Goal: Task Accomplishment & Management: Complete application form

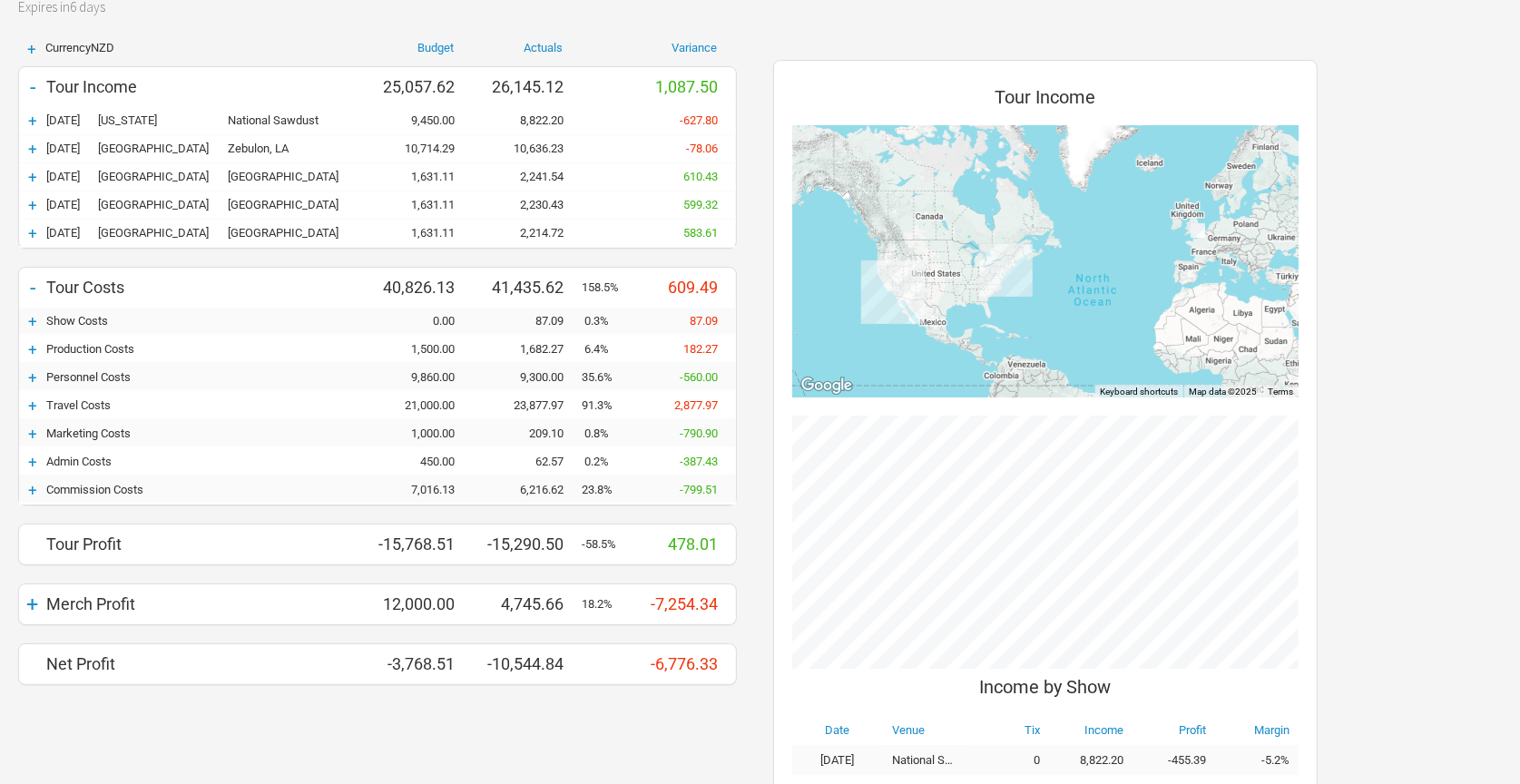
scroll to position [125, 0]
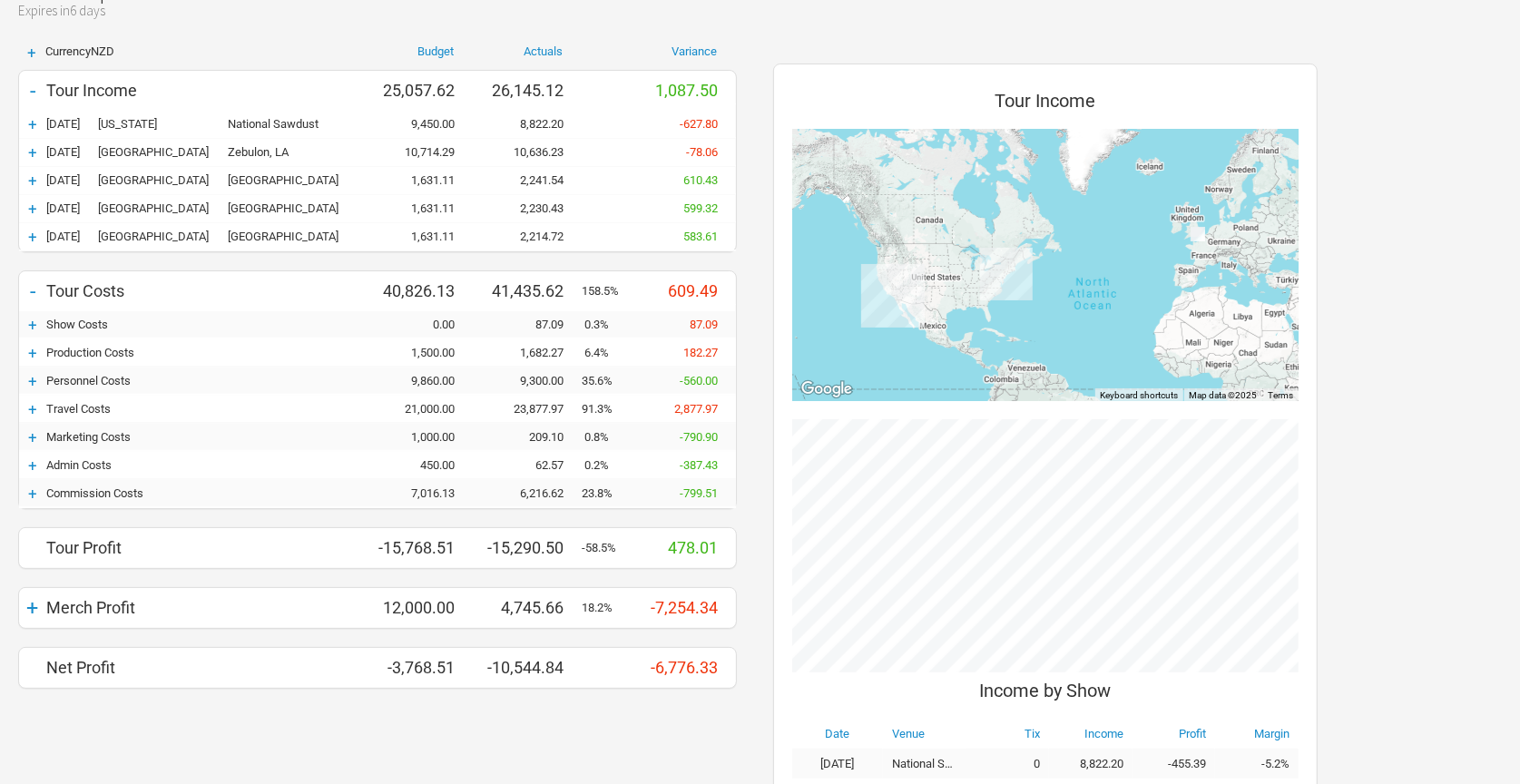
click at [32, 319] on div "+" at bounding box center [32, 325] width 27 height 18
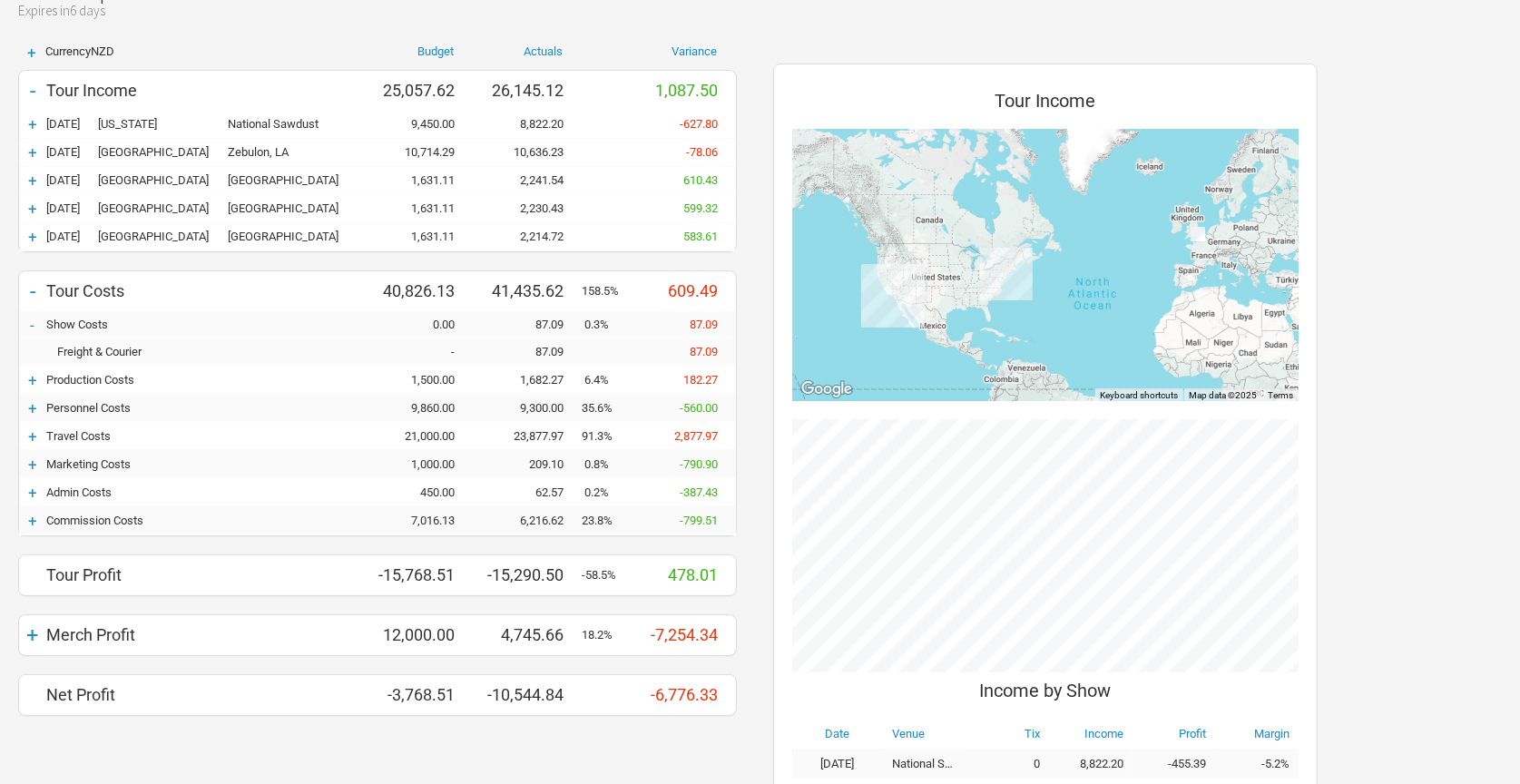
click at [32, 319] on div "-" at bounding box center [32, 325] width 27 height 18
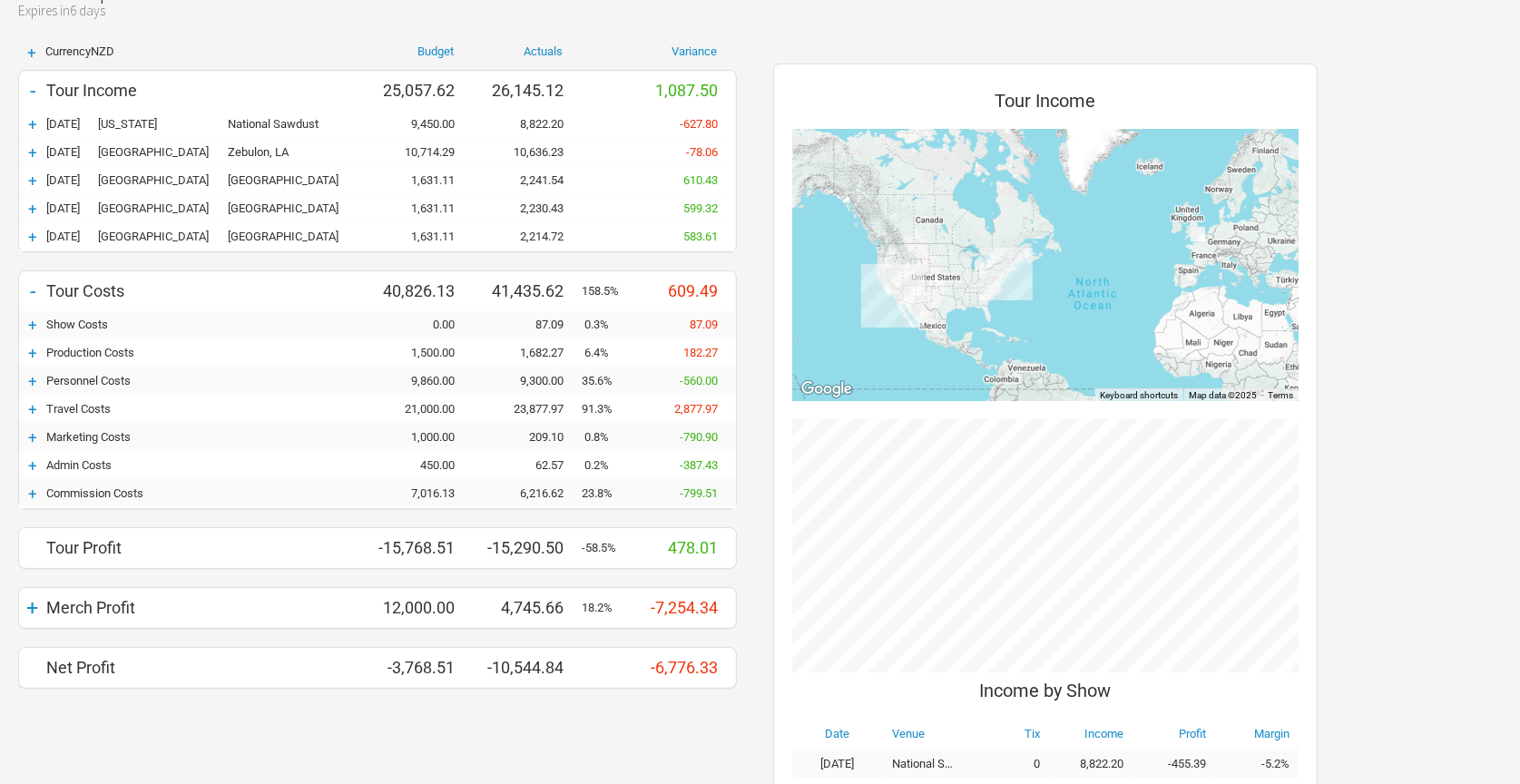
click at [34, 354] on div "+" at bounding box center [32, 353] width 27 height 18
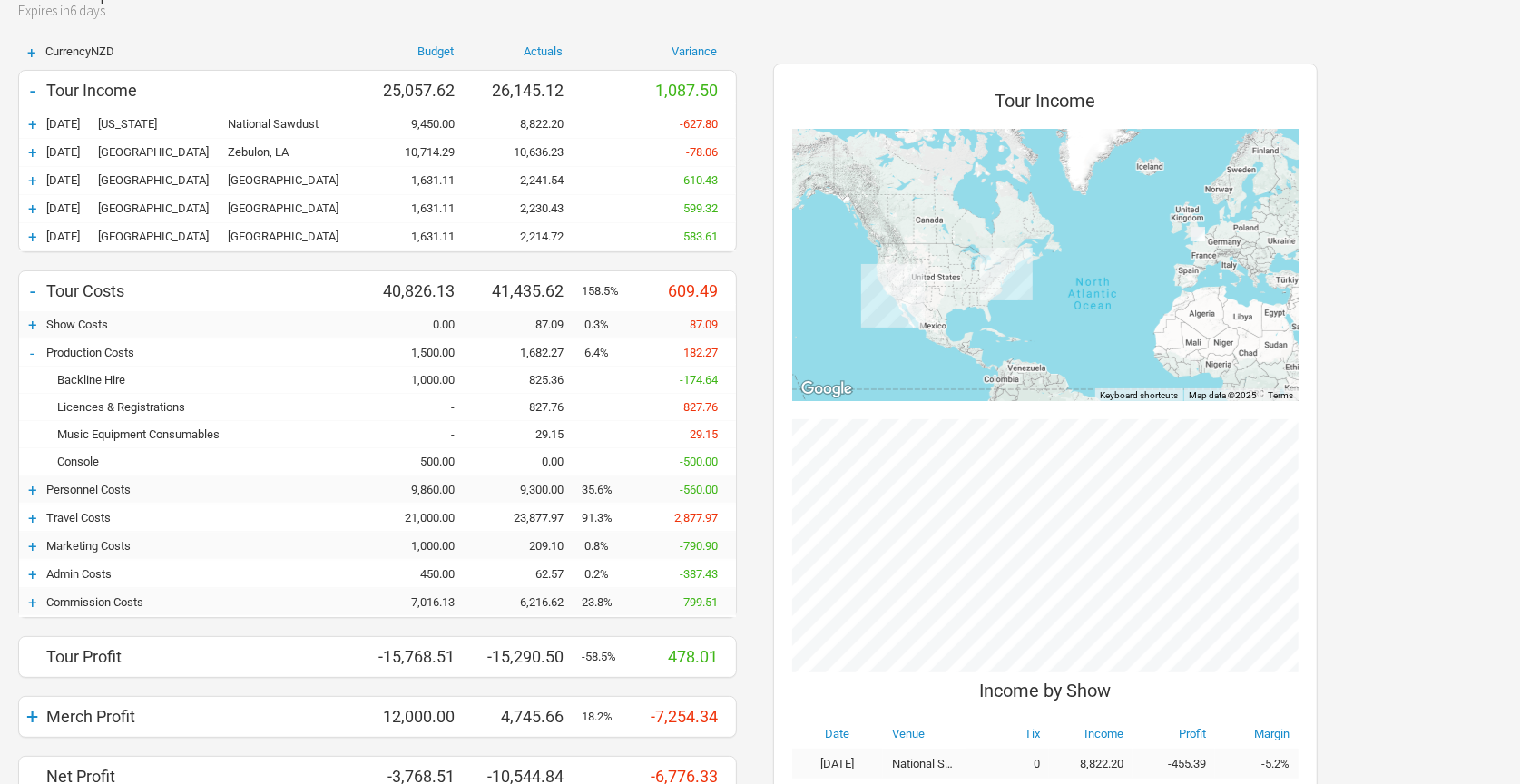
click at [34, 354] on div "-" at bounding box center [32, 353] width 27 height 18
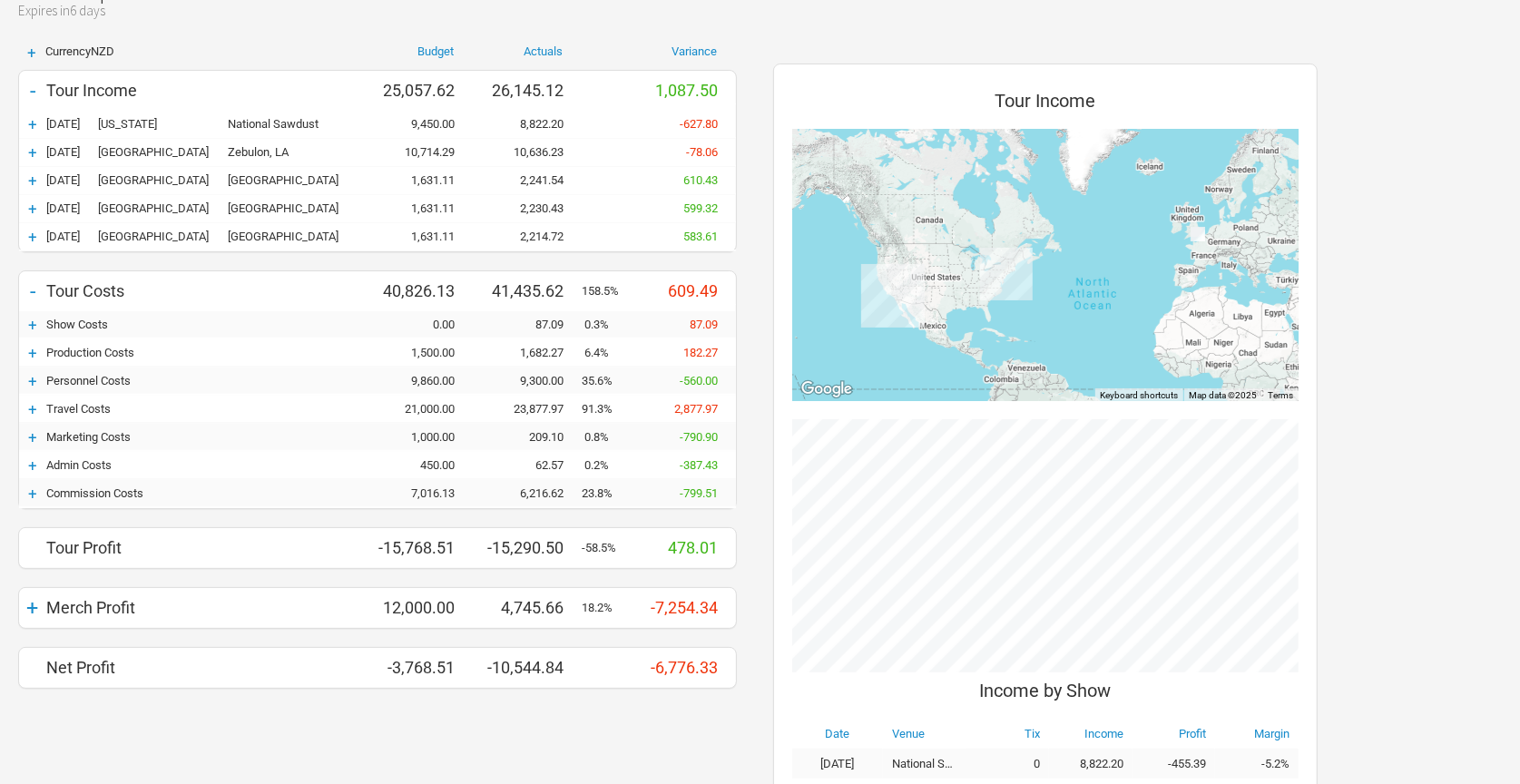
click at [33, 379] on div "+" at bounding box center [32, 380] width 27 height 18
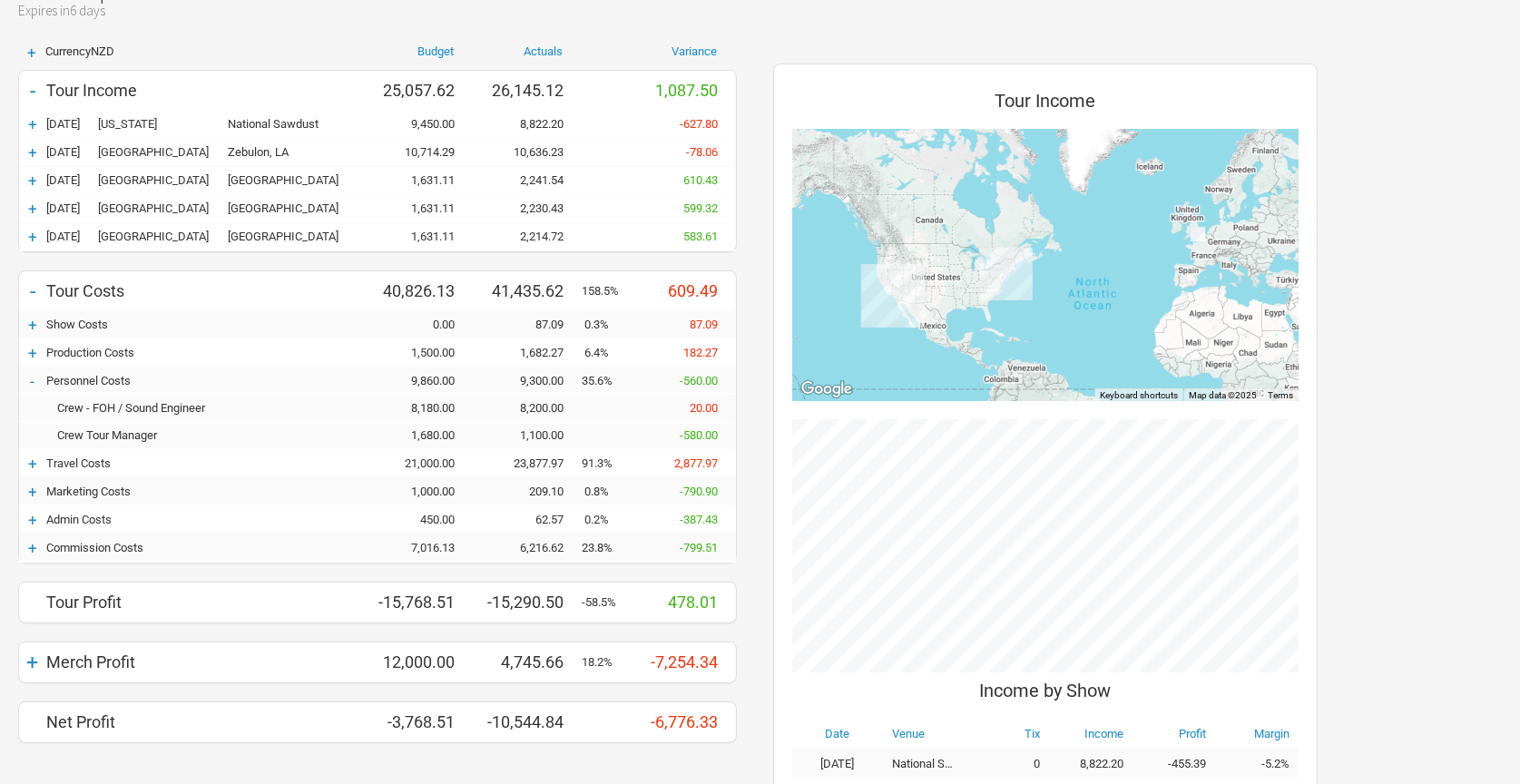
click at [33, 379] on div "-" at bounding box center [32, 380] width 27 height 18
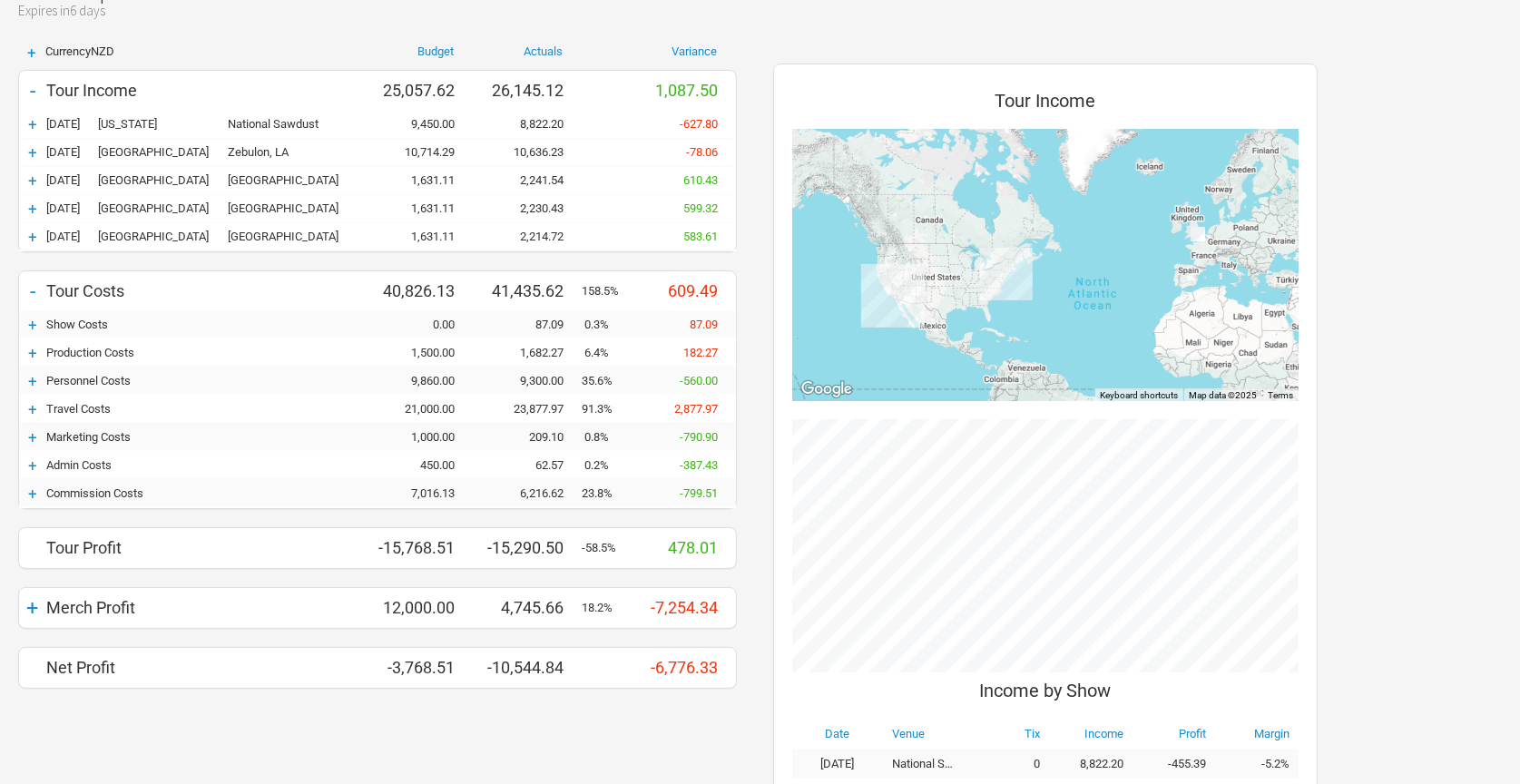
click at [34, 412] on div "+" at bounding box center [32, 409] width 27 height 18
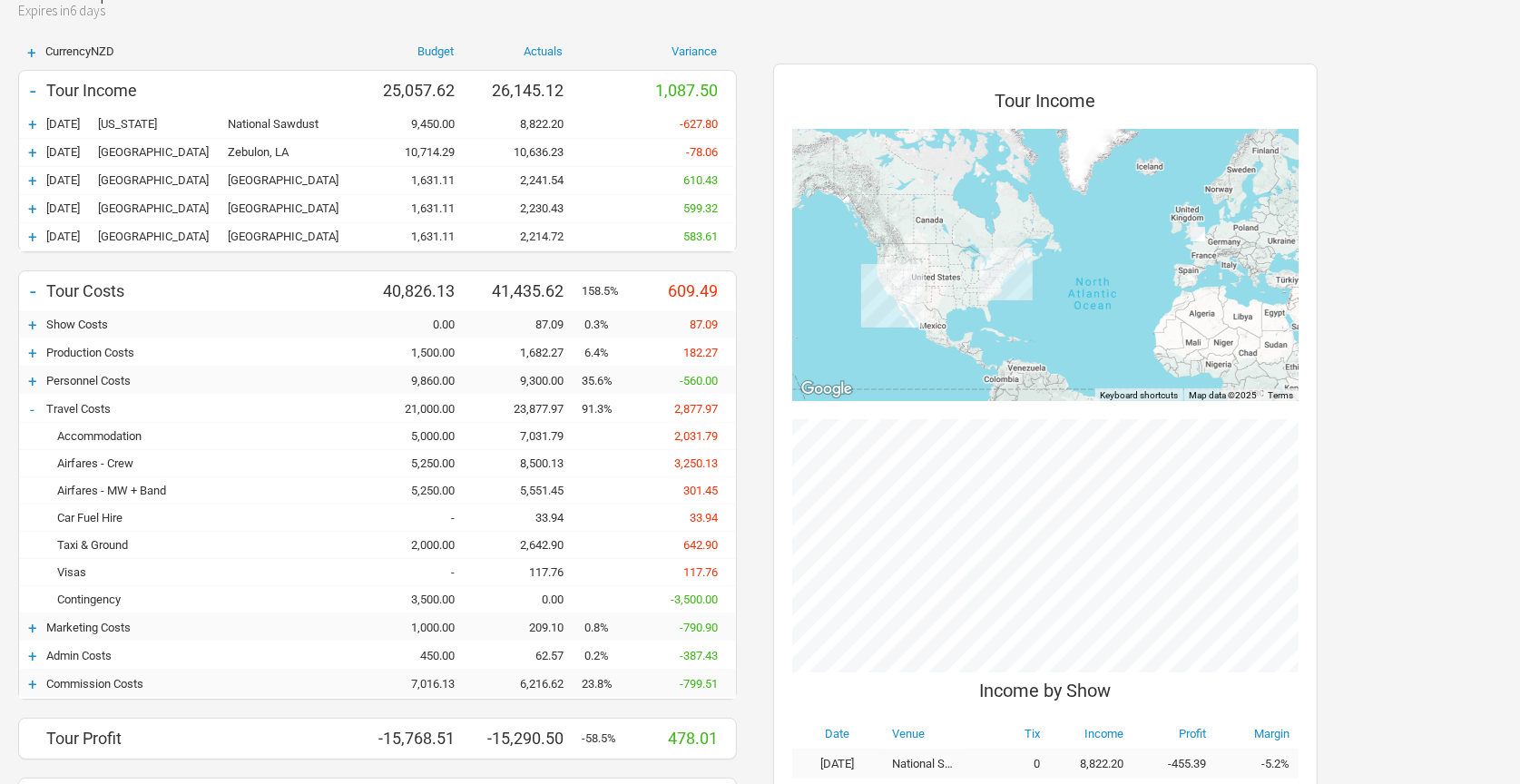
click at [125, 460] on div "Airfares - Crew" at bounding box center [205, 463] width 318 height 13
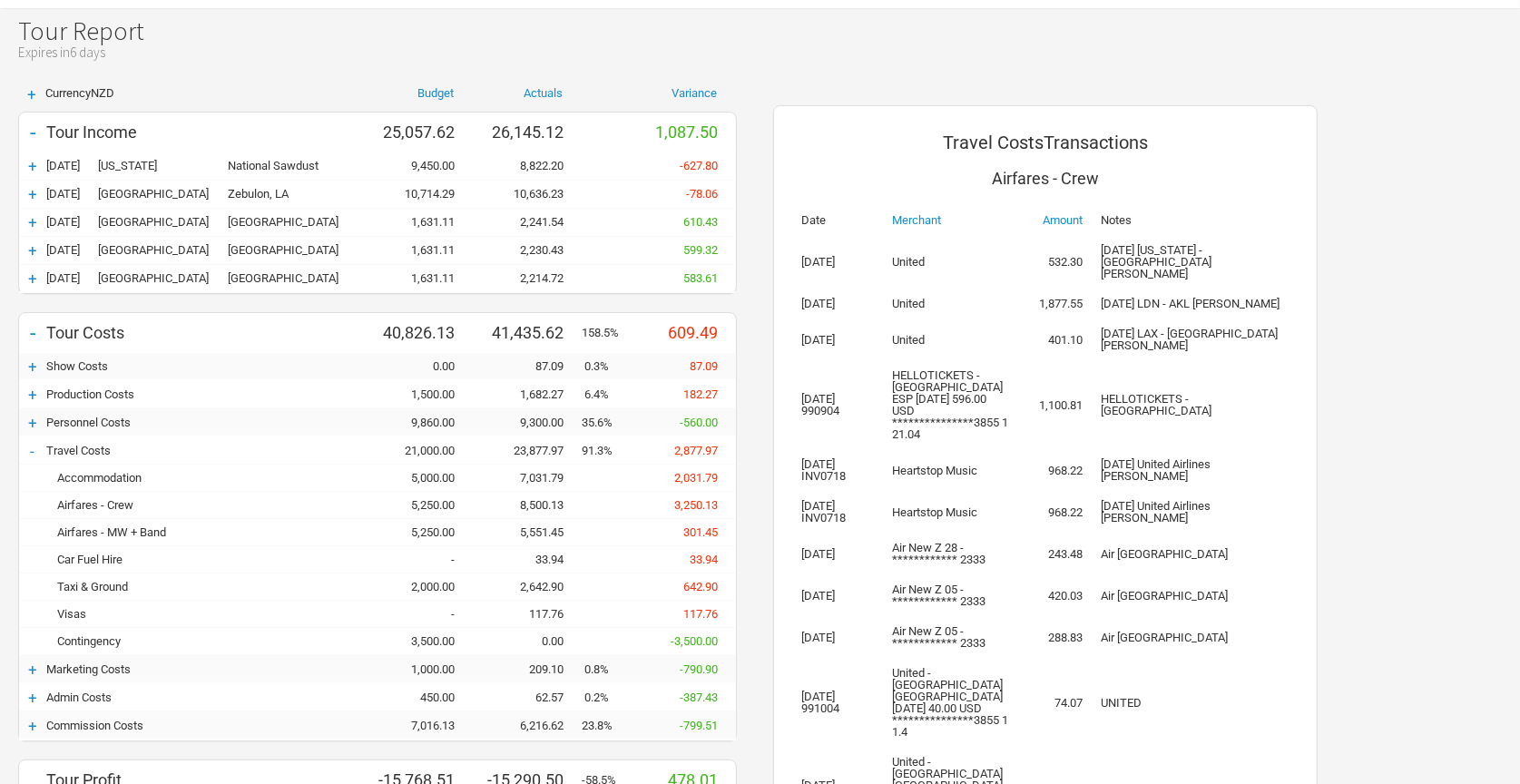
scroll to position [80, 0]
click at [491, 536] on div "5,551.45" at bounding box center [526, 535] width 109 height 13
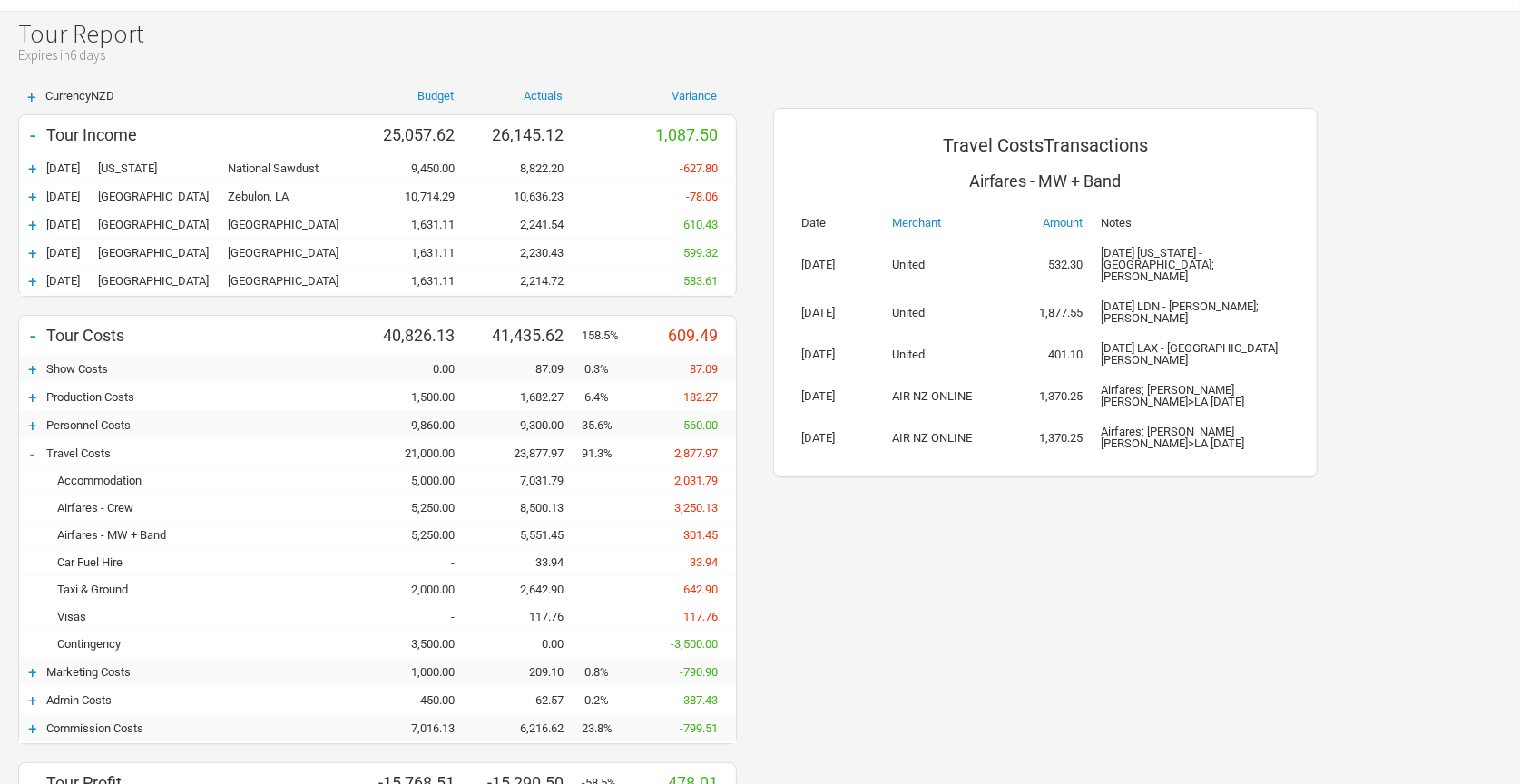
click at [437, 506] on div "5,250.00" at bounding box center [418, 508] width 109 height 13
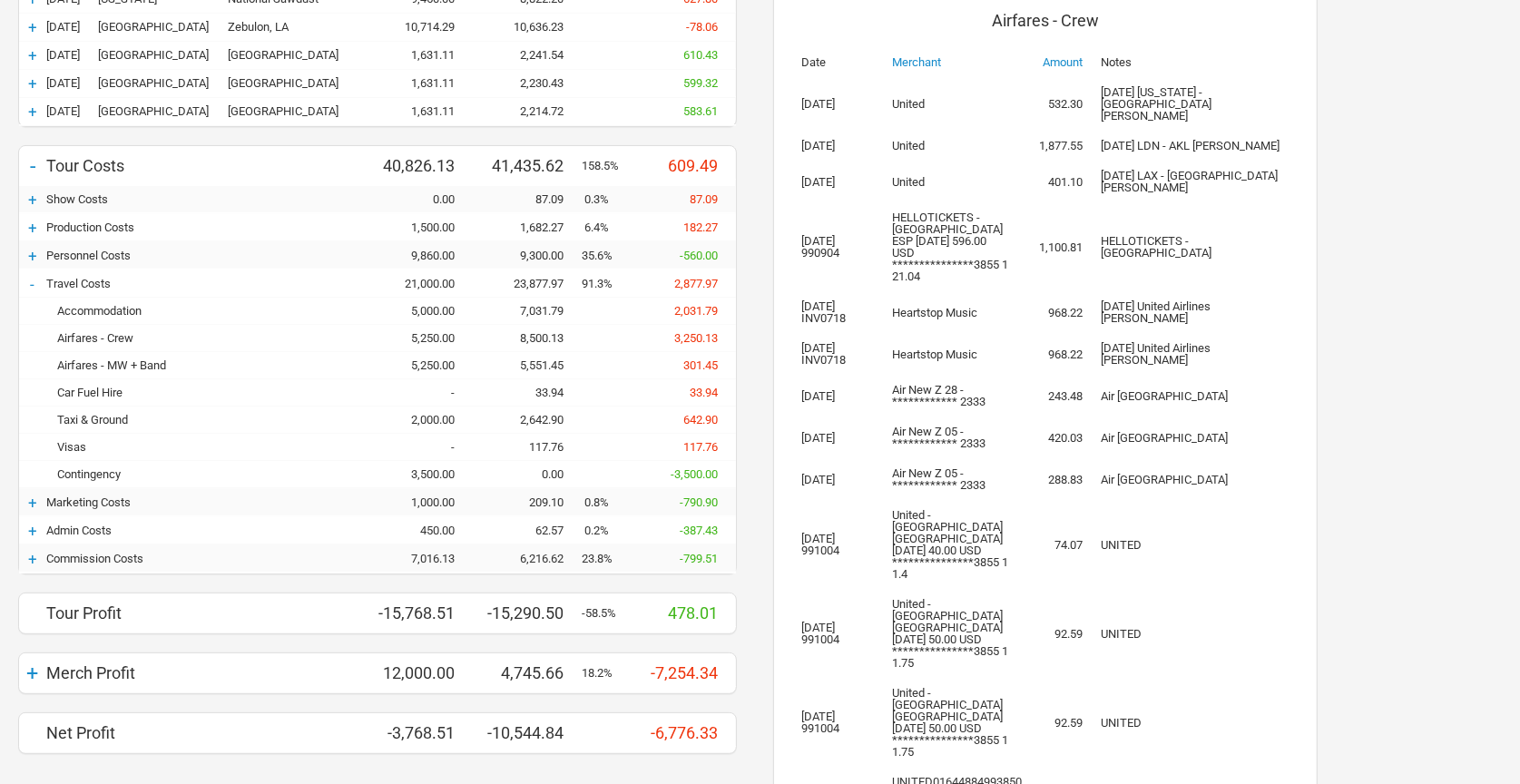
scroll to position [246, 0]
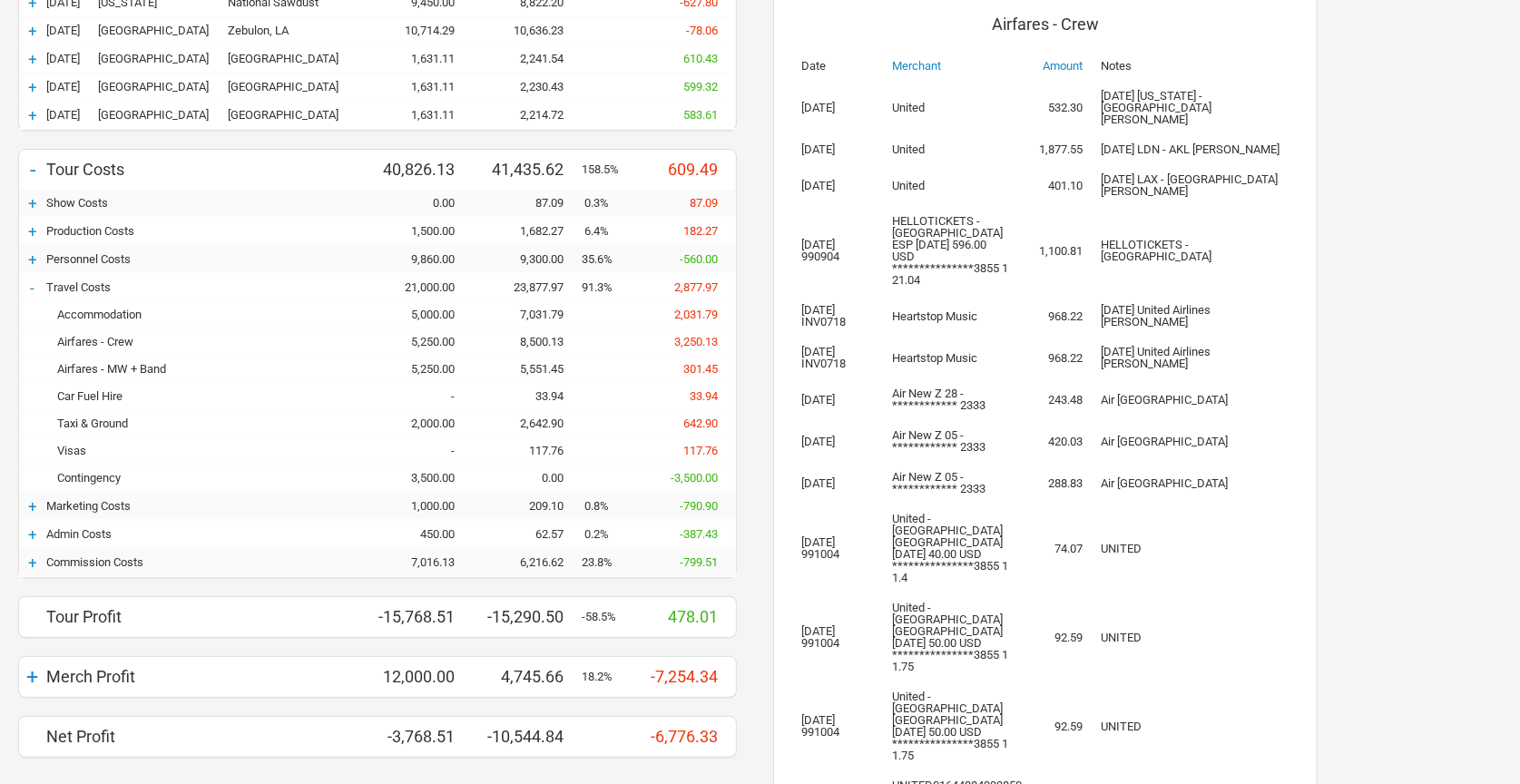
click at [525, 372] on div "5,551.45" at bounding box center [526, 369] width 109 height 13
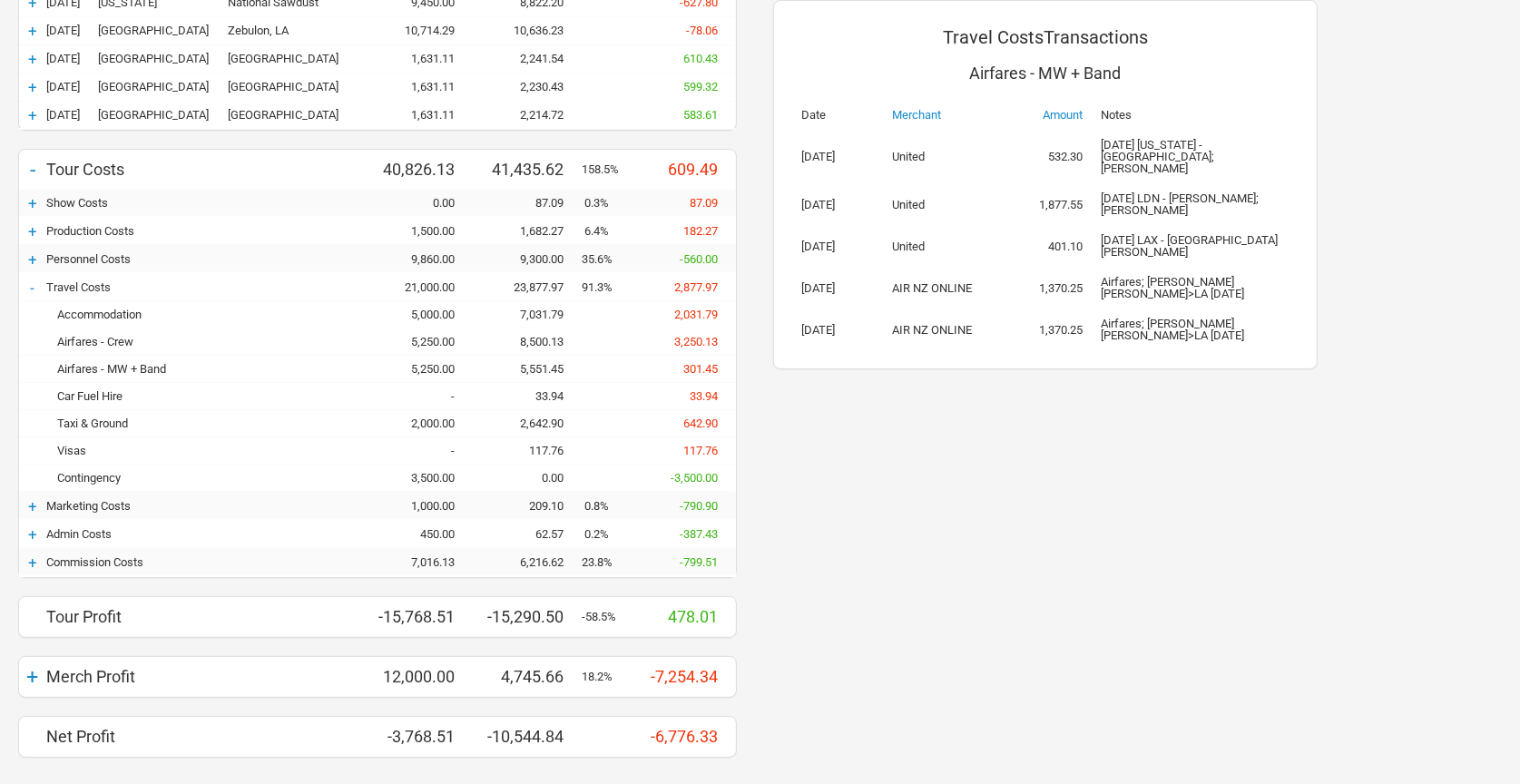
click at [549, 371] on div "5,551.45" at bounding box center [526, 369] width 109 height 13
click at [547, 337] on div "8,500.13" at bounding box center [526, 342] width 109 height 13
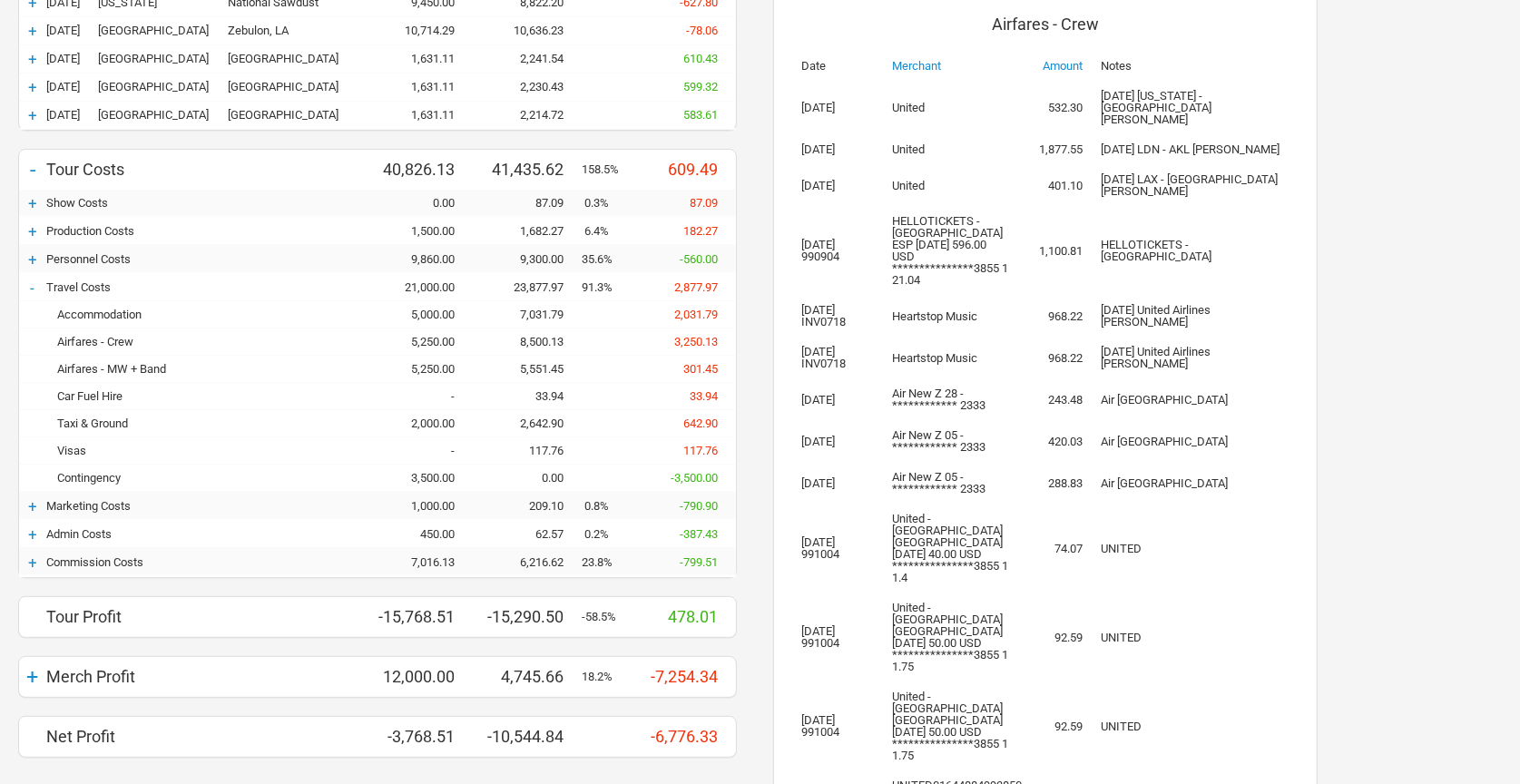
click at [526, 367] on div "5,551.45" at bounding box center [526, 369] width 109 height 13
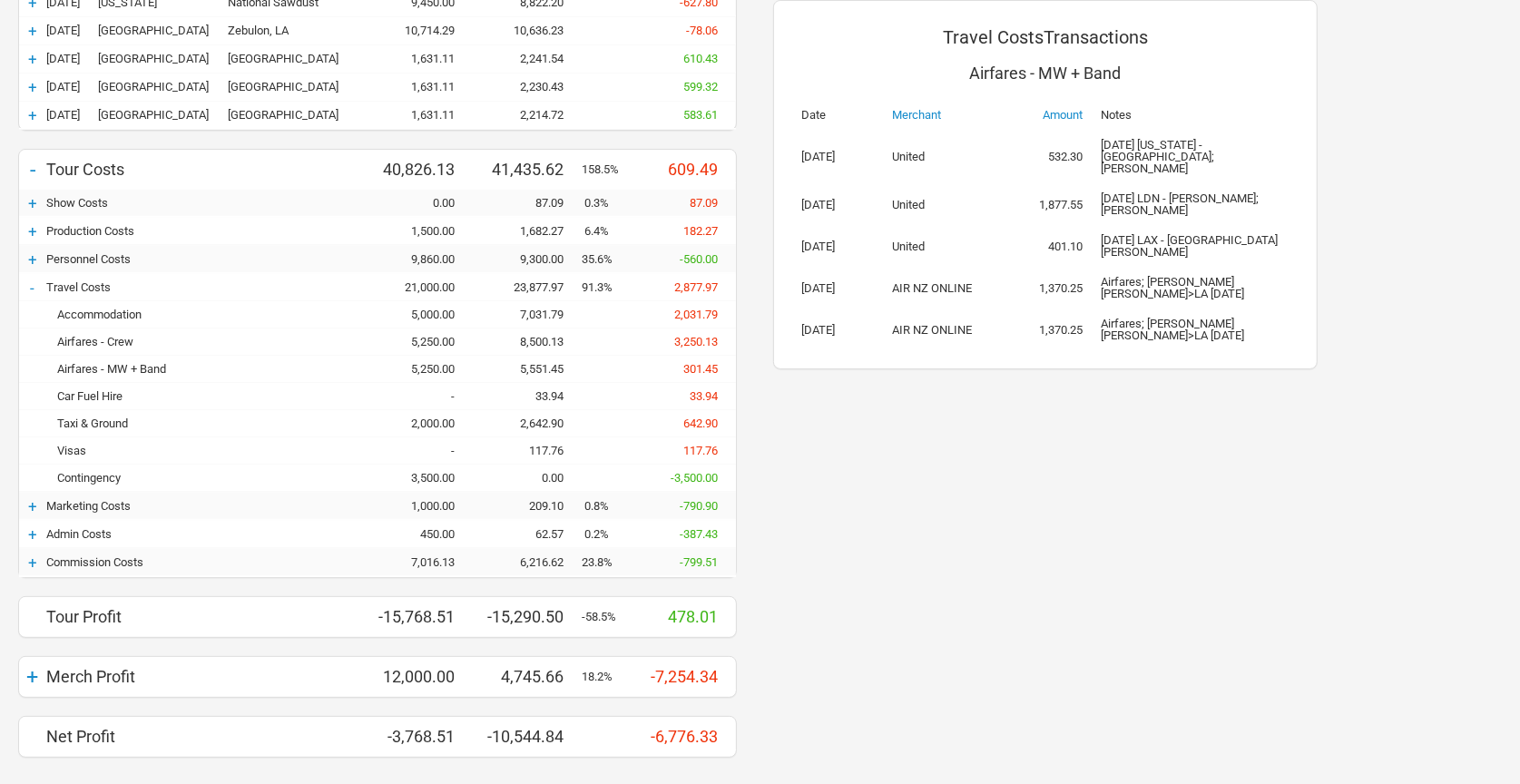
click at [533, 342] on div "8,500.13" at bounding box center [526, 342] width 109 height 13
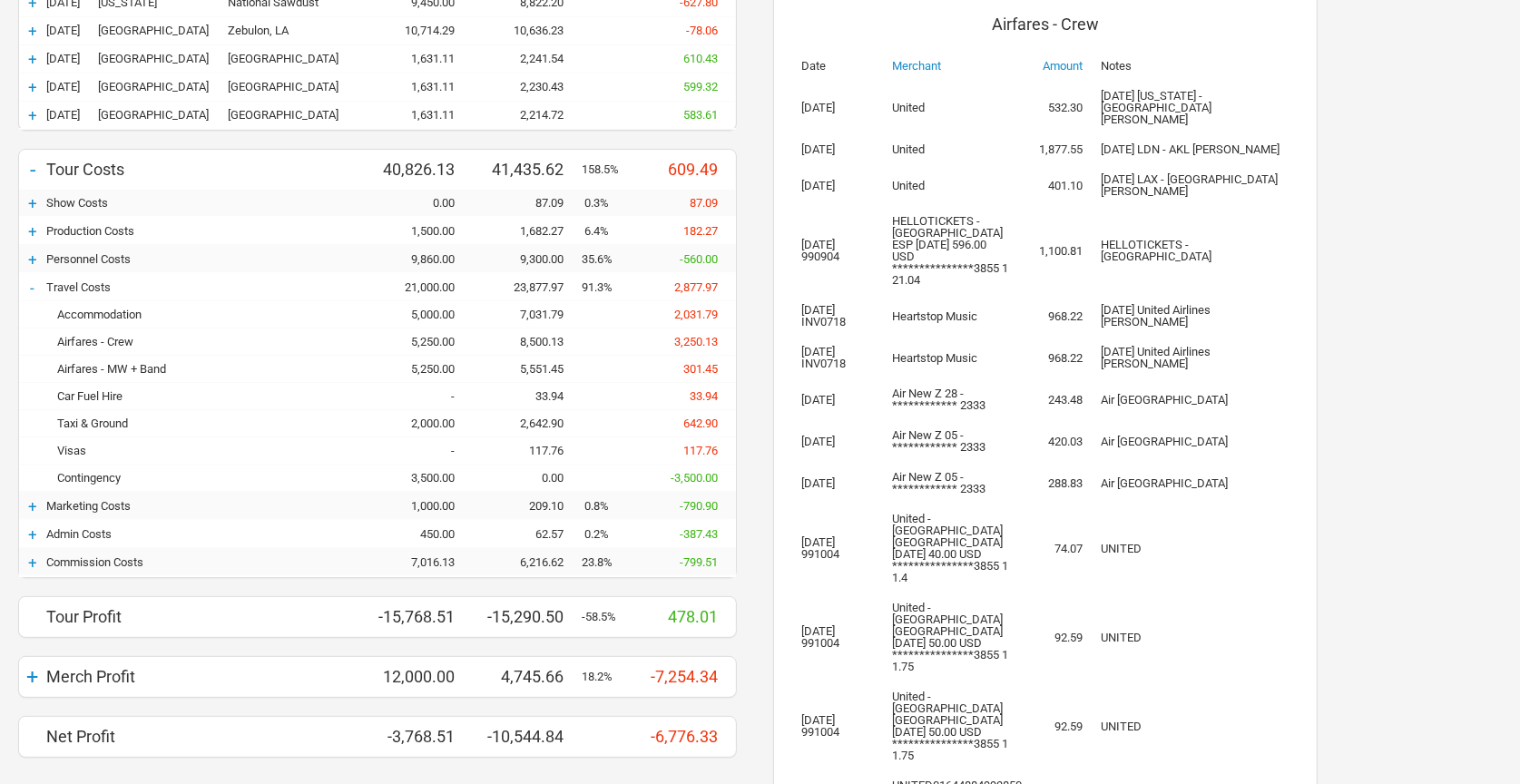
click at [553, 419] on div "2,642.90" at bounding box center [526, 424] width 109 height 13
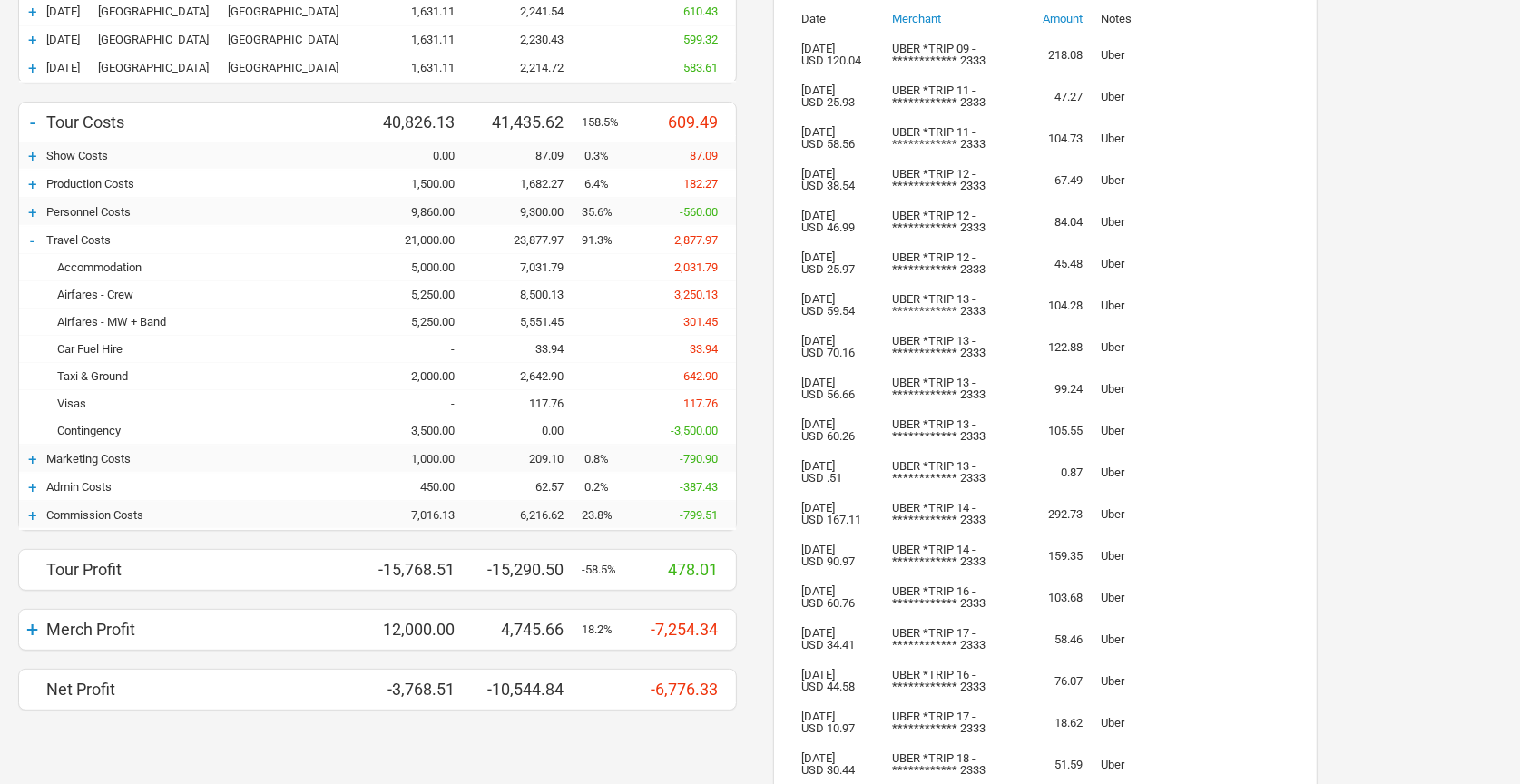
scroll to position [201, 0]
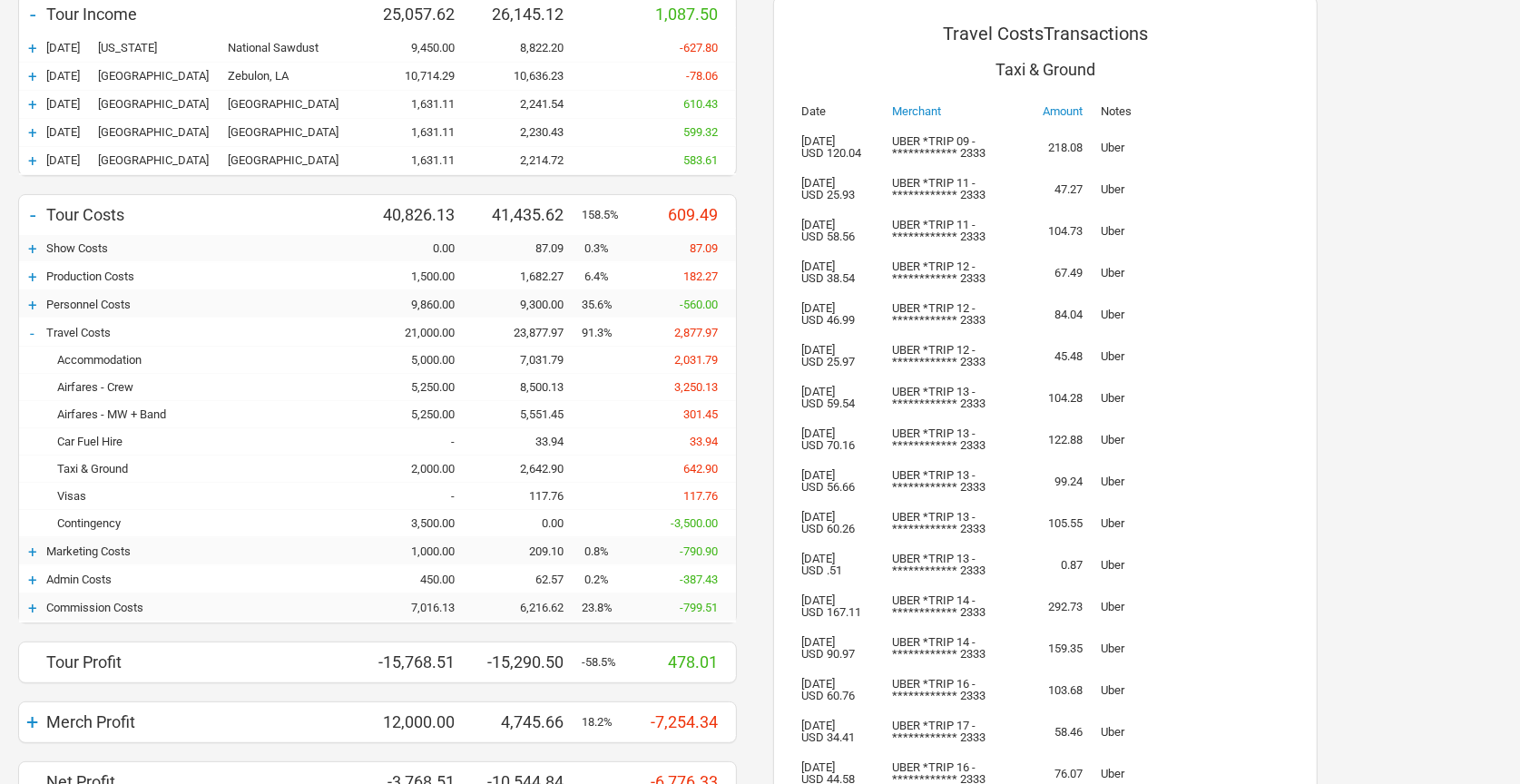
click at [543, 499] on div "117.76" at bounding box center [526, 496] width 109 height 13
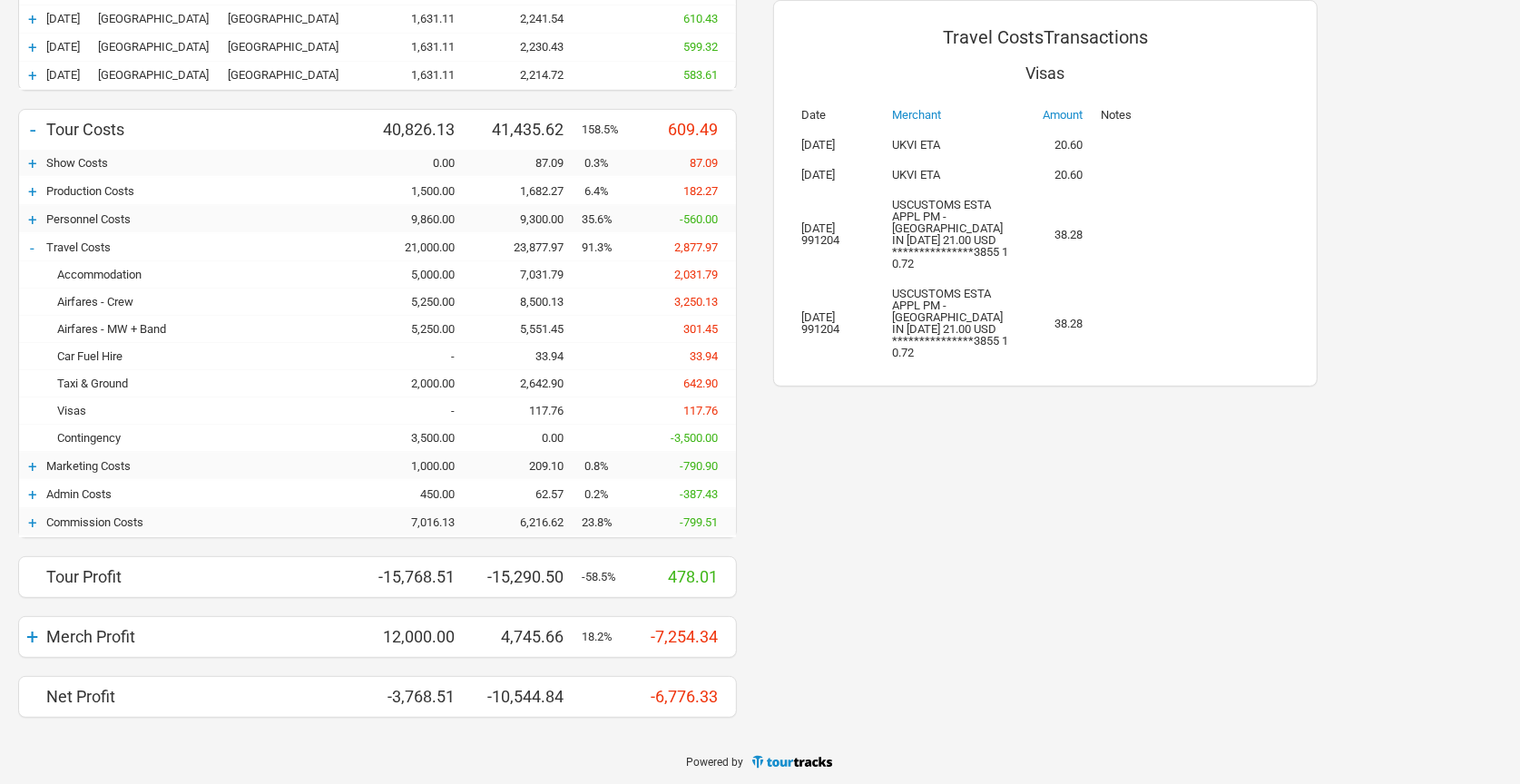
scroll to position [286, 0]
click at [515, 467] on div "209.10" at bounding box center [526, 466] width 109 height 13
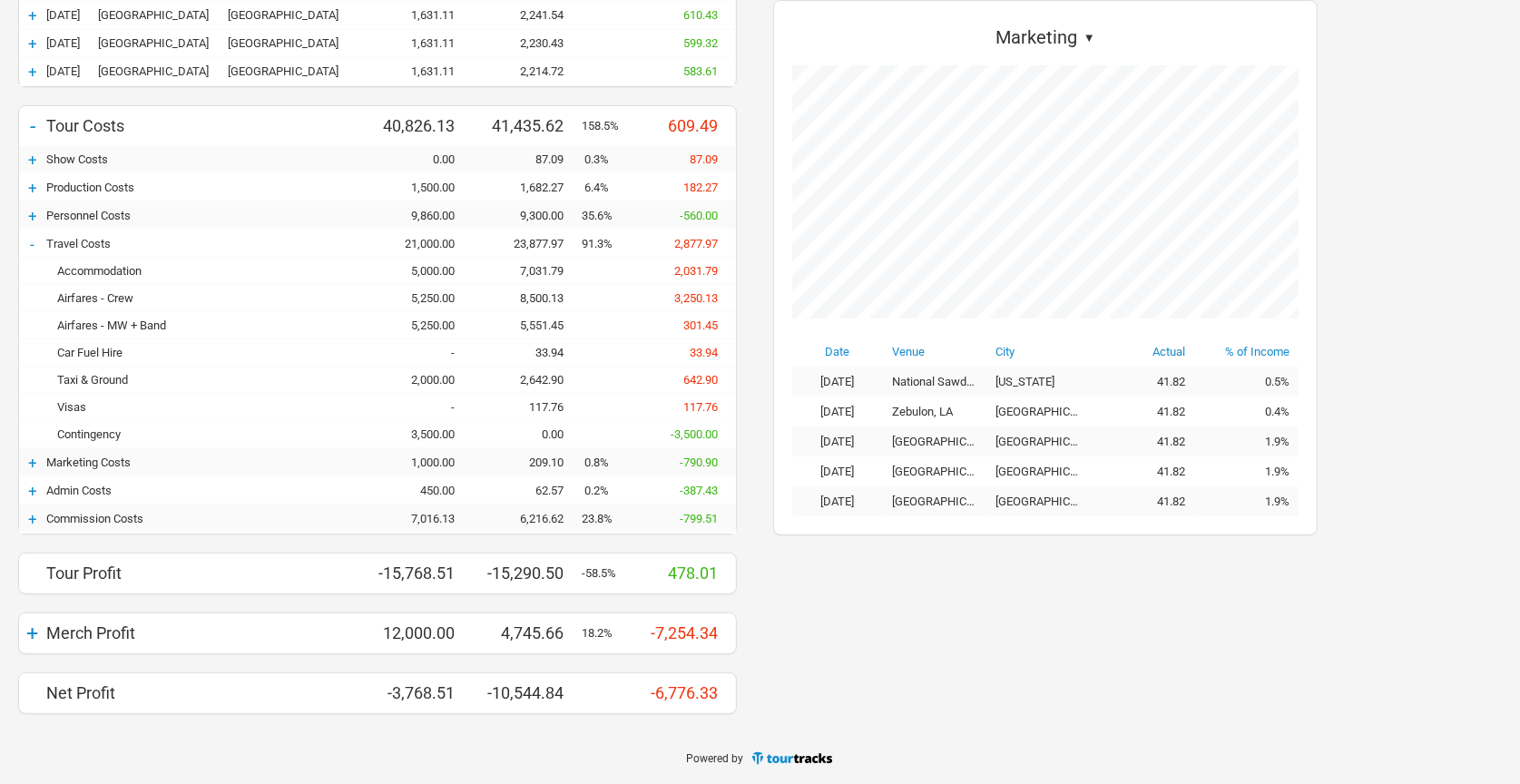
scroll to position [292, 0]
click at [33, 465] on div "+" at bounding box center [32, 462] width 27 height 18
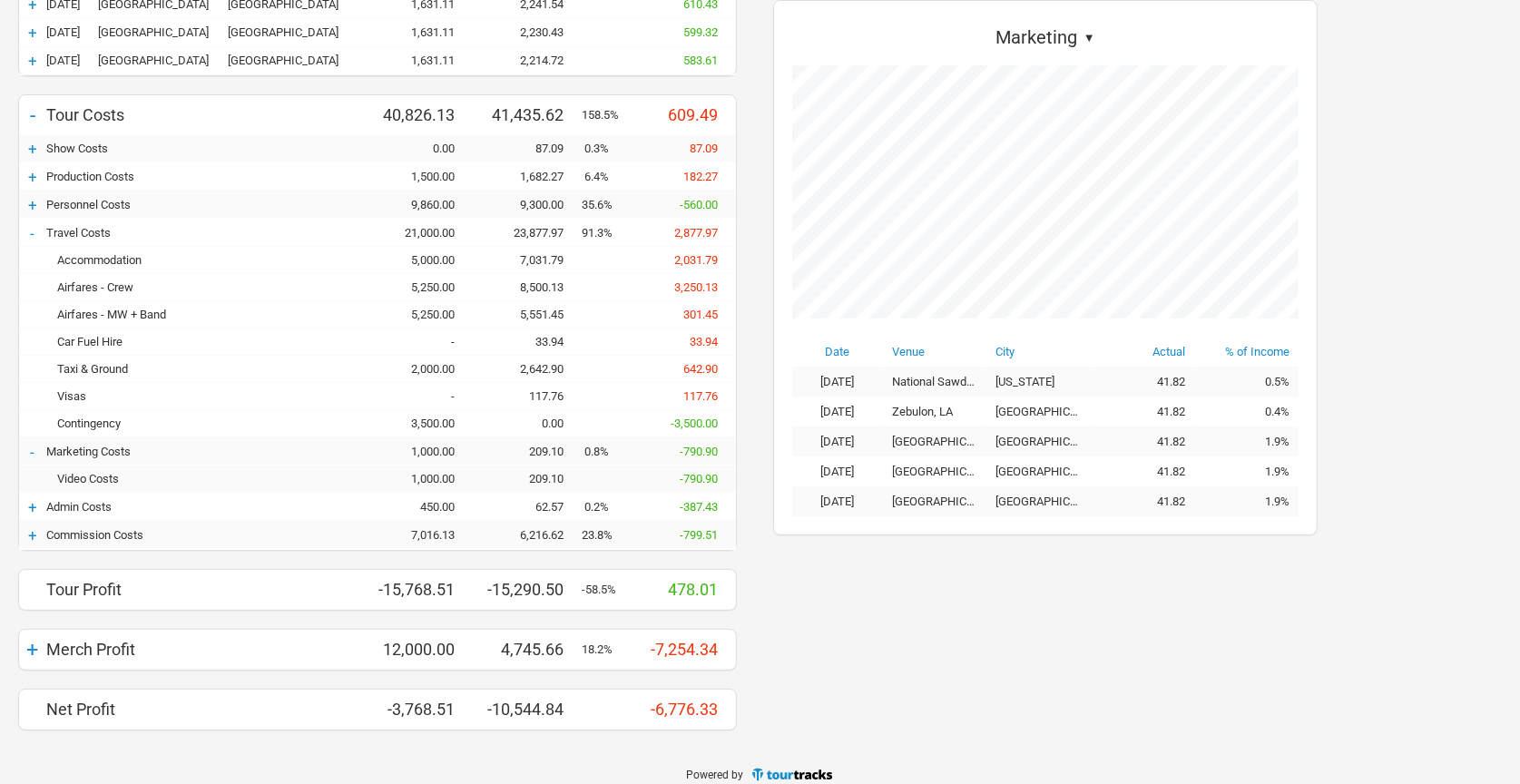
scroll to position [305, 0]
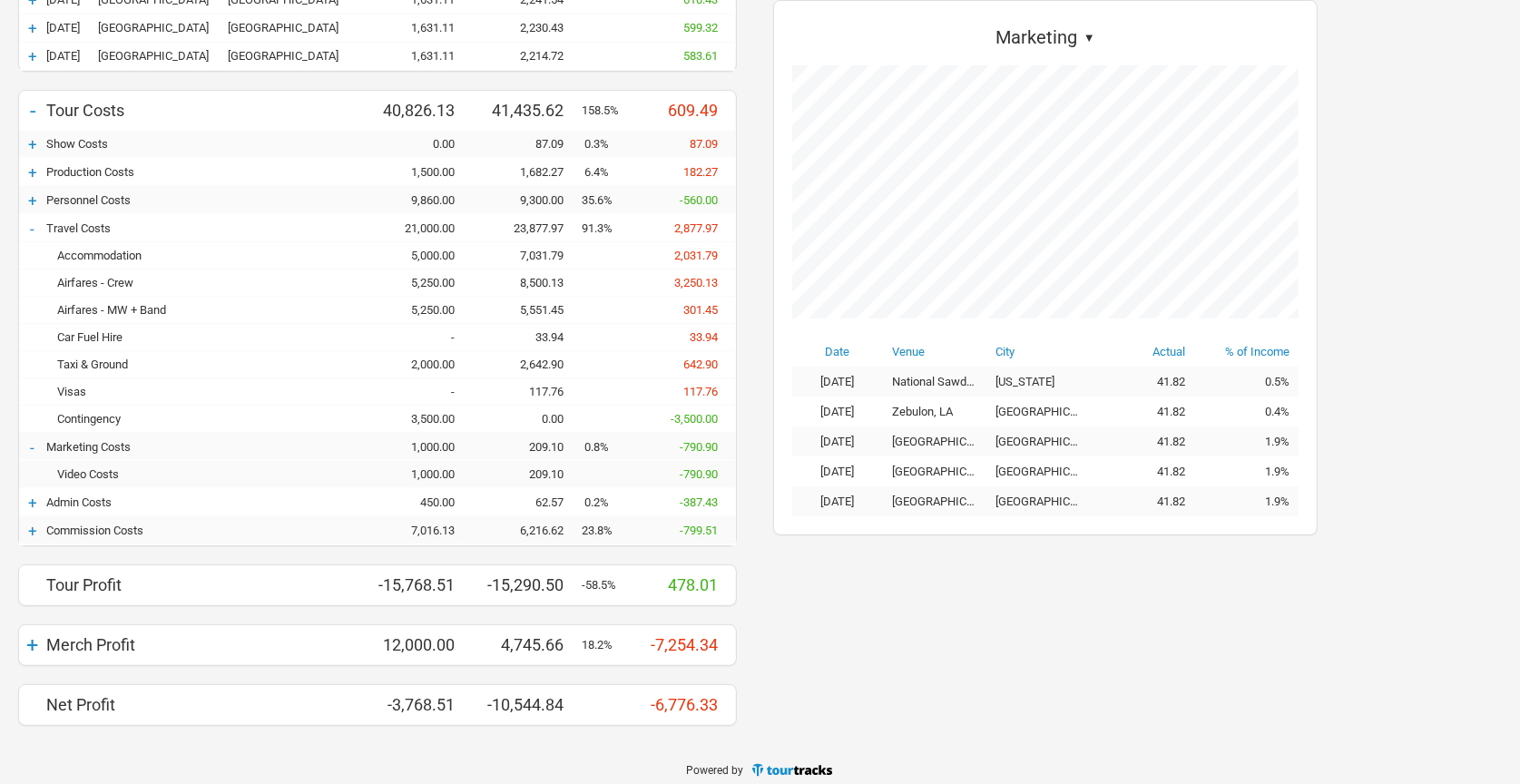
click at [106, 507] on div "Admin Costs" at bounding box center [205, 502] width 318 height 13
click at [37, 500] on div "+" at bounding box center [32, 502] width 27 height 18
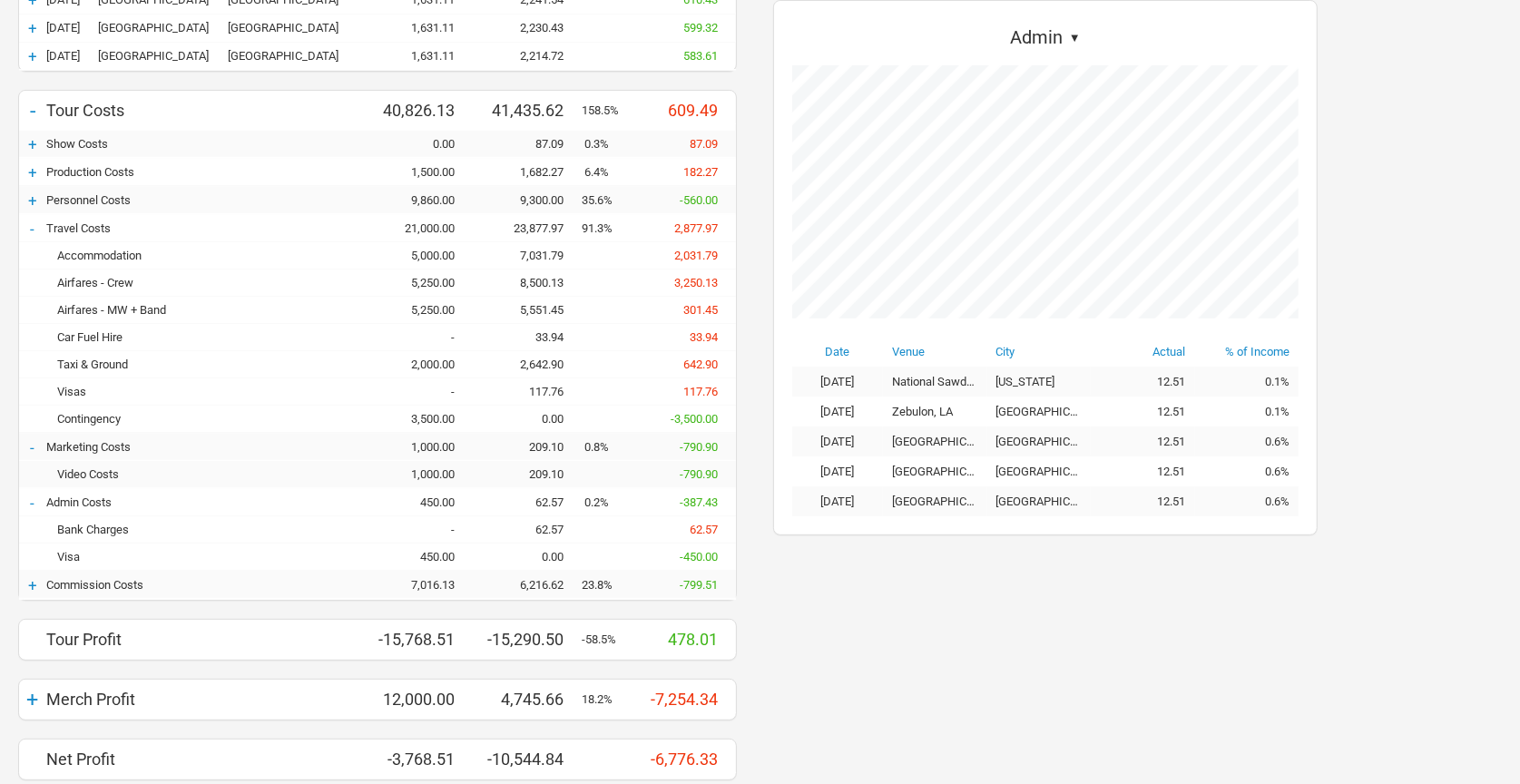
scroll to position [312, 0]
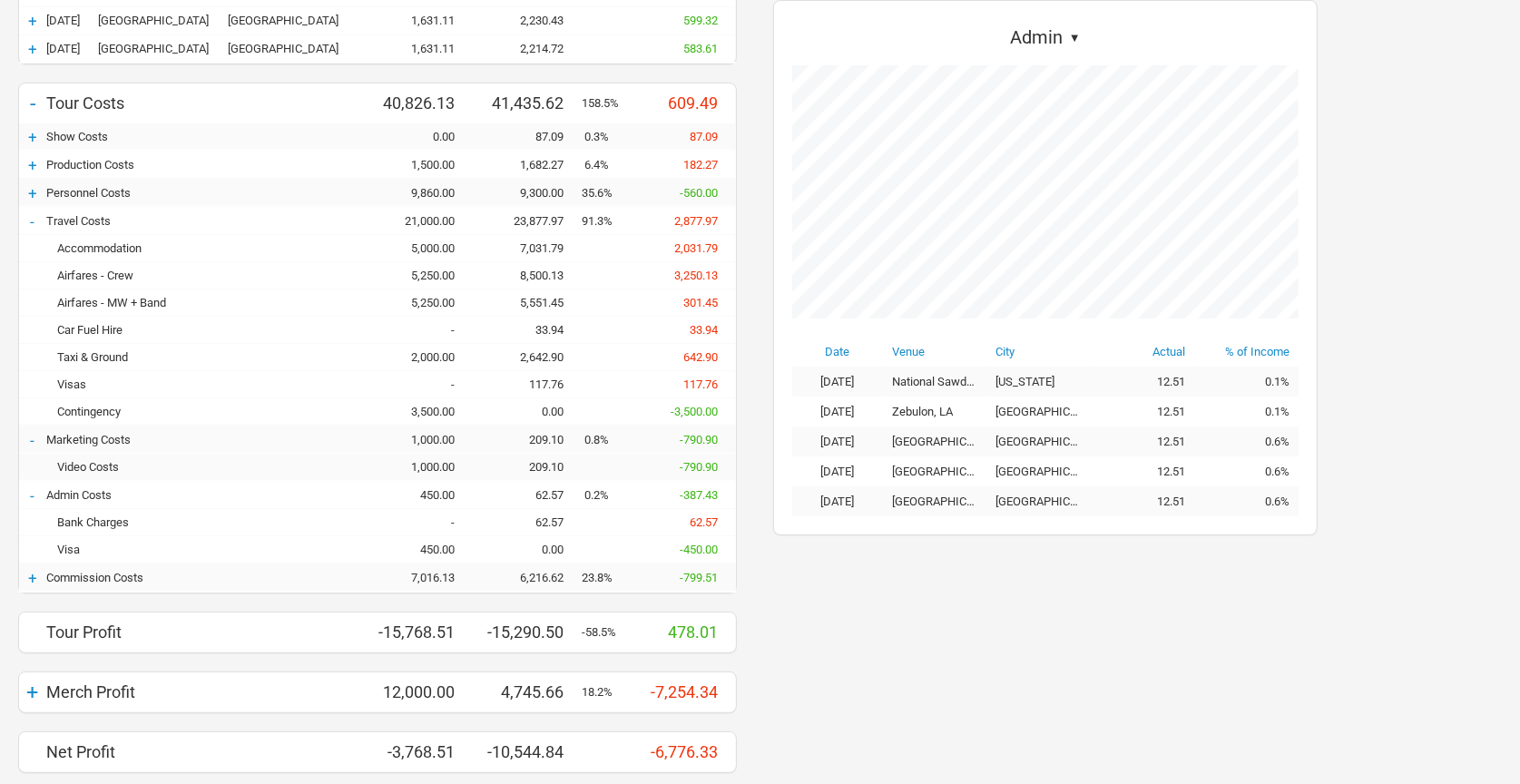
click at [29, 573] on div "+" at bounding box center [32, 577] width 27 height 18
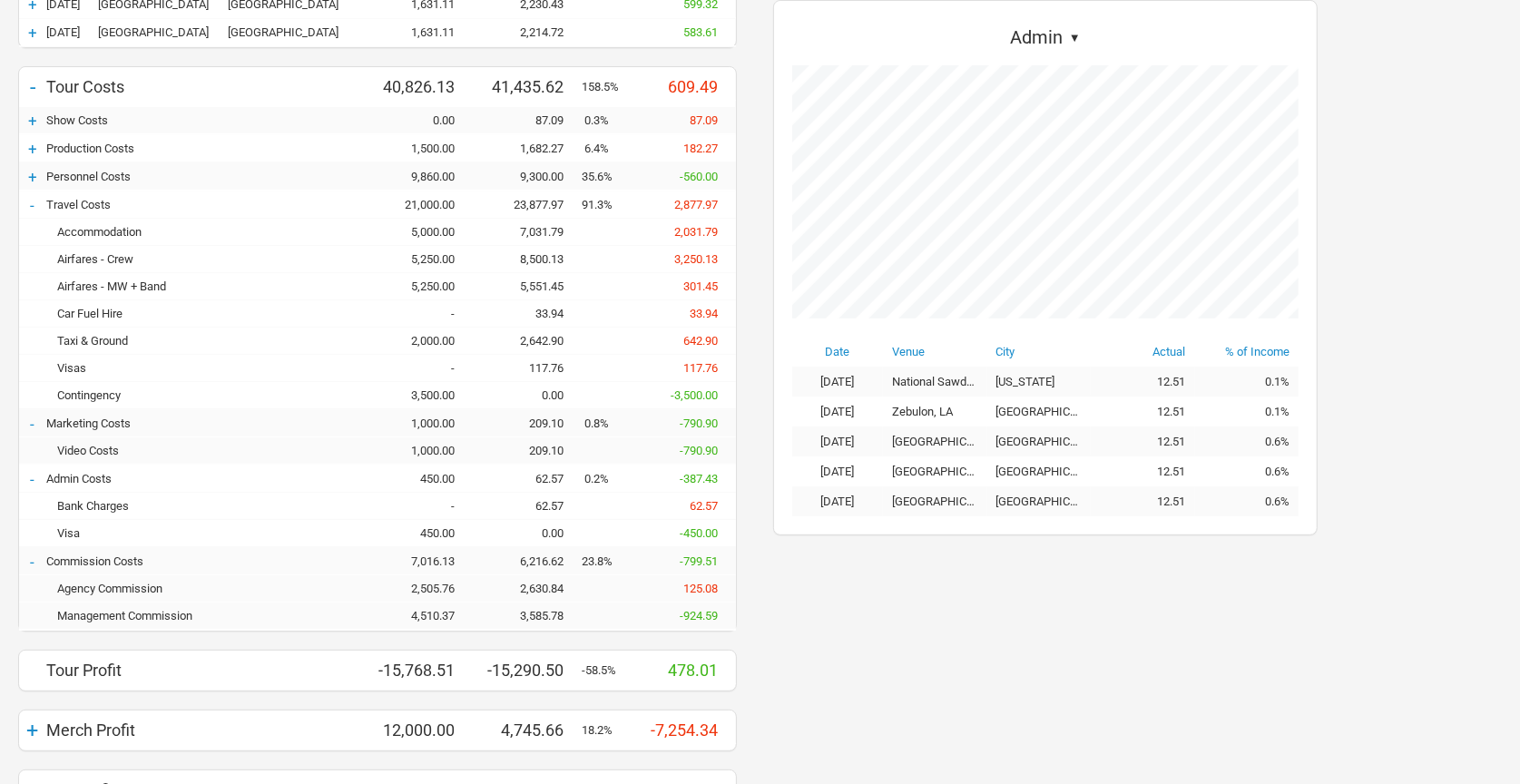
scroll to position [330, 0]
click at [185, 614] on div "Management Commission" at bounding box center [205, 614] width 318 height 13
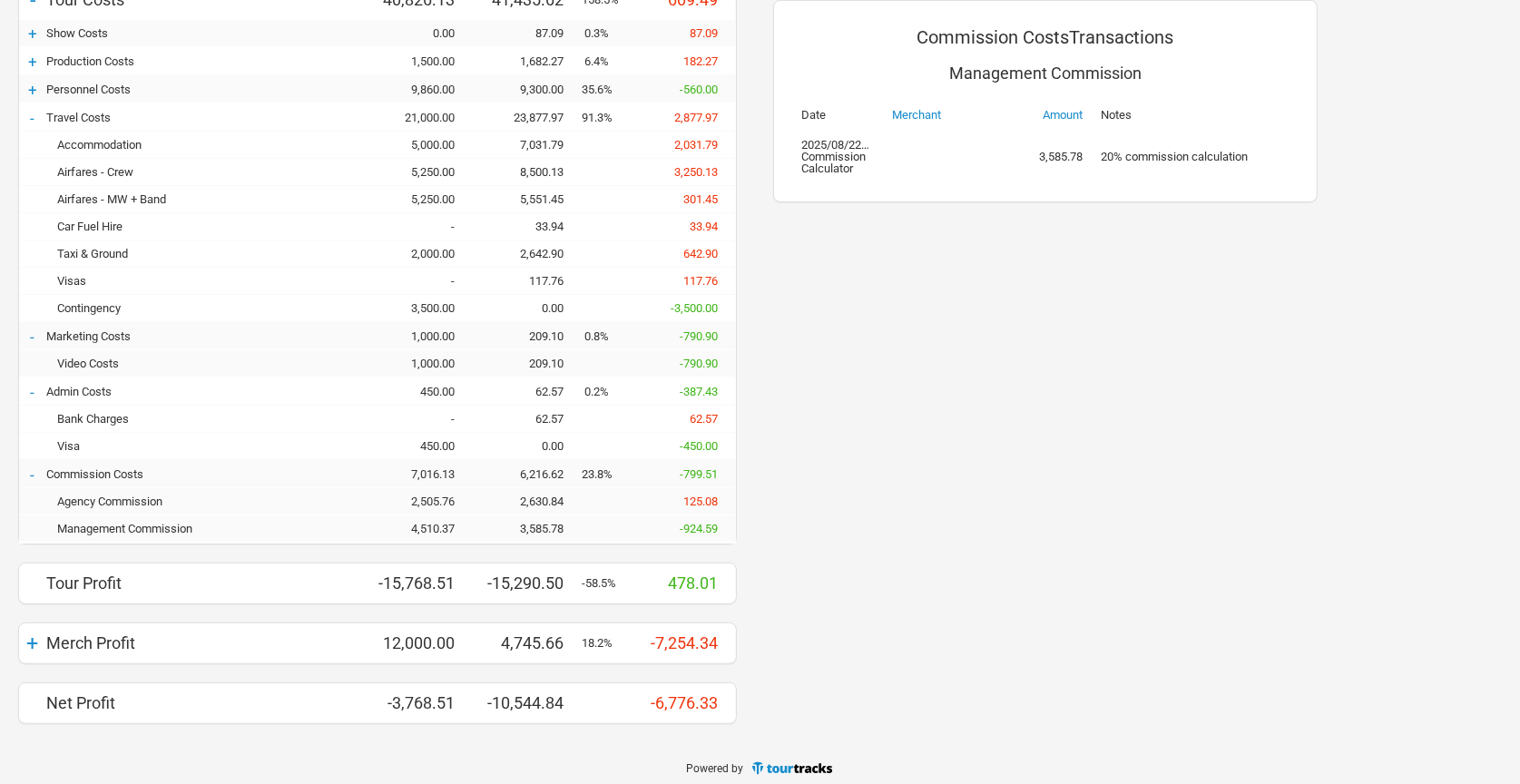
scroll to position [409, 0]
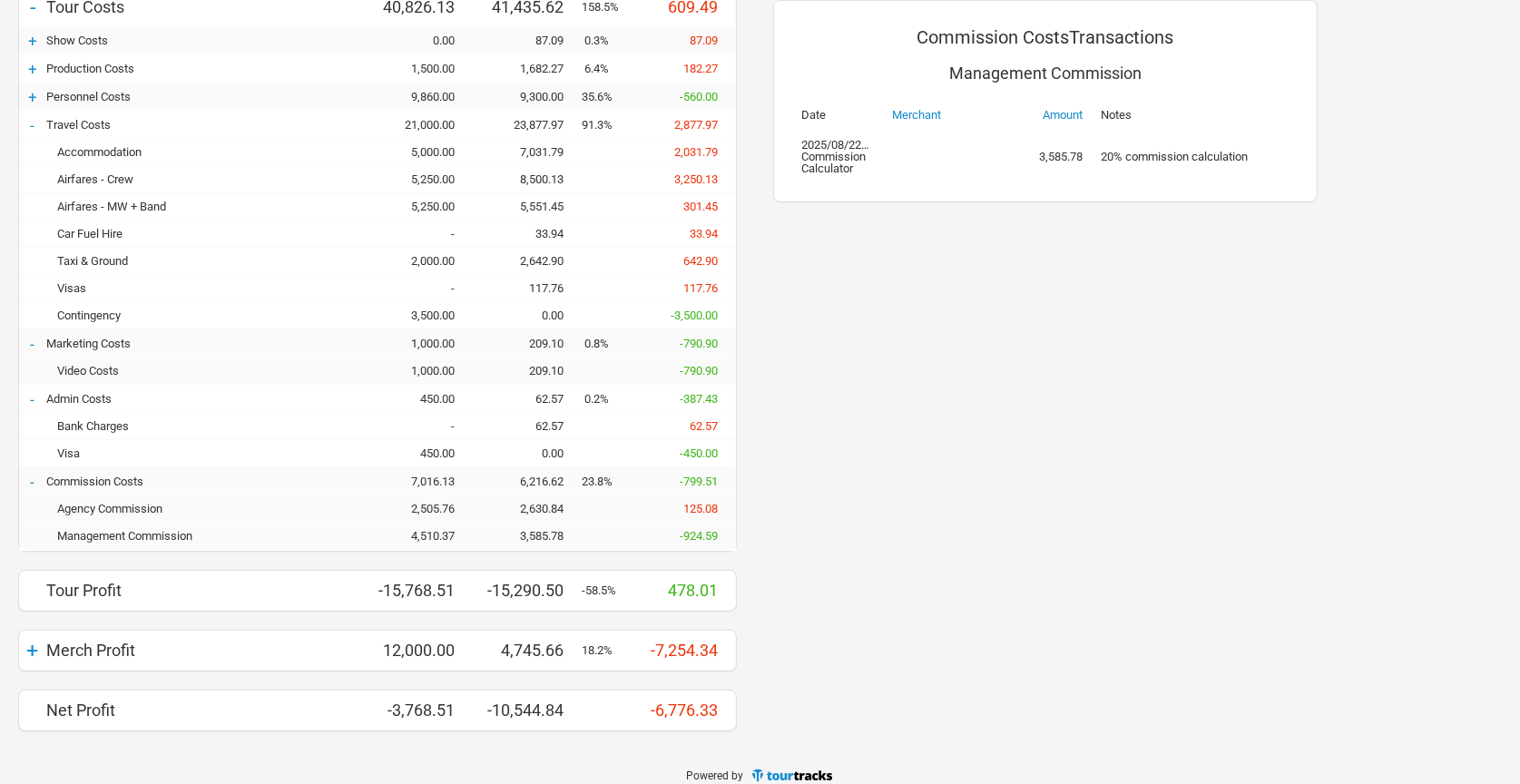
click at [915, 323] on div "Commission Costs Transactions Management Commission Date Merchant Amount Notes …" at bounding box center [1045, 246] width 581 height 1007
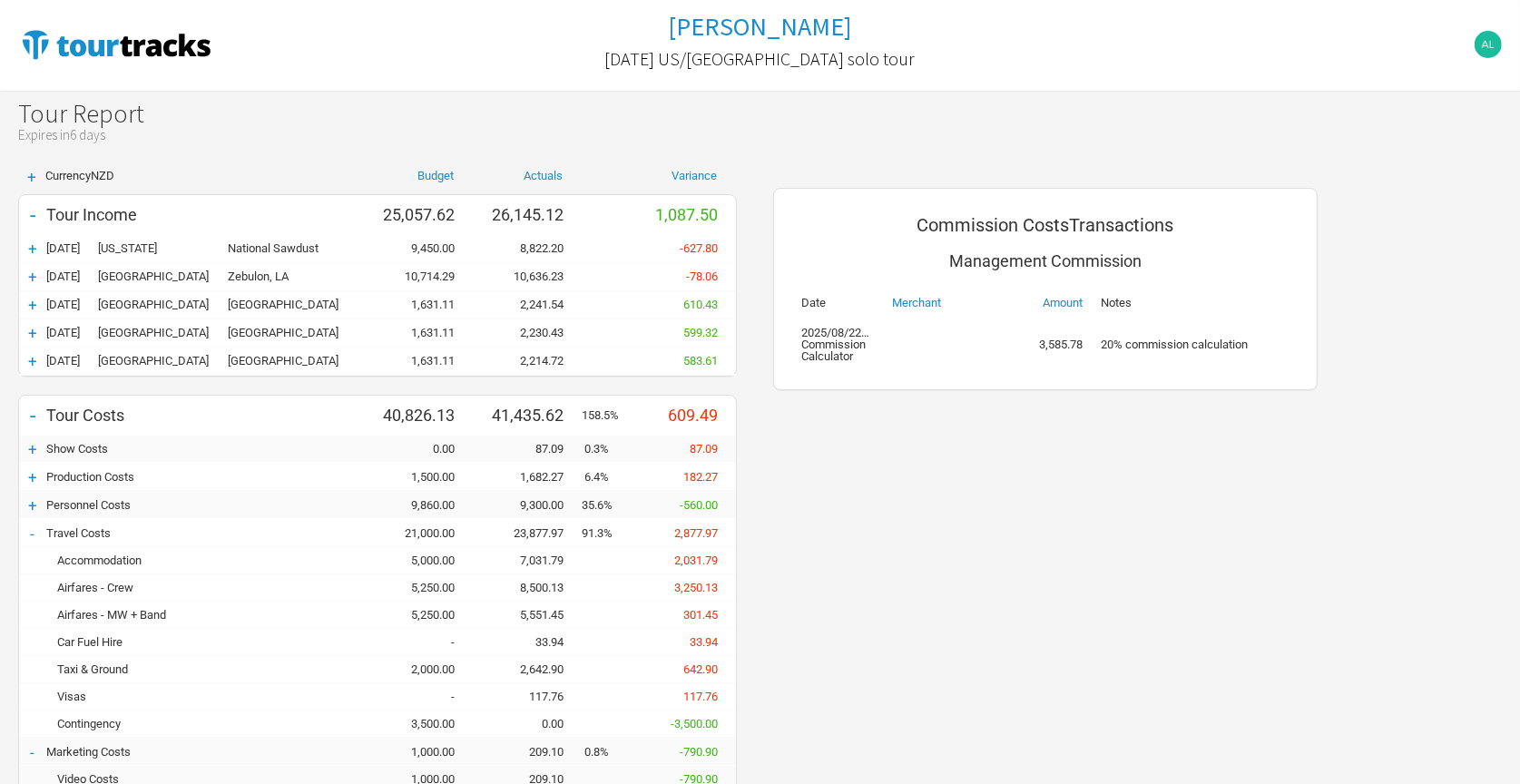
scroll to position [0, 0]
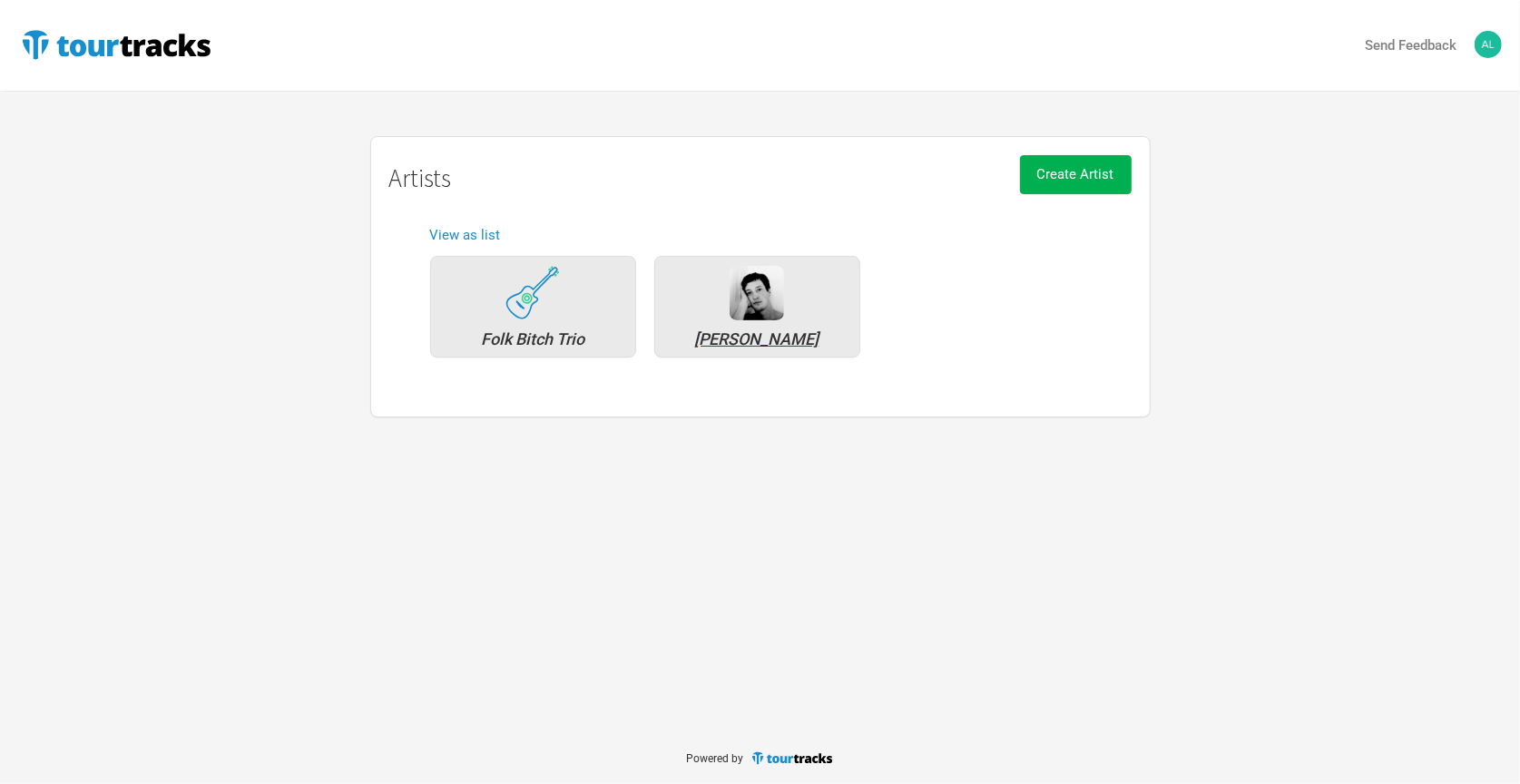
click at [777, 306] on img at bounding box center [758, 293] width 55 height 55
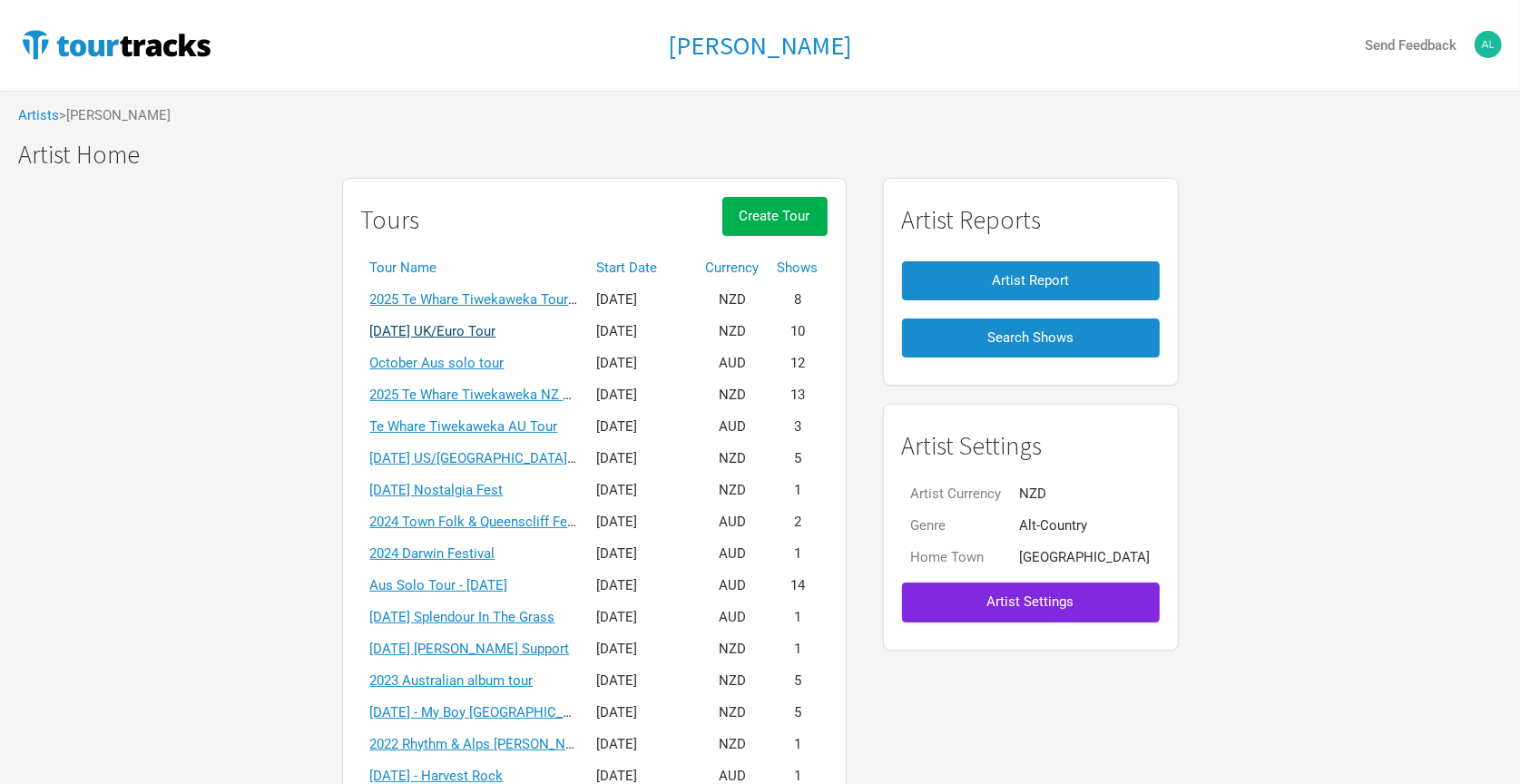
click at [496, 325] on link "[DATE] UK/Euro Tour" at bounding box center [434, 331] width 126 height 16
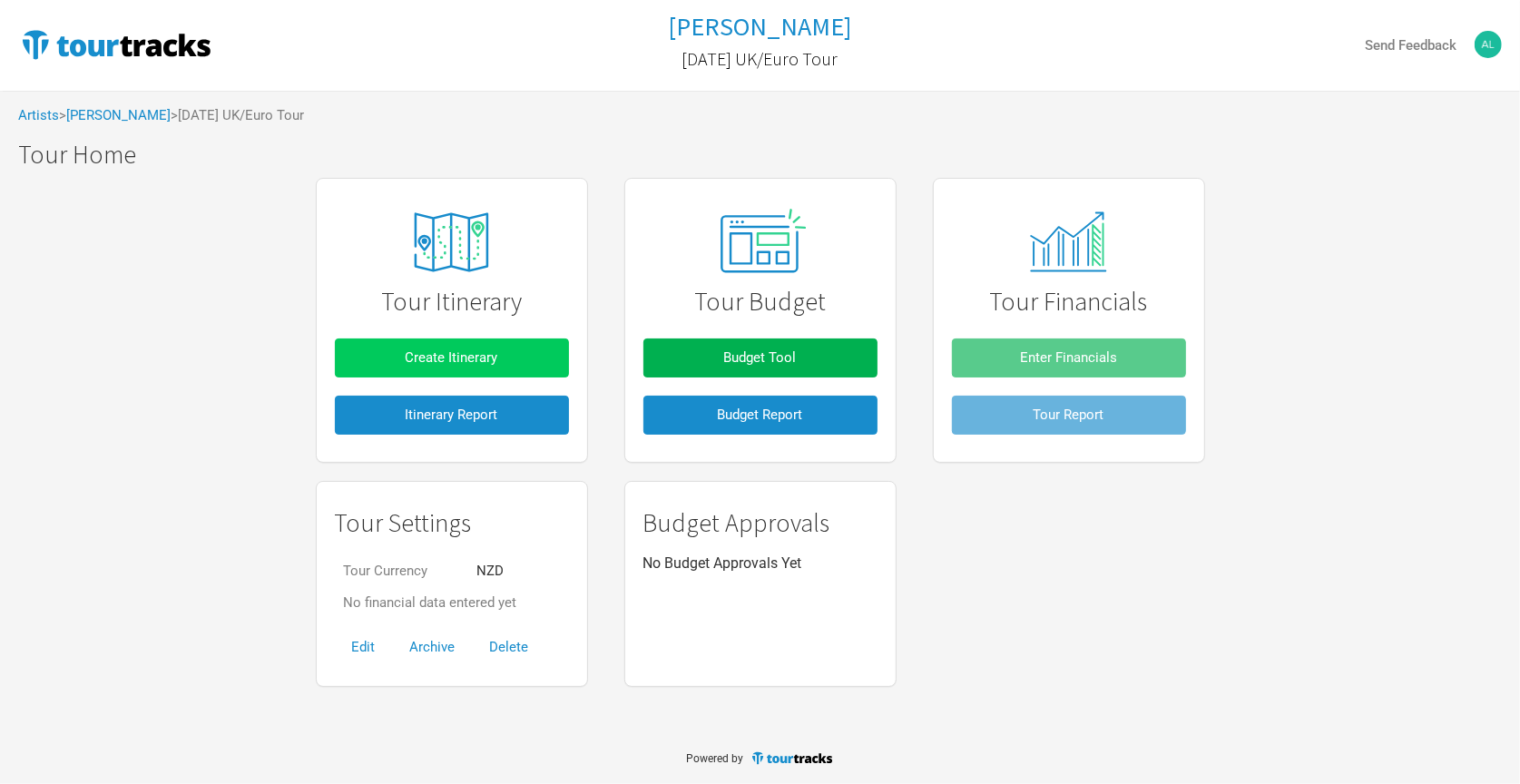
click at [515, 348] on button "Create Itinerary" at bounding box center [452, 358] width 234 height 39
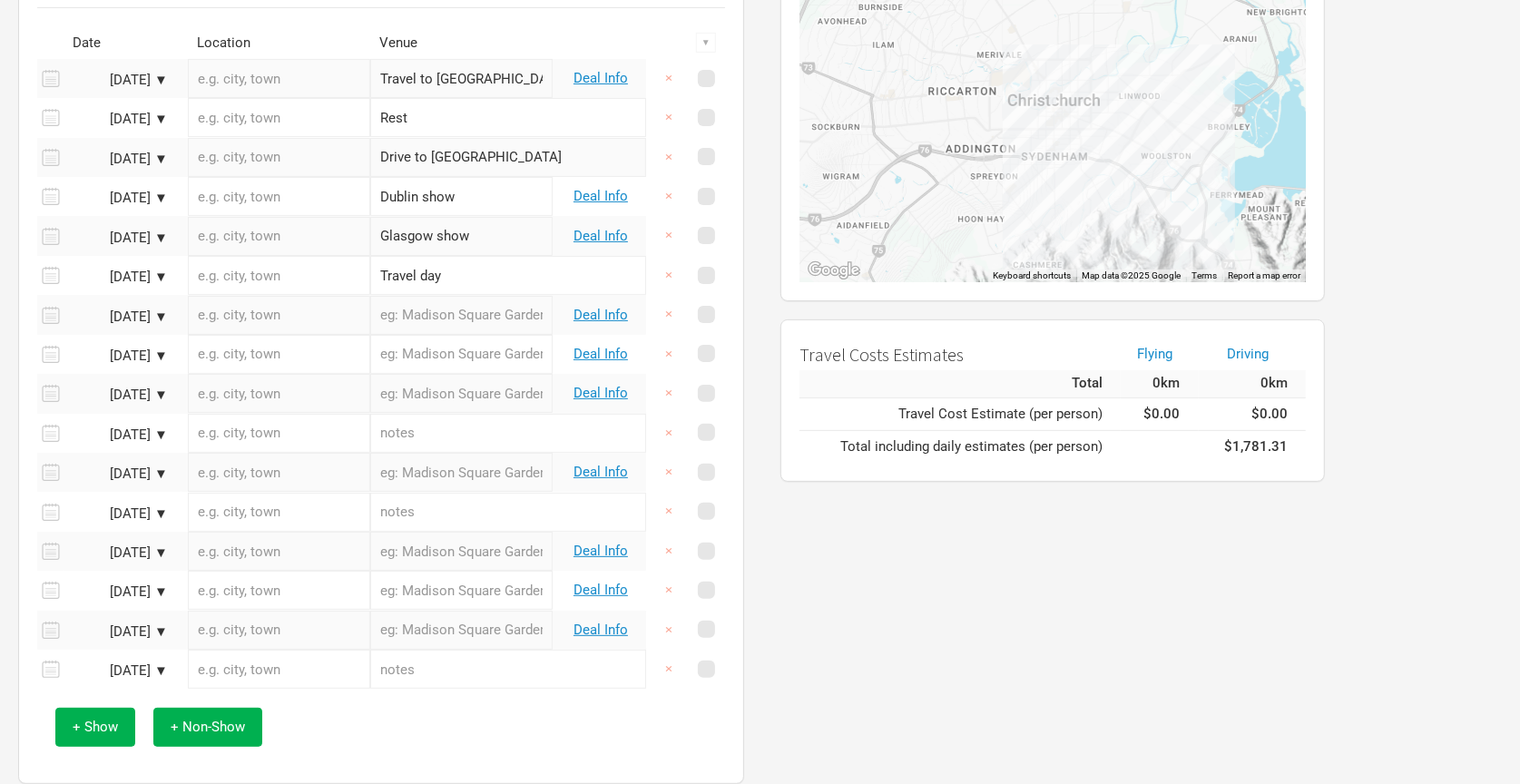
scroll to position [246, 0]
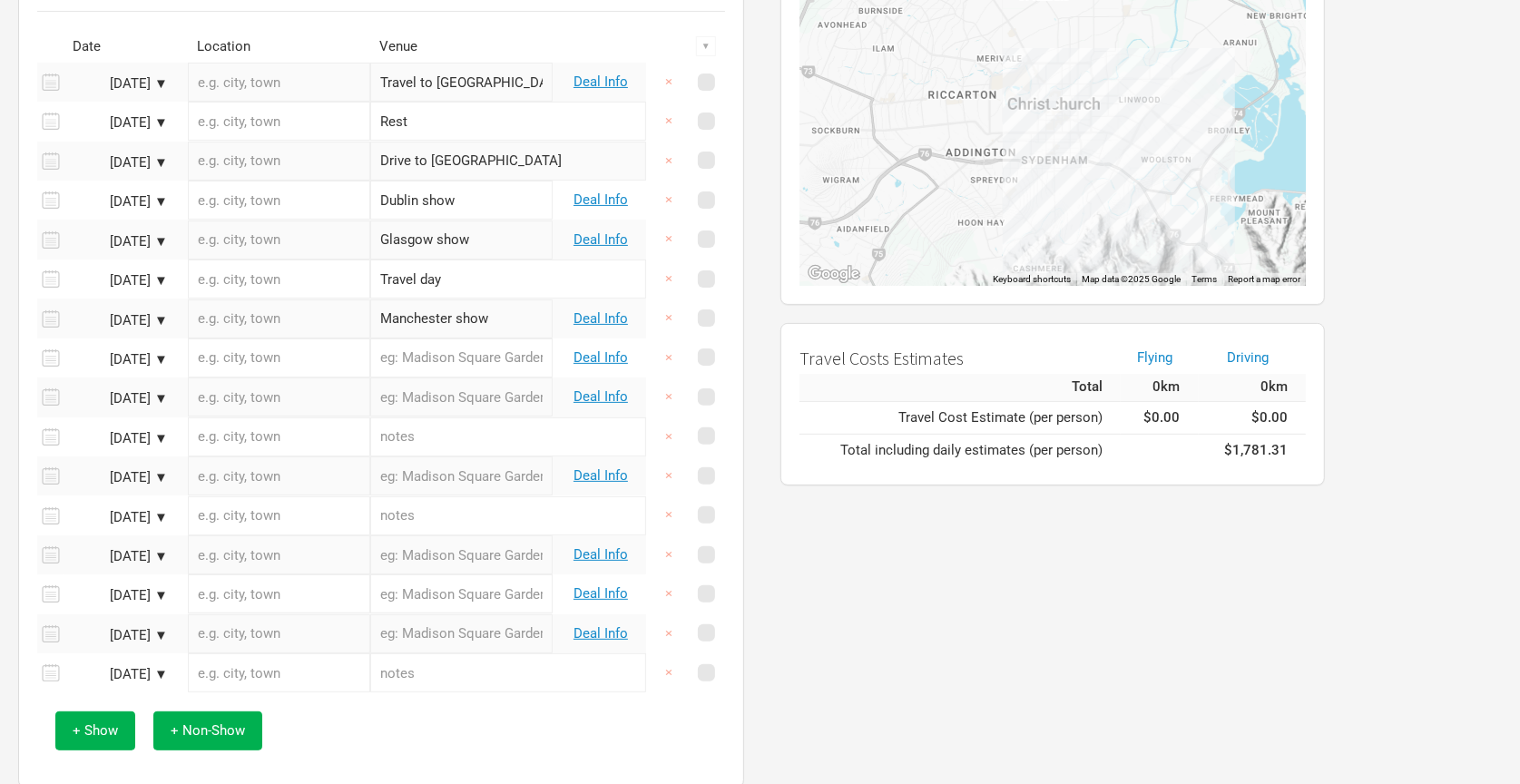
type input "Manchester show"
click at [470, 348] on input "text" at bounding box center [461, 358] width 182 height 39
type input "London show"
click at [469, 400] on input "text" at bounding box center [461, 396] width 182 height 39
type input "Bristol show"
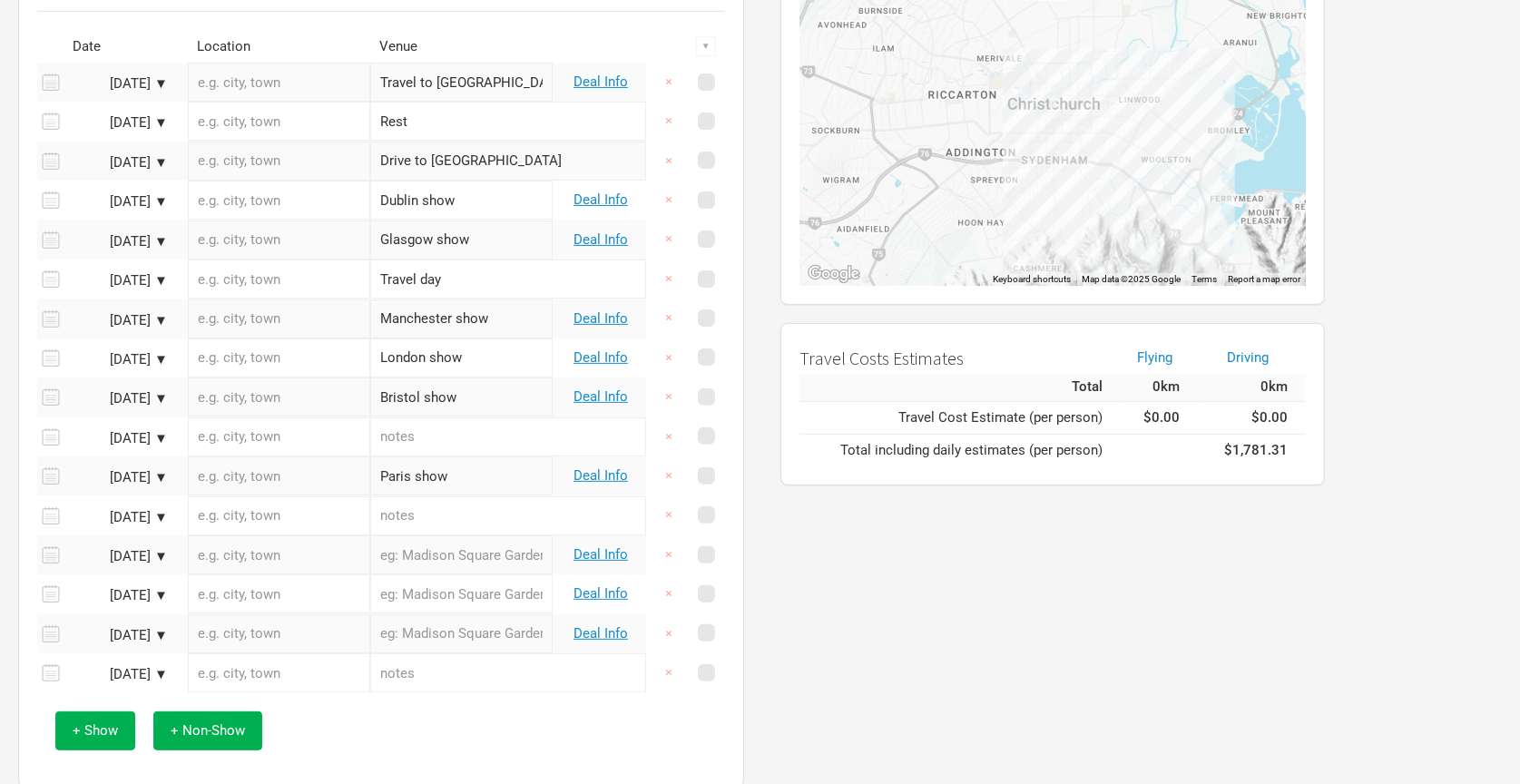
type input "Paris show"
click at [468, 558] on input "text" at bounding box center [461, 555] width 182 height 39
type input "Amsterdam show"
type input "Groningen show"
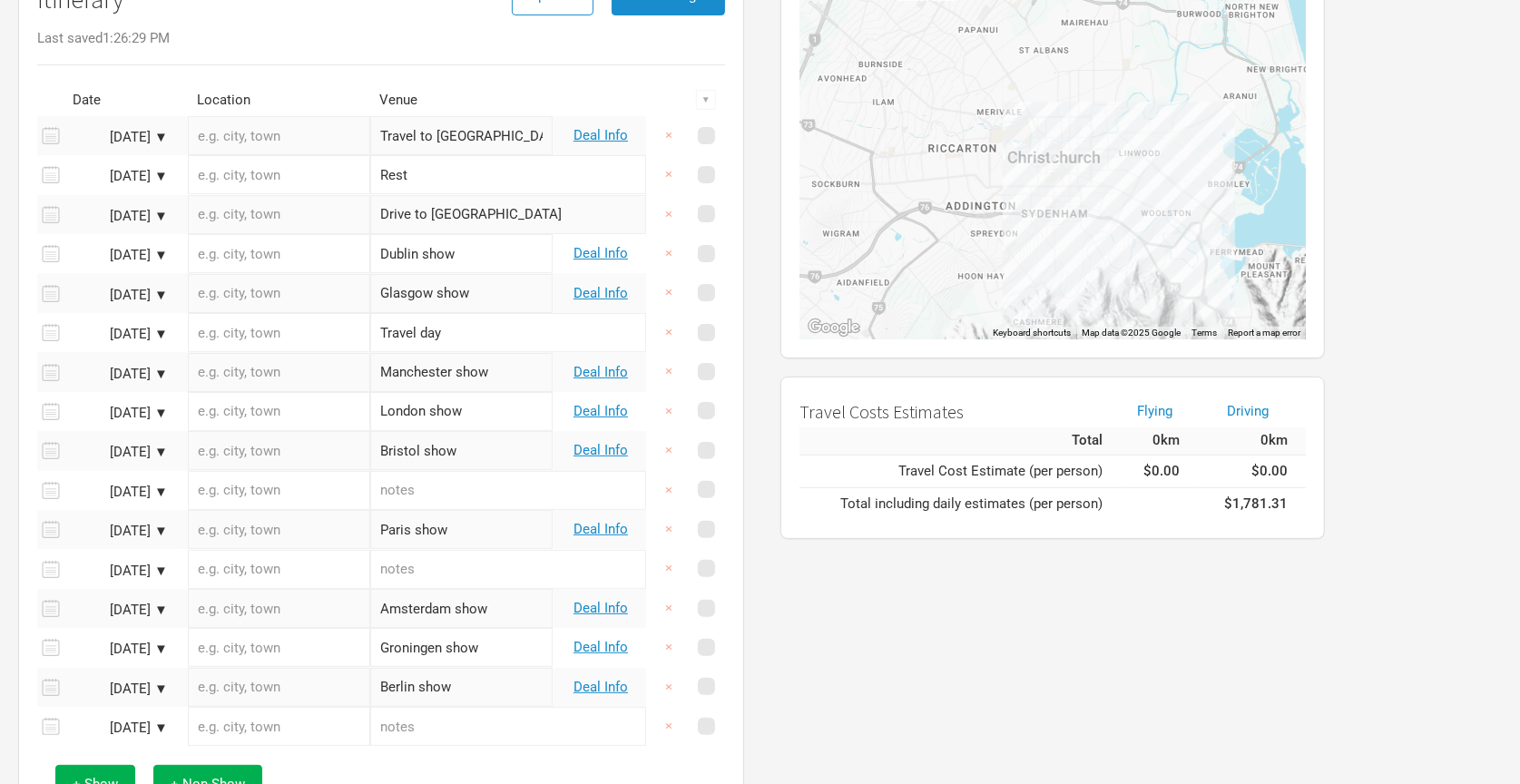
scroll to position [250, 0]
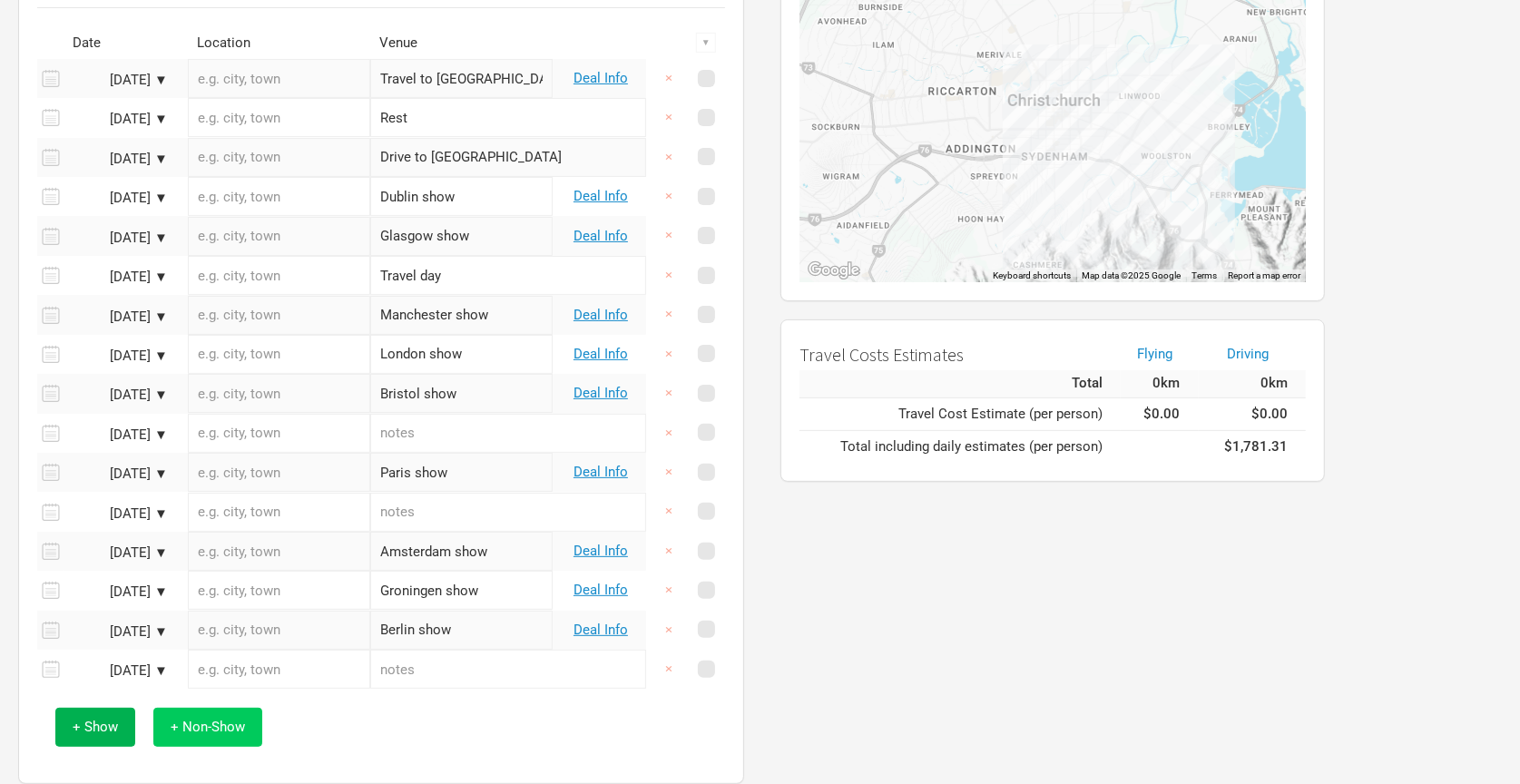
type input "Berlin show"
click at [183, 719] on span "+ Non-Show" at bounding box center [208, 726] width 75 height 16
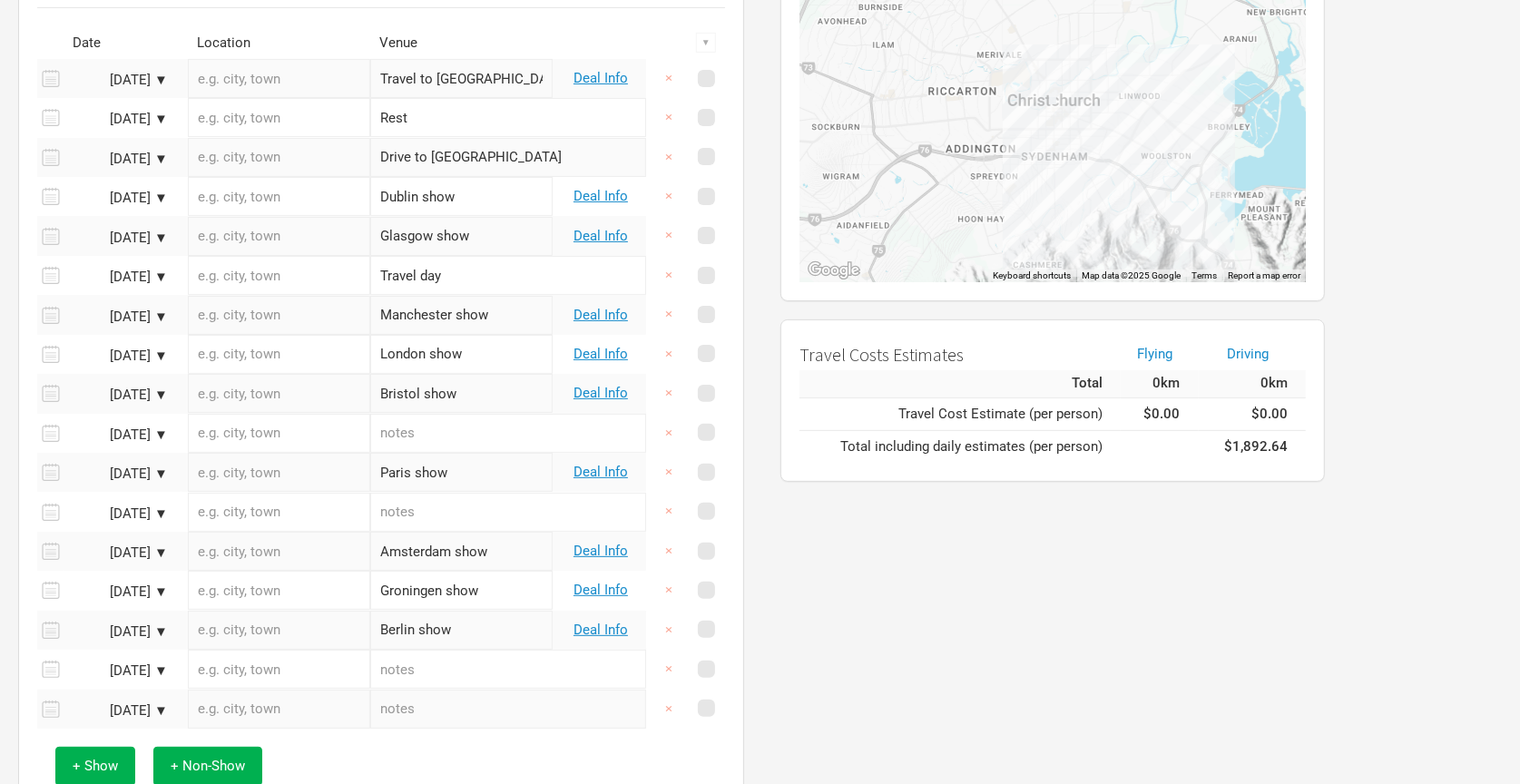
click at [125, 710] on div "[DATE] ▼" at bounding box center [118, 711] width 100 height 13
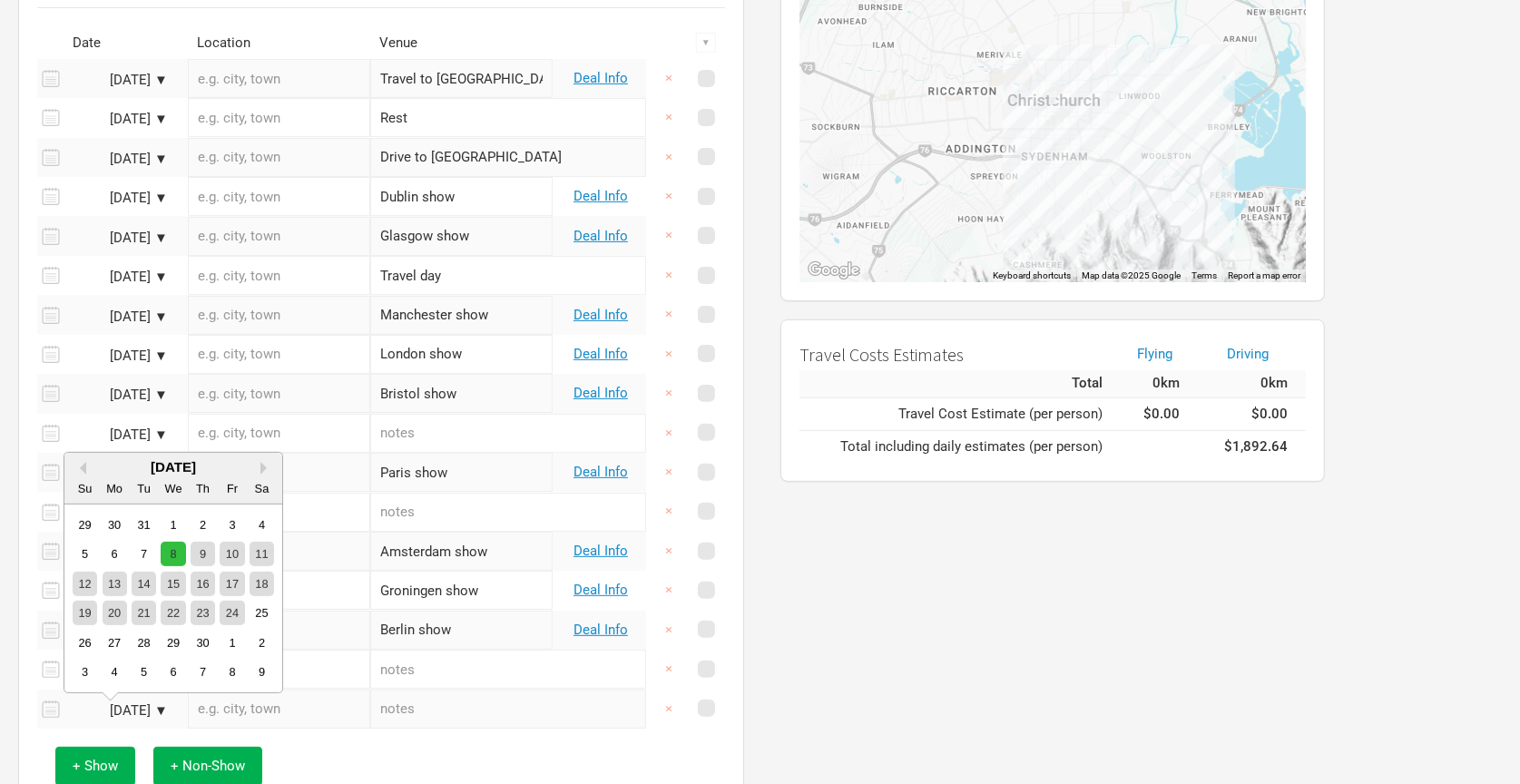
click at [178, 556] on div "8" at bounding box center [173, 554] width 25 height 25
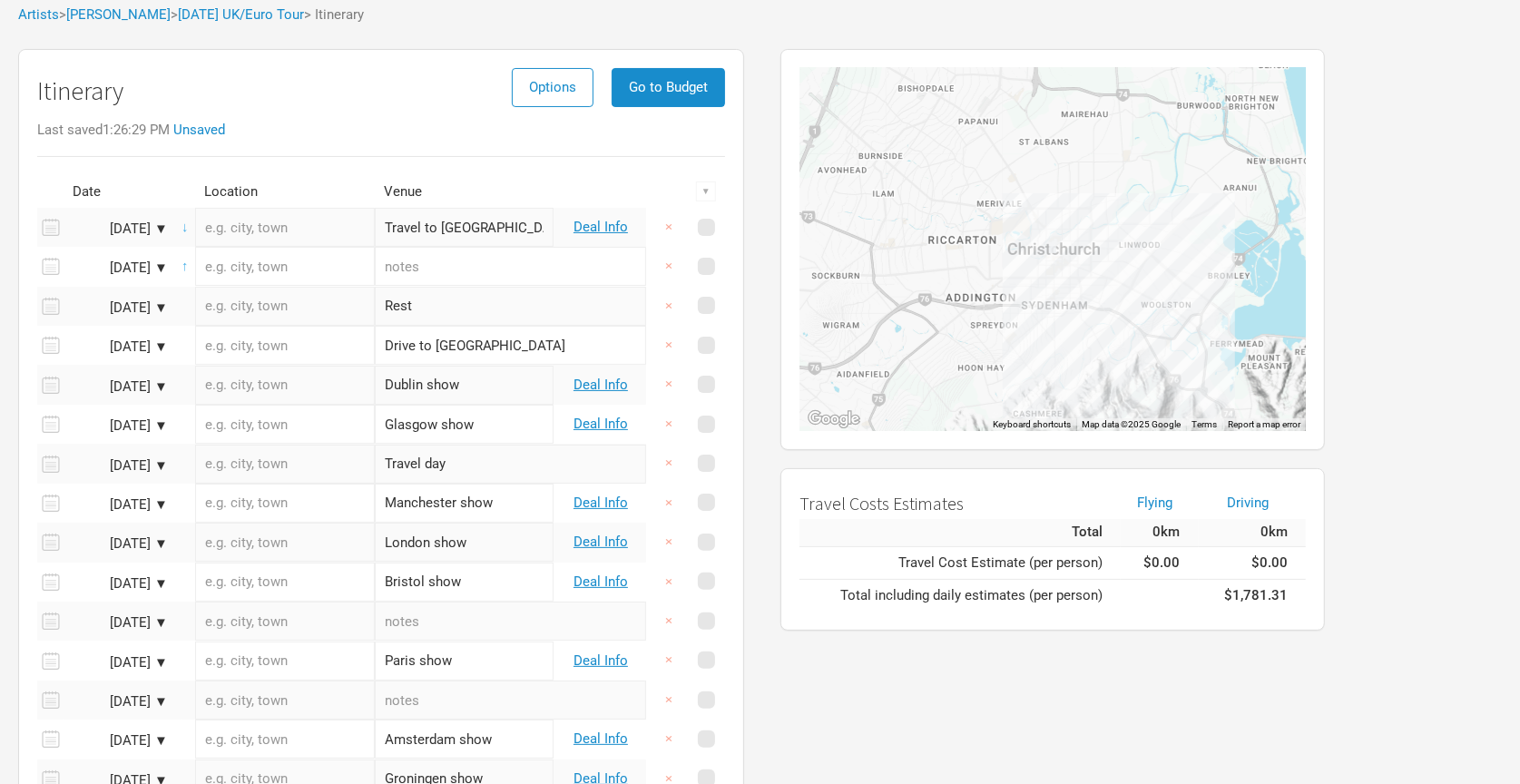
scroll to position [37, 0]
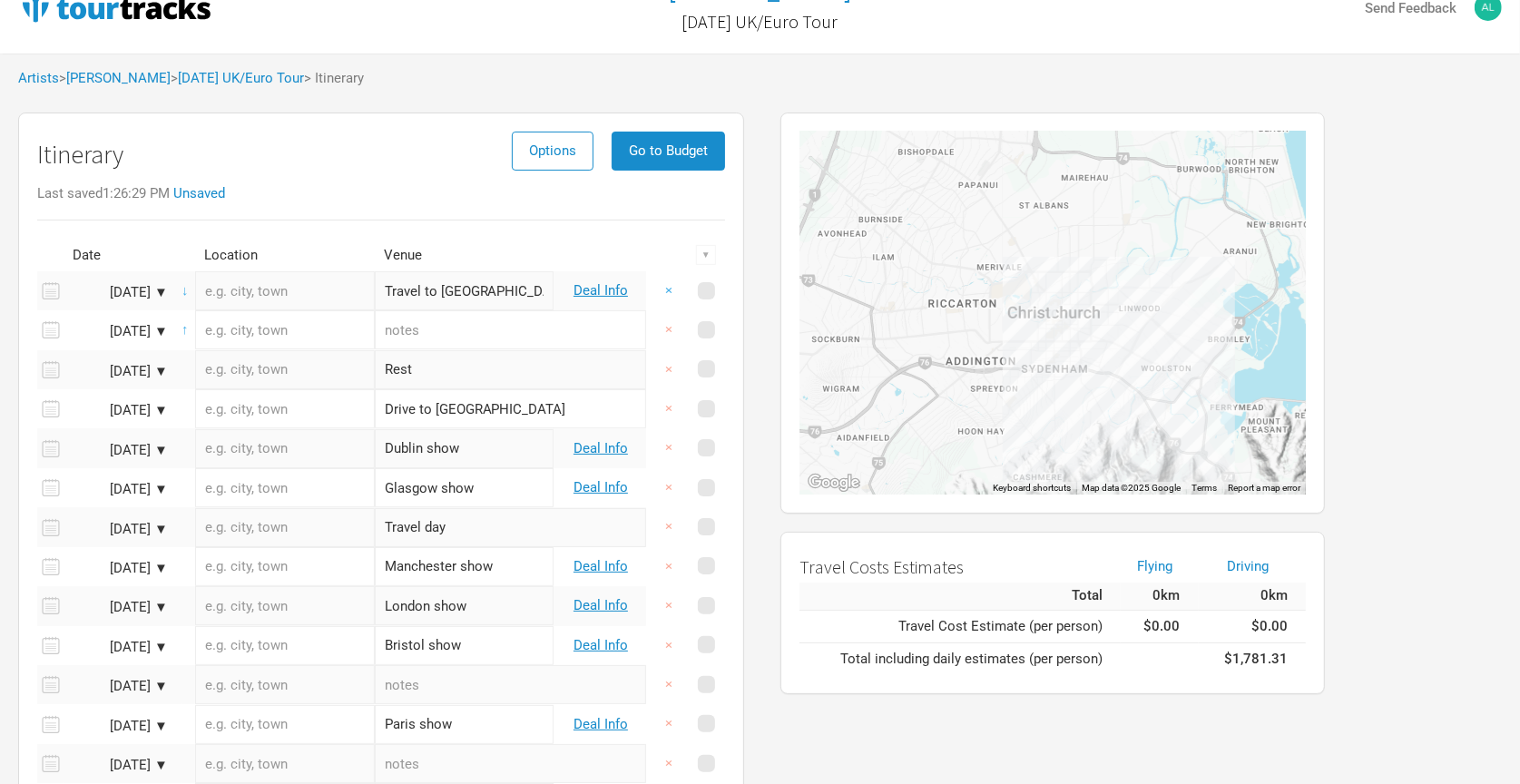
click at [666, 286] on button "×" at bounding box center [669, 291] width 42 height 39
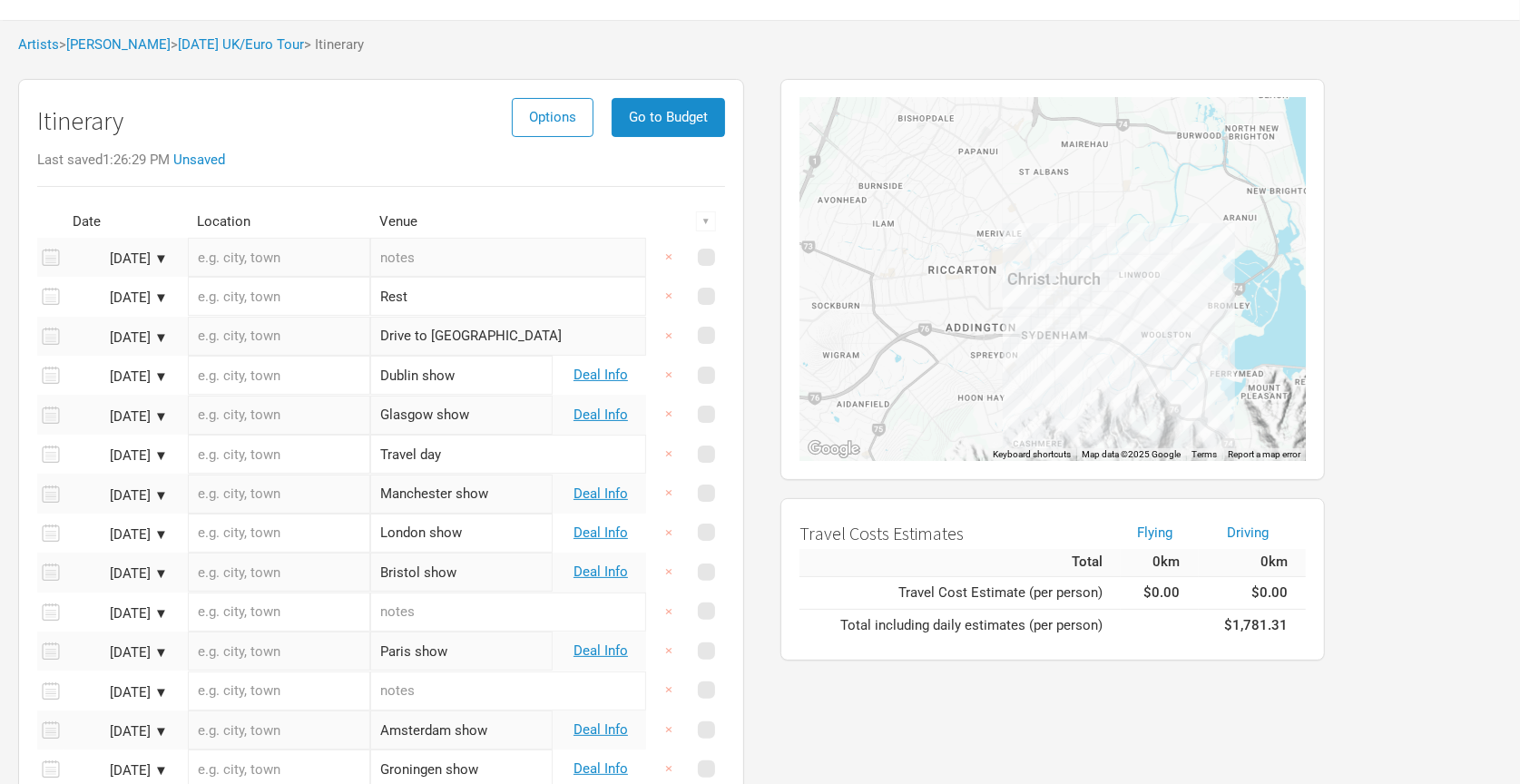
scroll to position [108, 0]
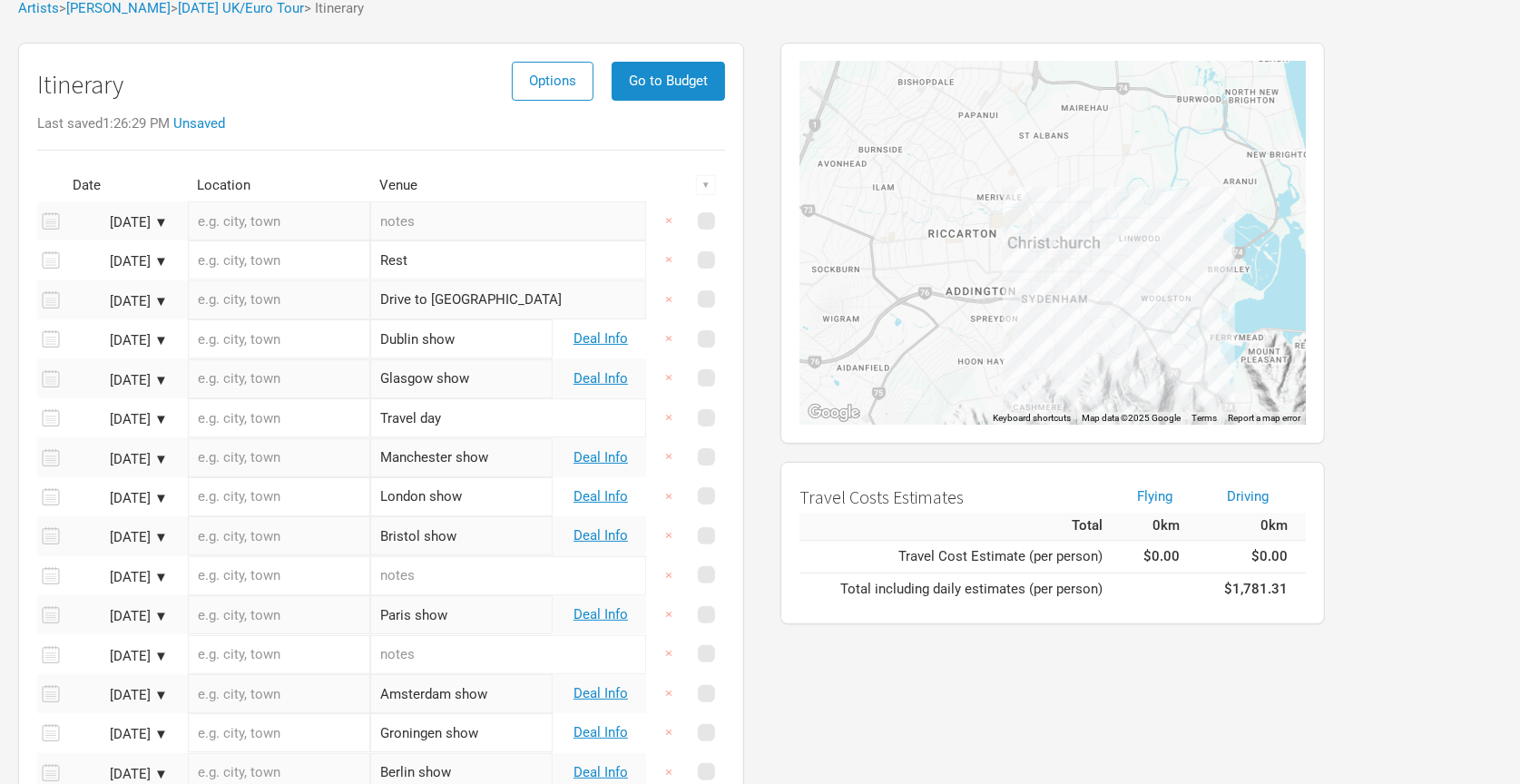
click at [474, 210] on input "text" at bounding box center [509, 221] width 276 height 39
drag, startPoint x: 504, startPoint y: 214, endPoint x: 443, endPoint y: 215, distance: 61.0
click at [443, 215] on input "Leave [PERSON_NAME]" at bounding box center [509, 221] width 276 height 39
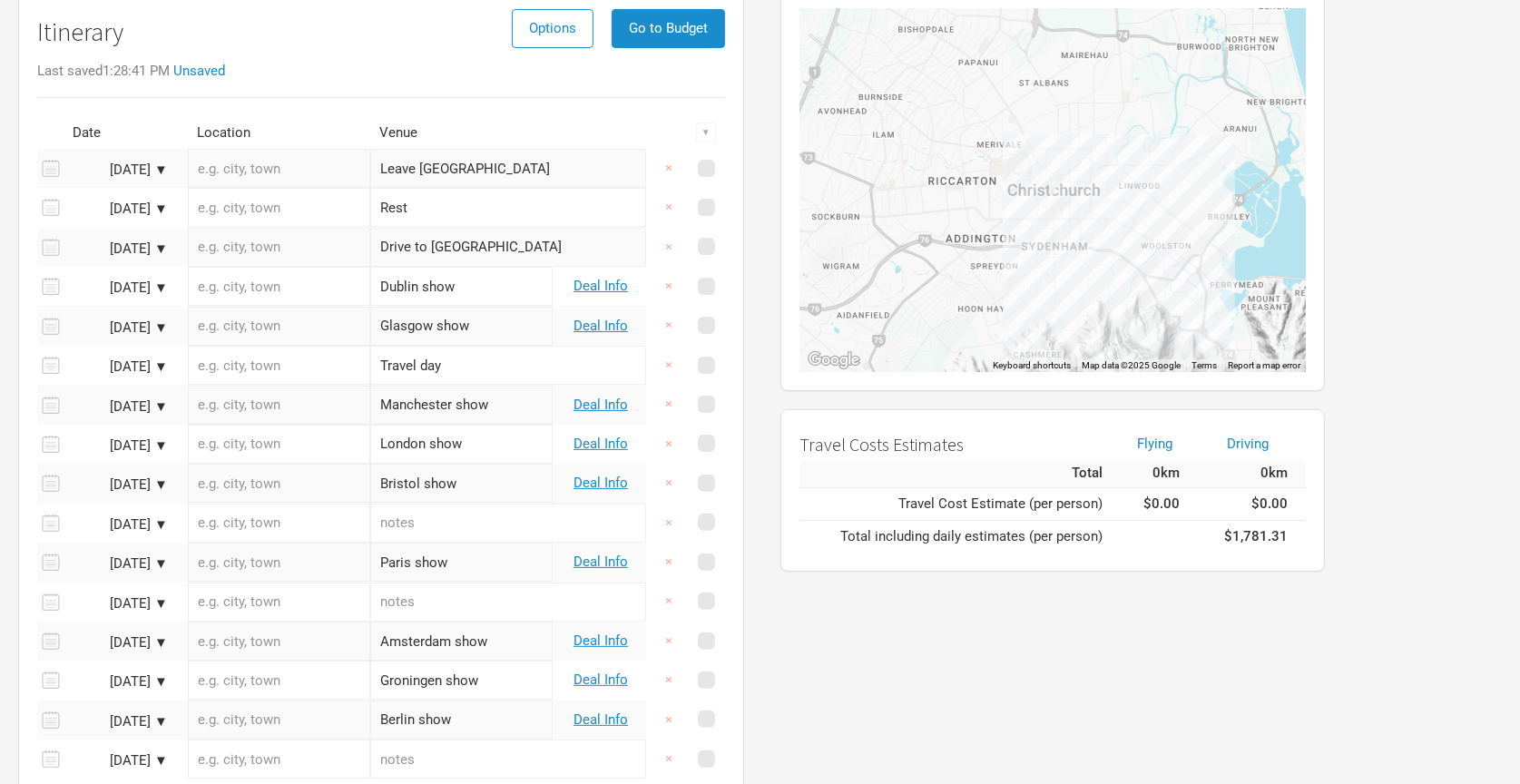
scroll to position [179, 0]
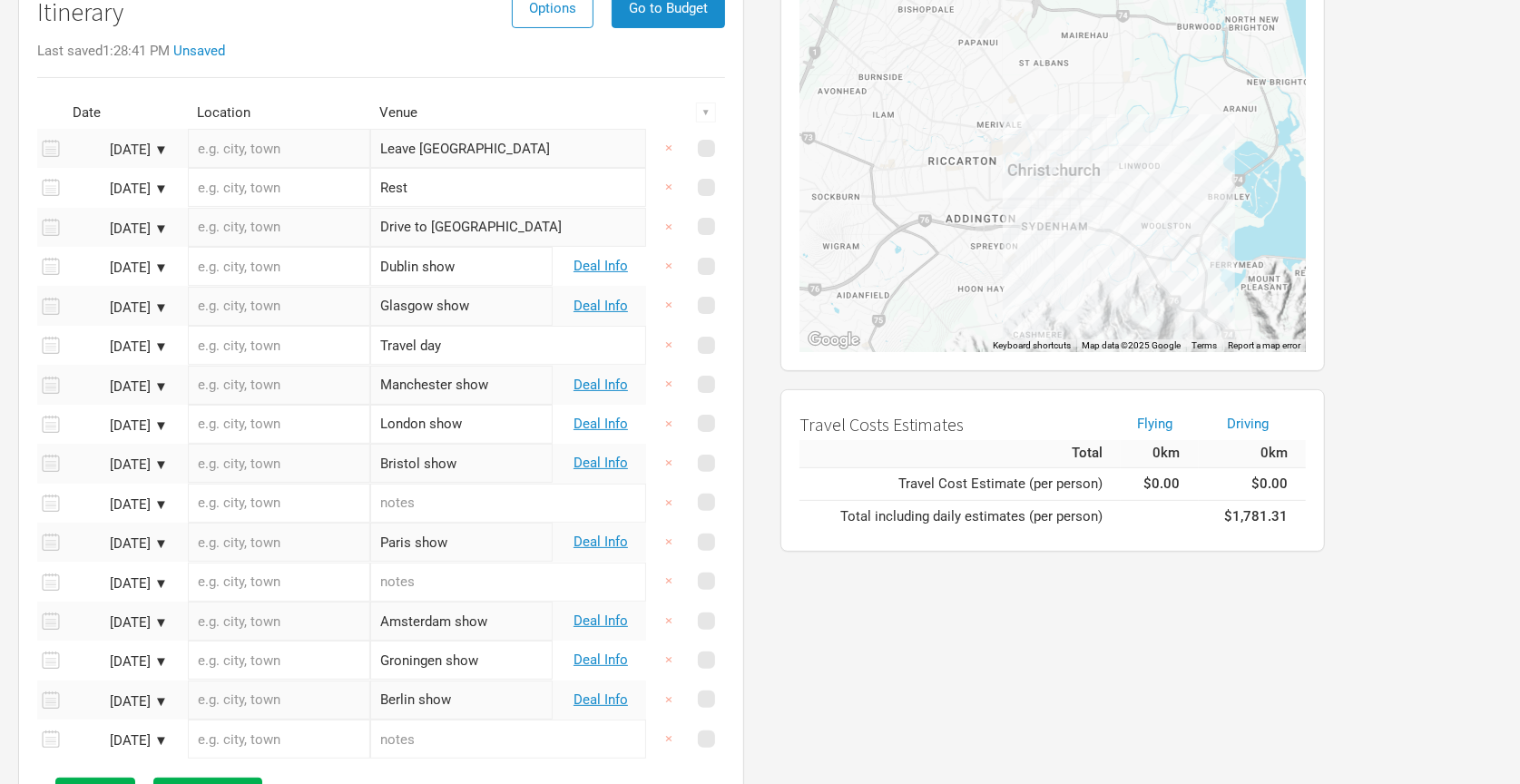
type input "Leave [GEOGRAPHIC_DATA]"
click at [445, 183] on input "Rest" at bounding box center [509, 187] width 276 height 39
type input "r"
type input "Arrive in [GEOGRAPHIC_DATA] or [GEOGRAPHIC_DATA]"
click at [498, 233] on input "Drive to [GEOGRAPHIC_DATA]" at bounding box center [509, 226] width 276 height 39
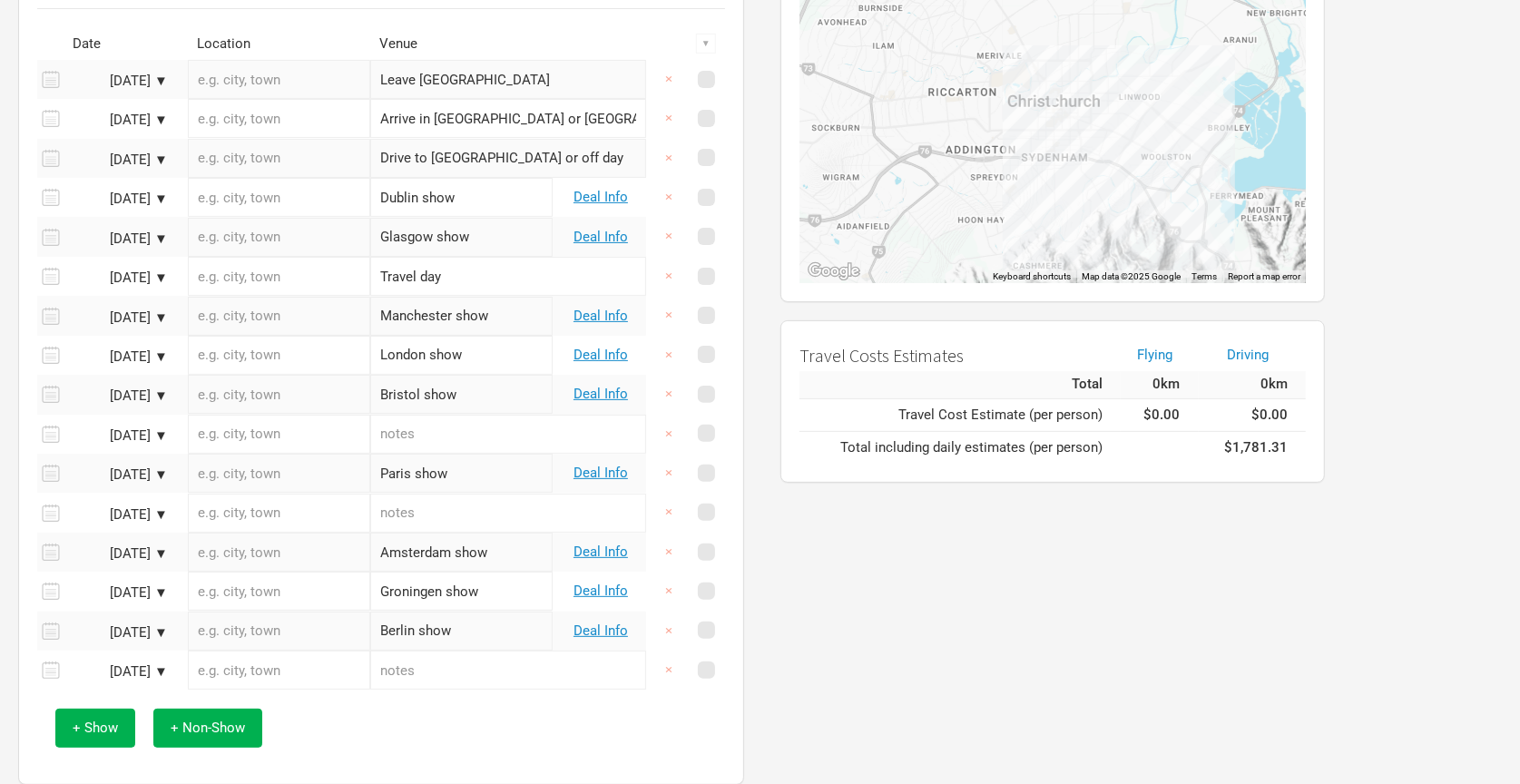
scroll to position [252, 0]
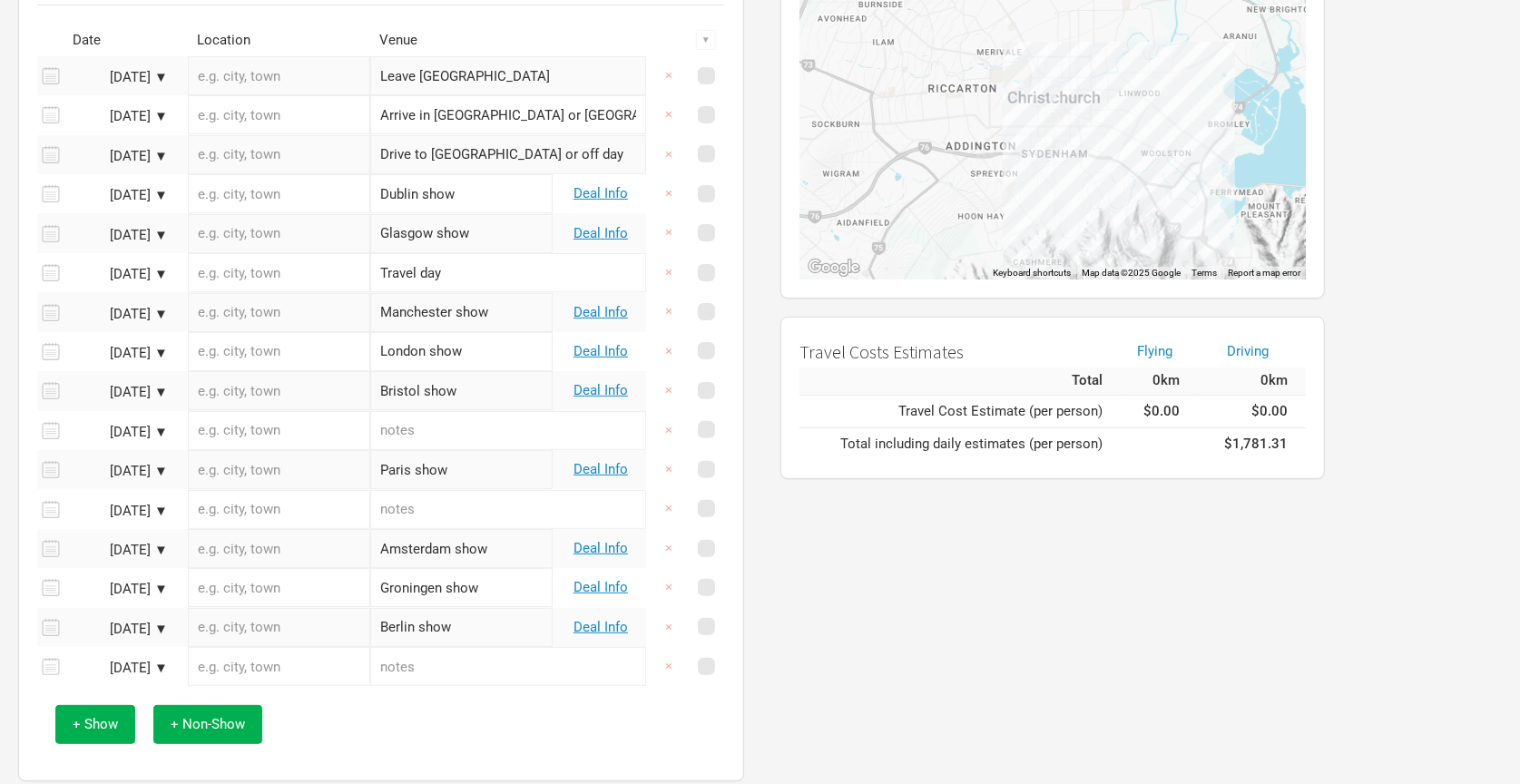
type input "Drive to [GEOGRAPHIC_DATA] or off day"
click at [770, 318] on div "← Move left → Move right ↑ Move up ↓ Move down + Zoom in - Zoom out Home Jump l…" at bounding box center [1123, 340] width 722 height 902
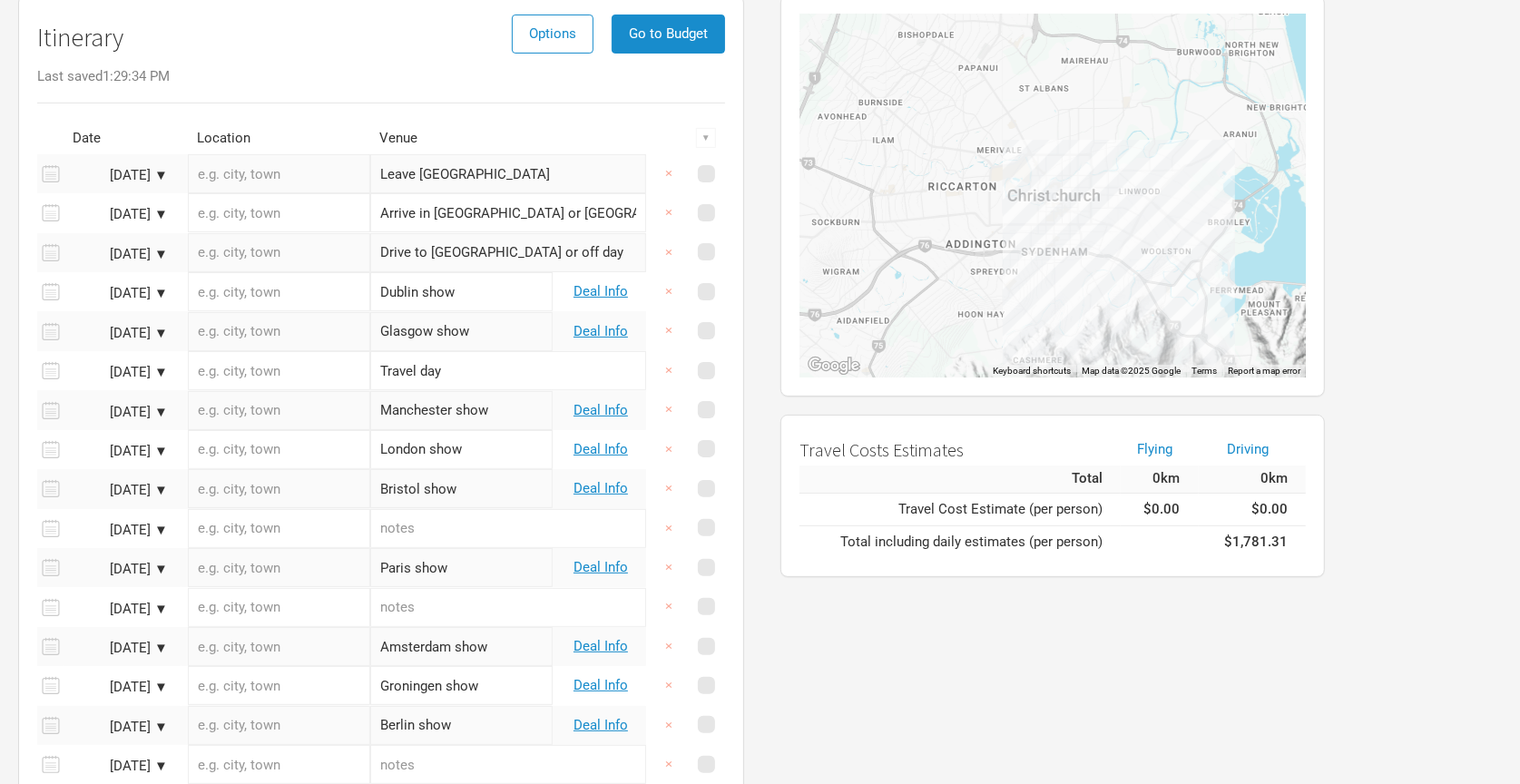
scroll to position [153, 0]
click at [282, 179] on input "text" at bounding box center [278, 175] width 182 height 39
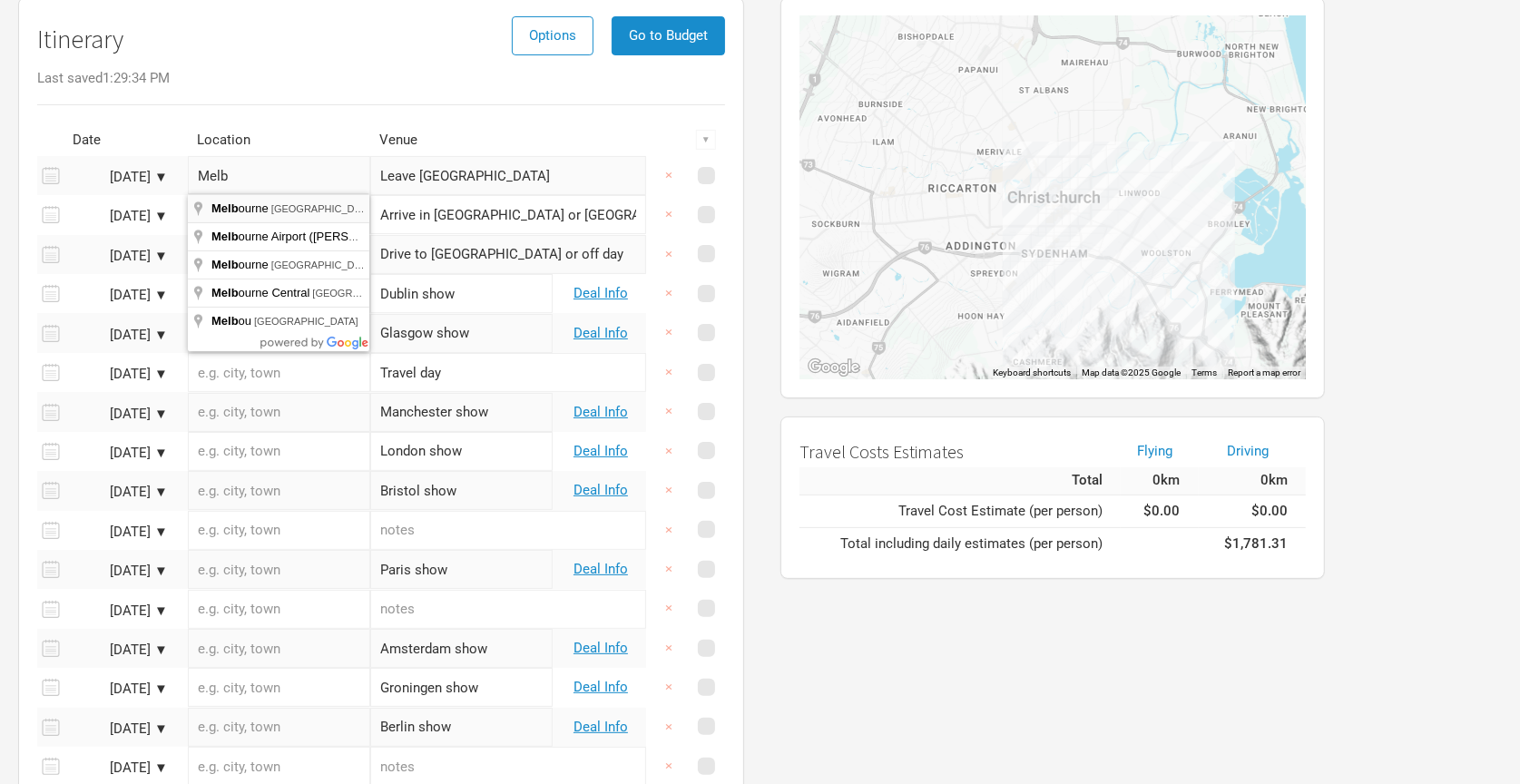
type input "[GEOGRAPHIC_DATA] [GEOGRAPHIC_DATA], [GEOGRAPHIC_DATA]"
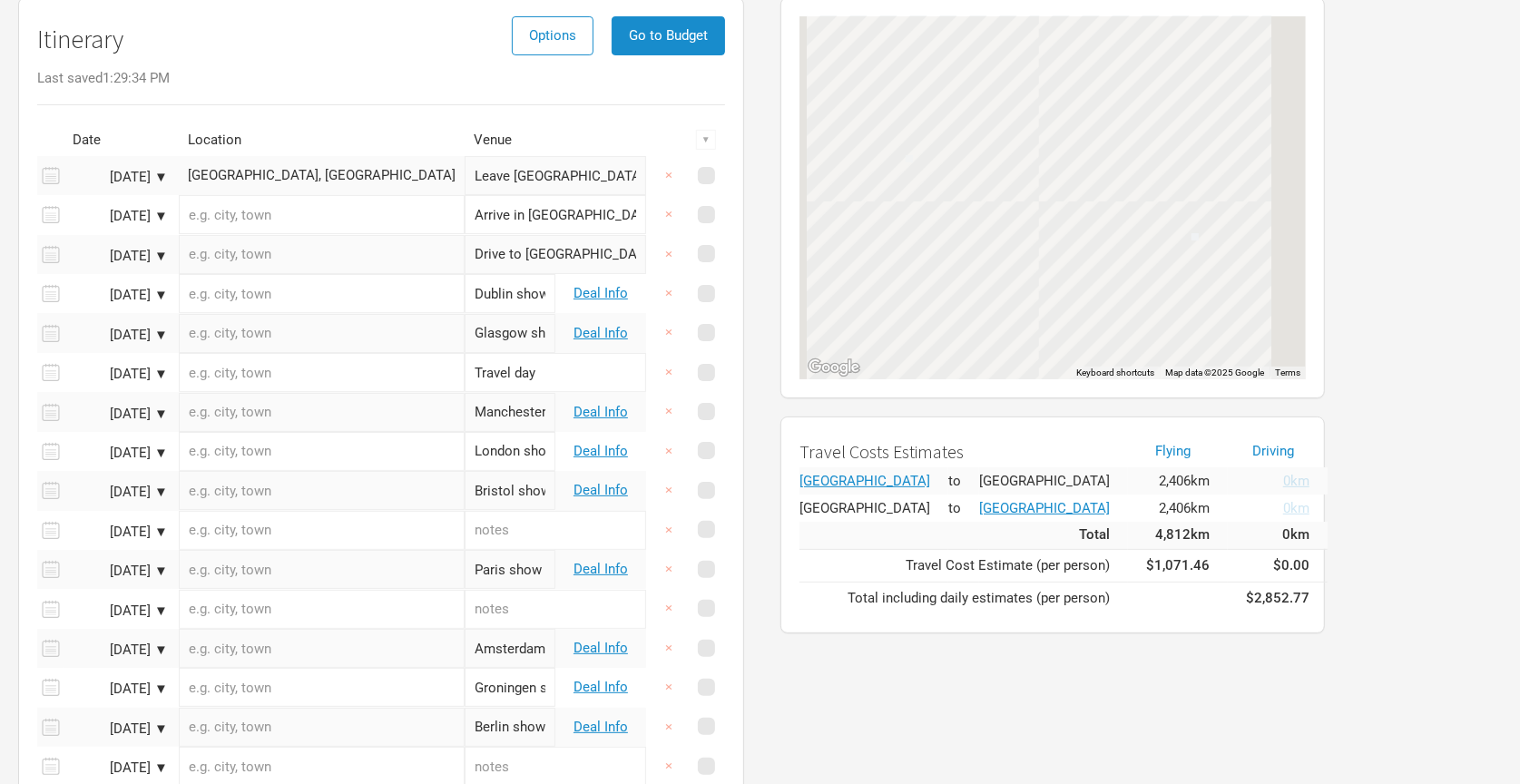
click at [276, 214] on input "text" at bounding box center [322, 214] width 286 height 39
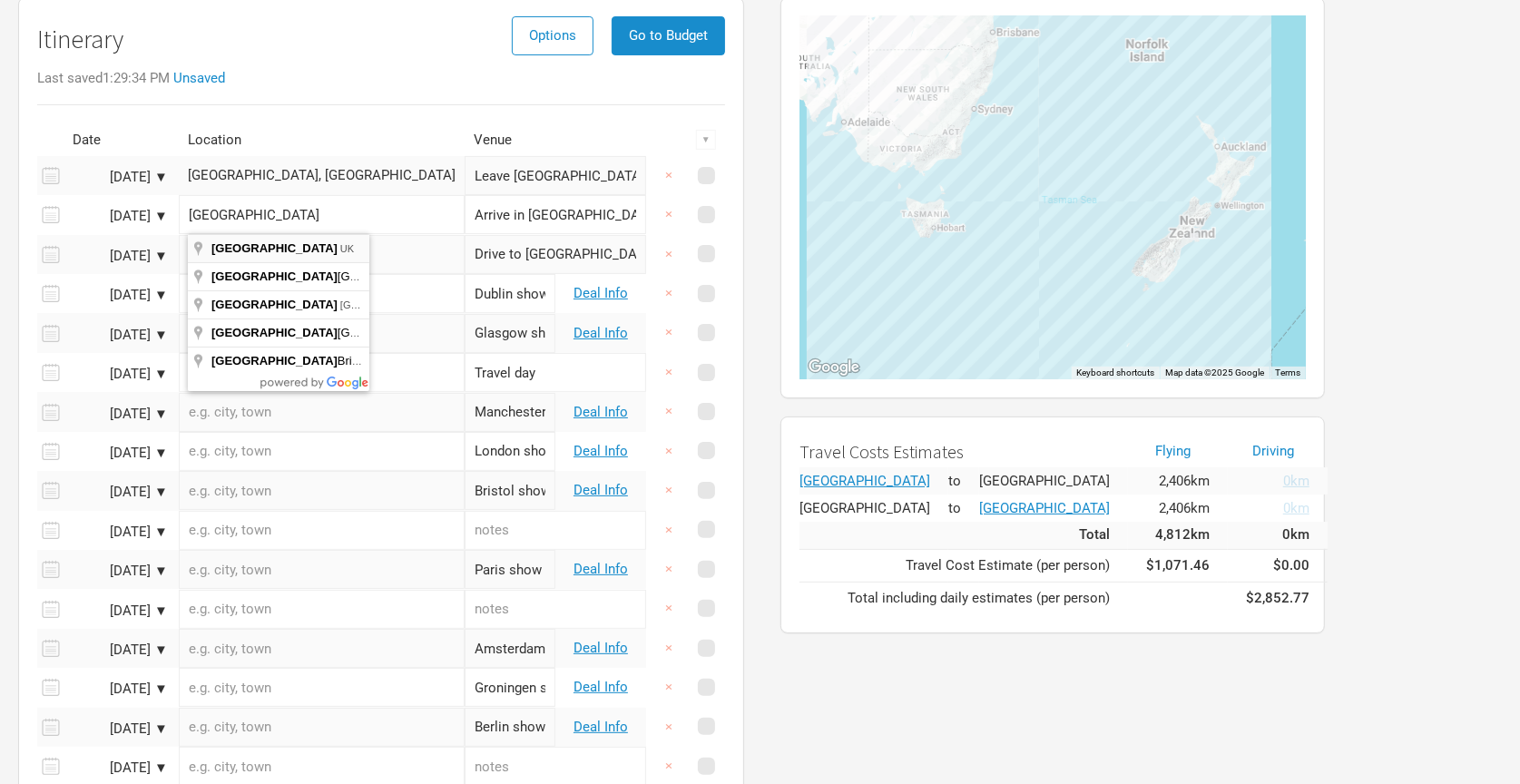
type input "[GEOGRAPHIC_DATA], [GEOGRAPHIC_DATA]"
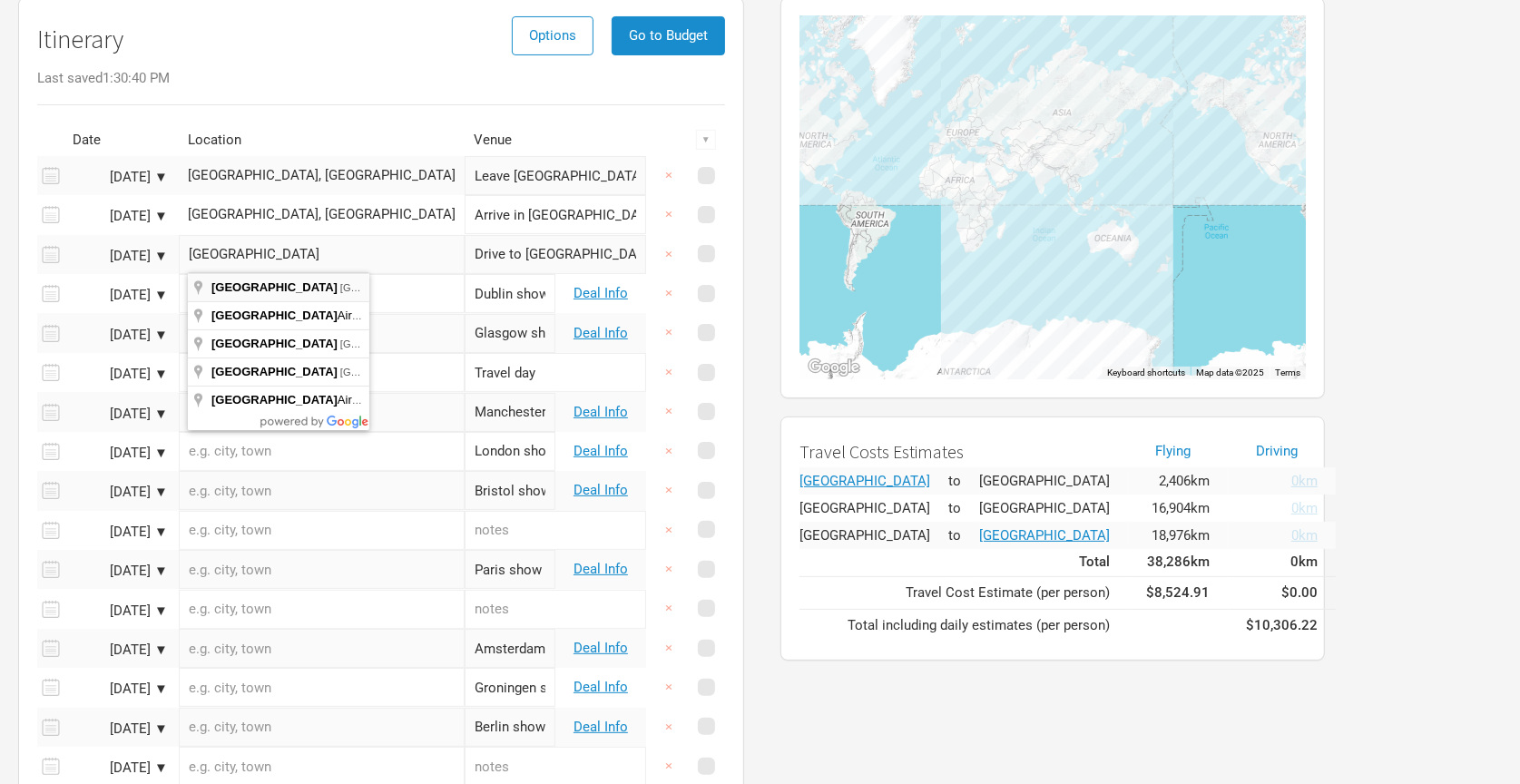
type input "[GEOGRAPHIC_DATA], [GEOGRAPHIC_DATA]"
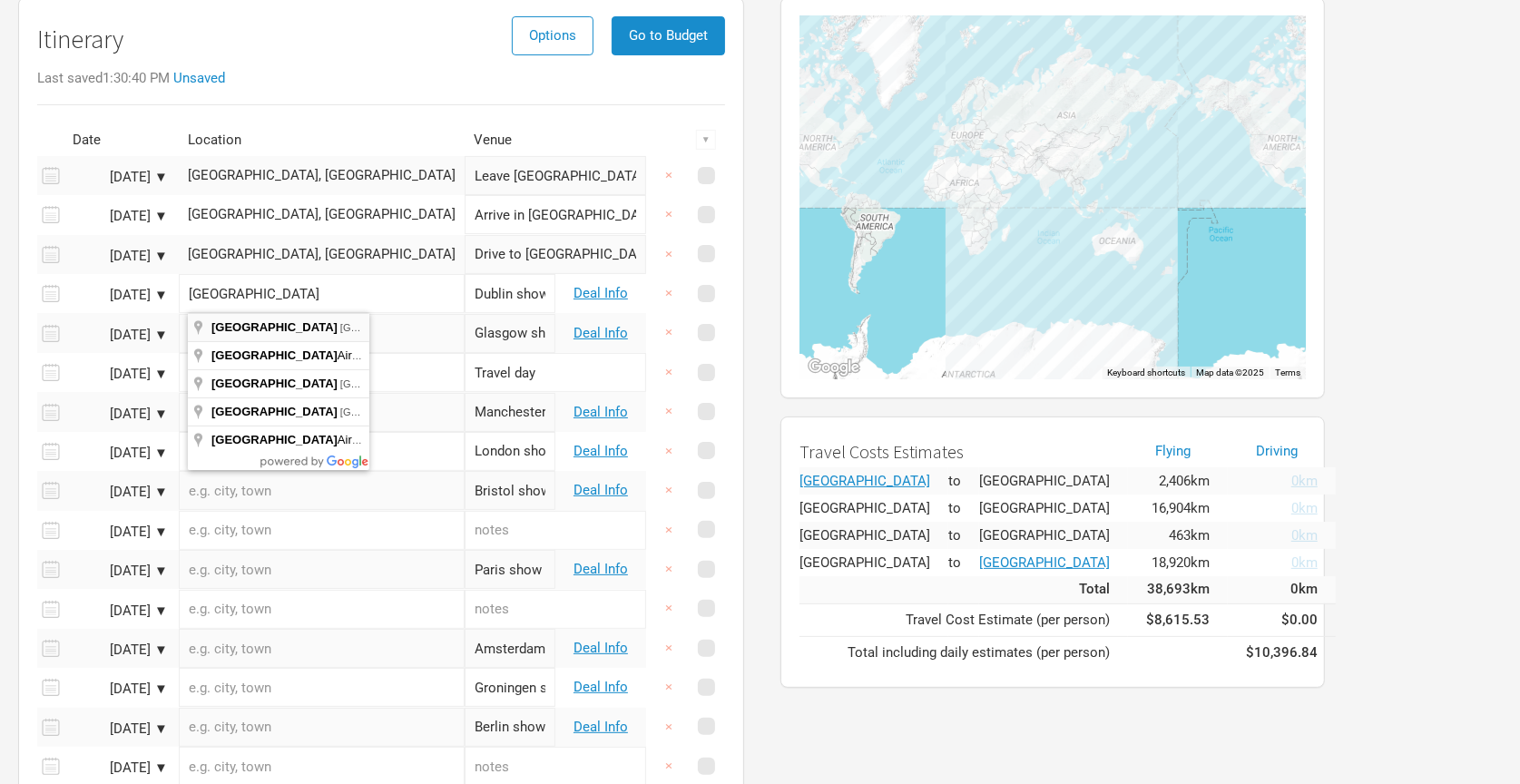
type input "[GEOGRAPHIC_DATA], [GEOGRAPHIC_DATA]"
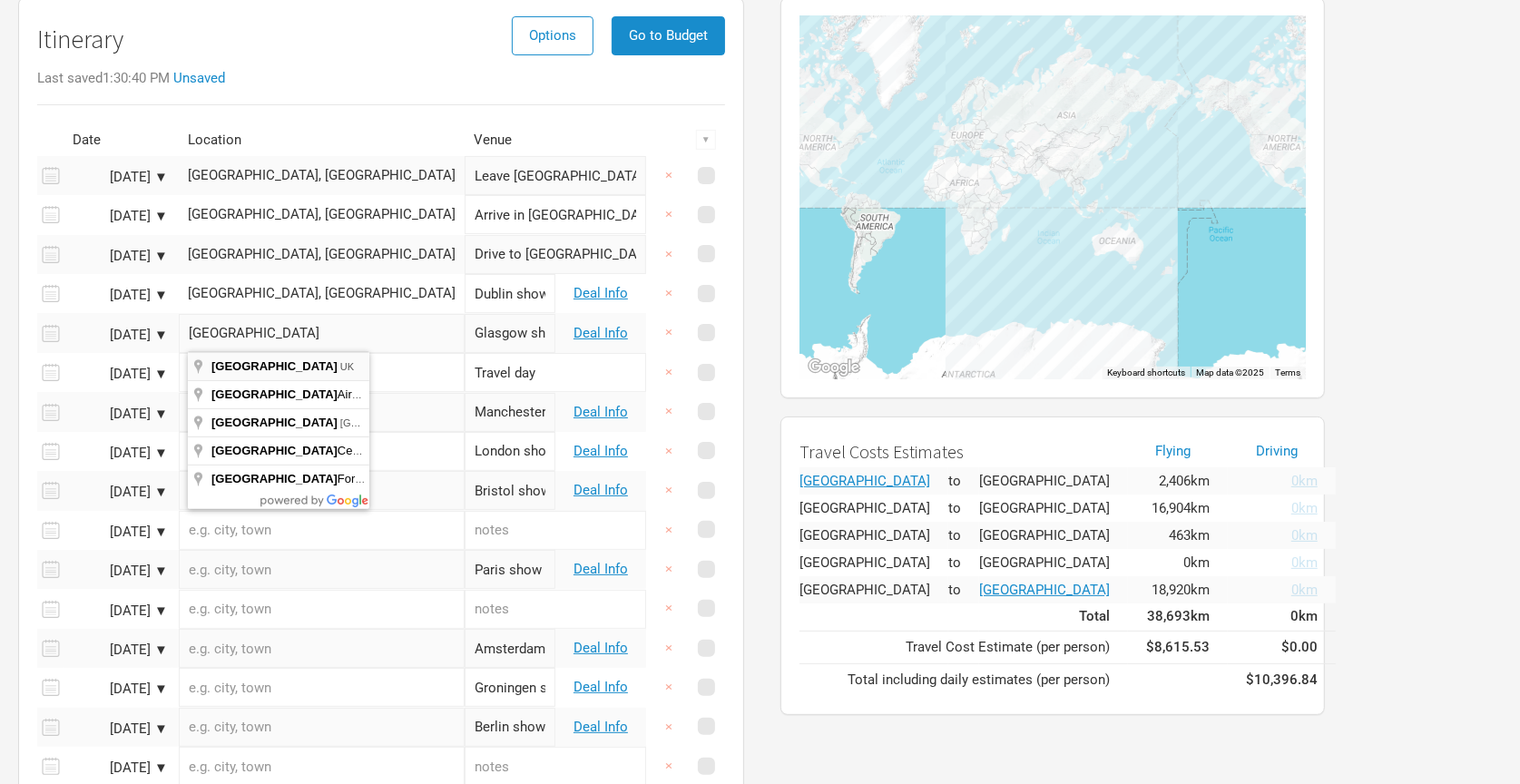
type input "[GEOGRAPHIC_DATA], [GEOGRAPHIC_DATA]"
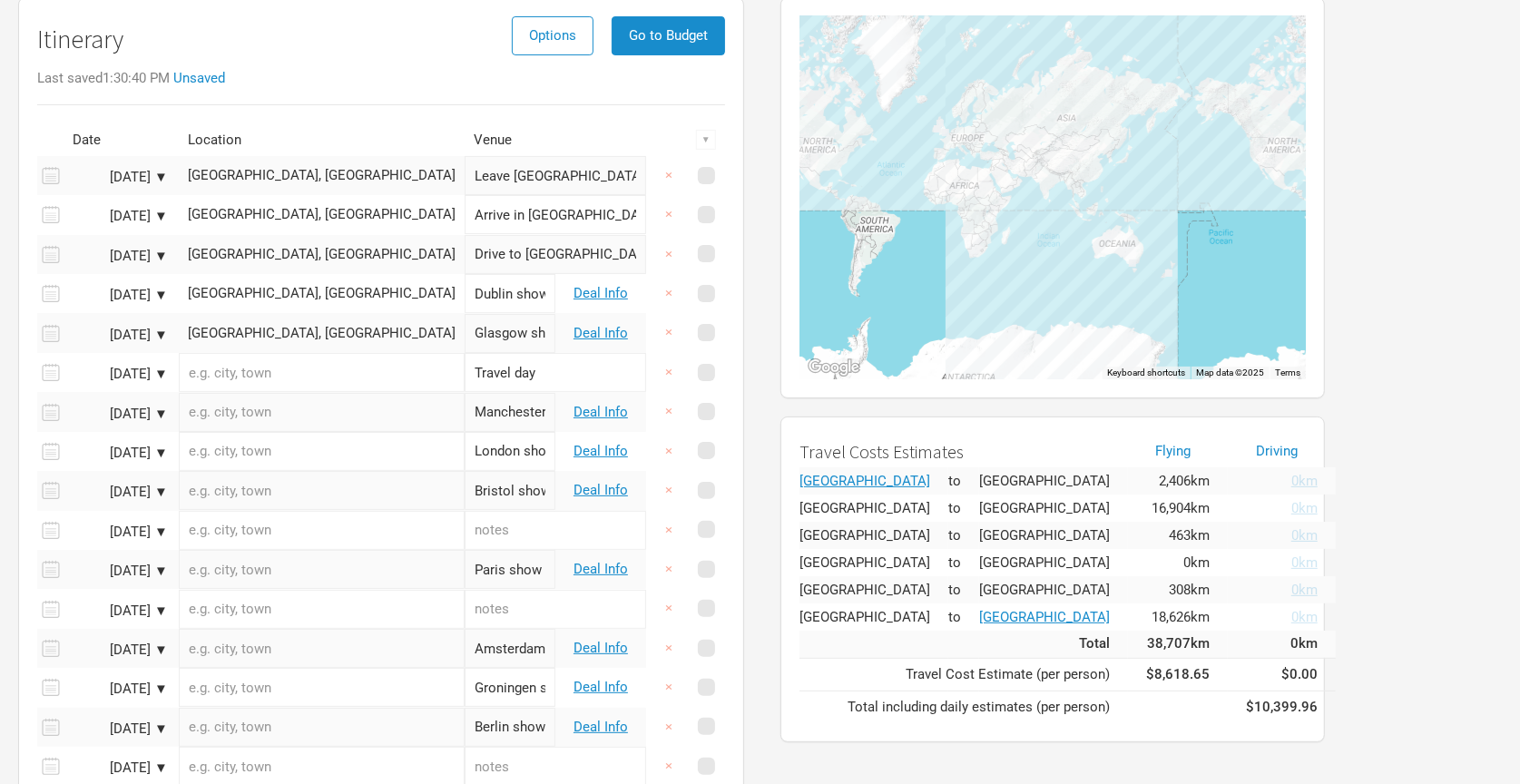
click at [262, 379] on input "text" at bounding box center [322, 372] width 286 height 39
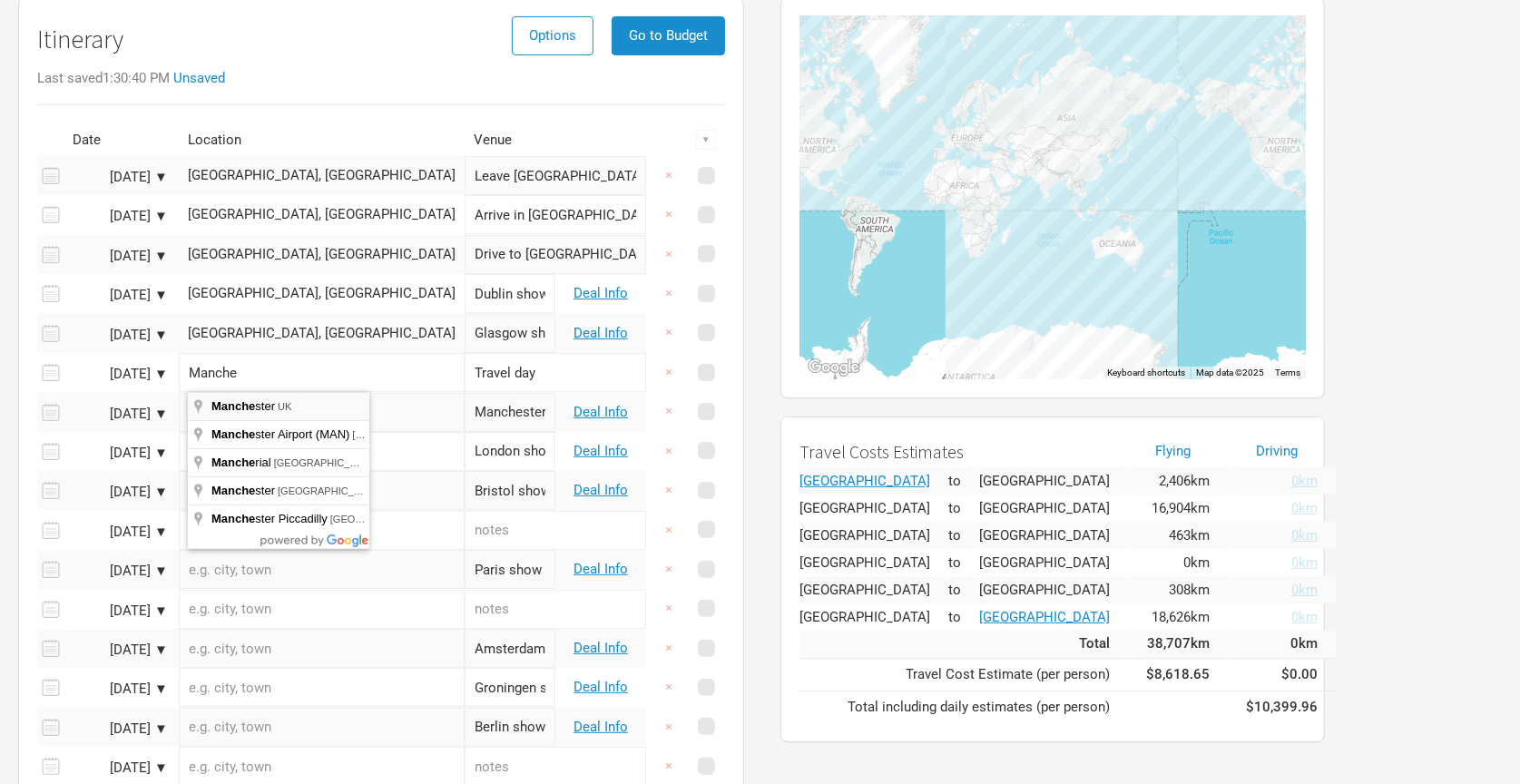
type input "[GEOGRAPHIC_DATA], [GEOGRAPHIC_DATA]"
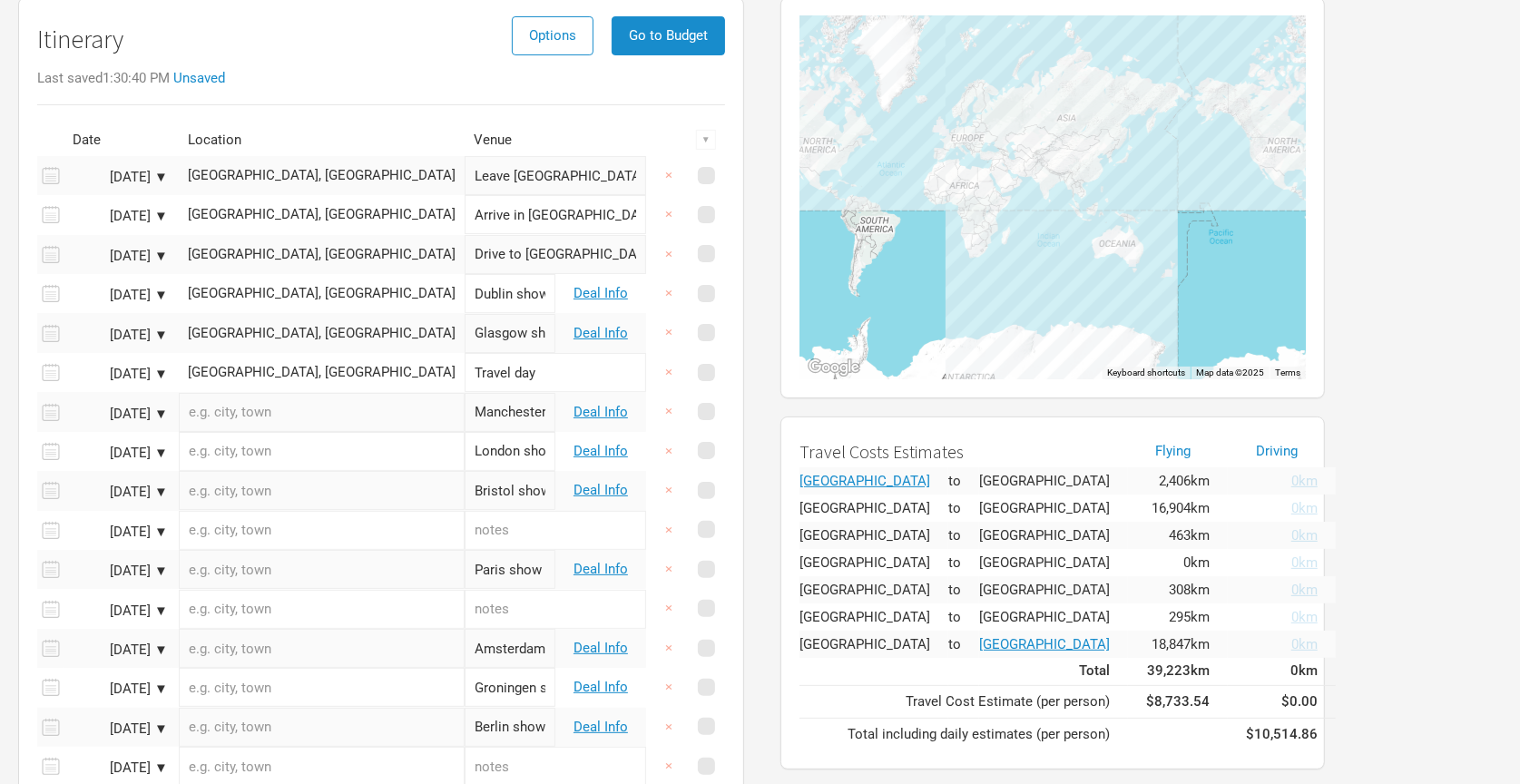
click at [290, 409] on input "text" at bounding box center [322, 412] width 286 height 39
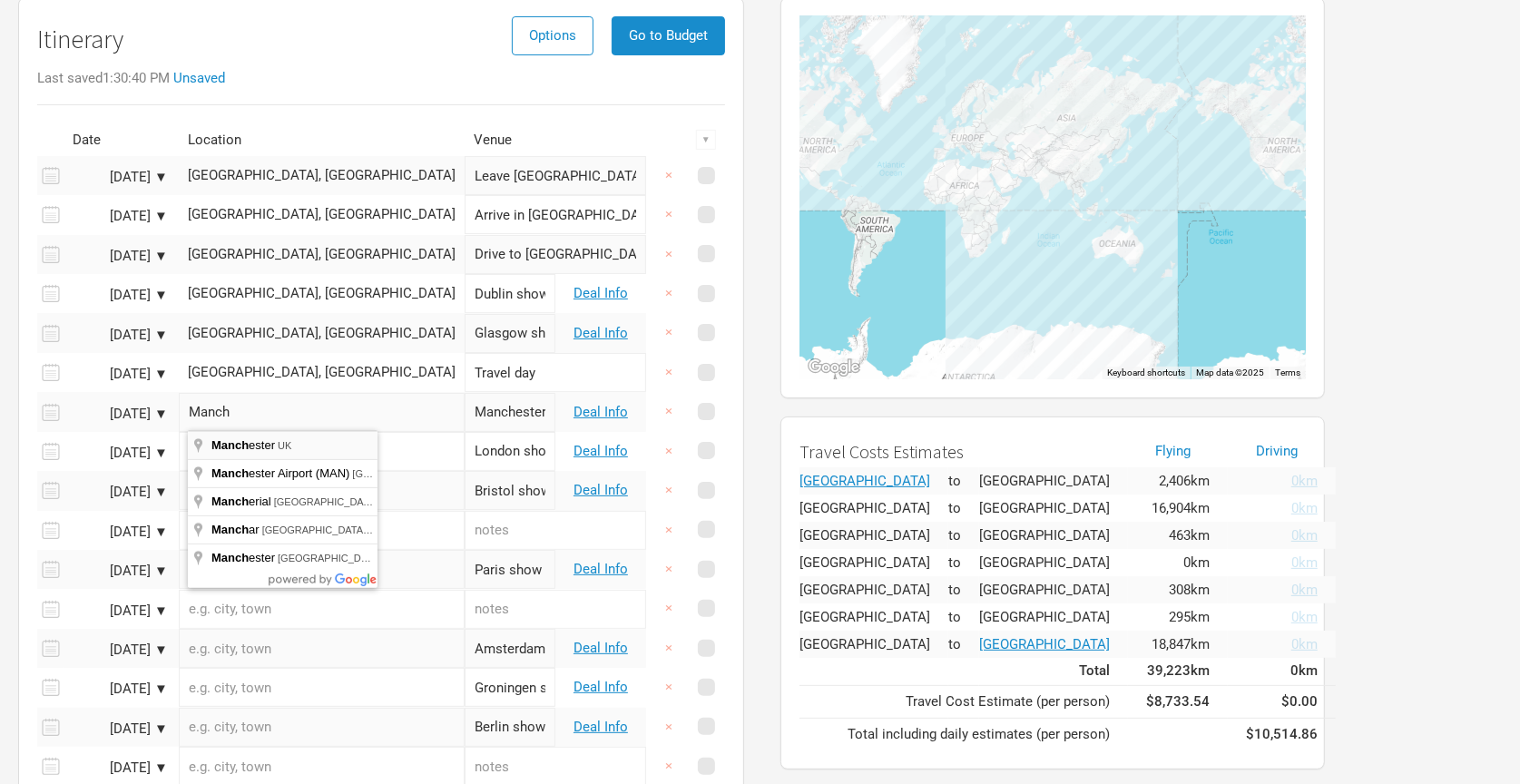
type input "[GEOGRAPHIC_DATA], [GEOGRAPHIC_DATA]"
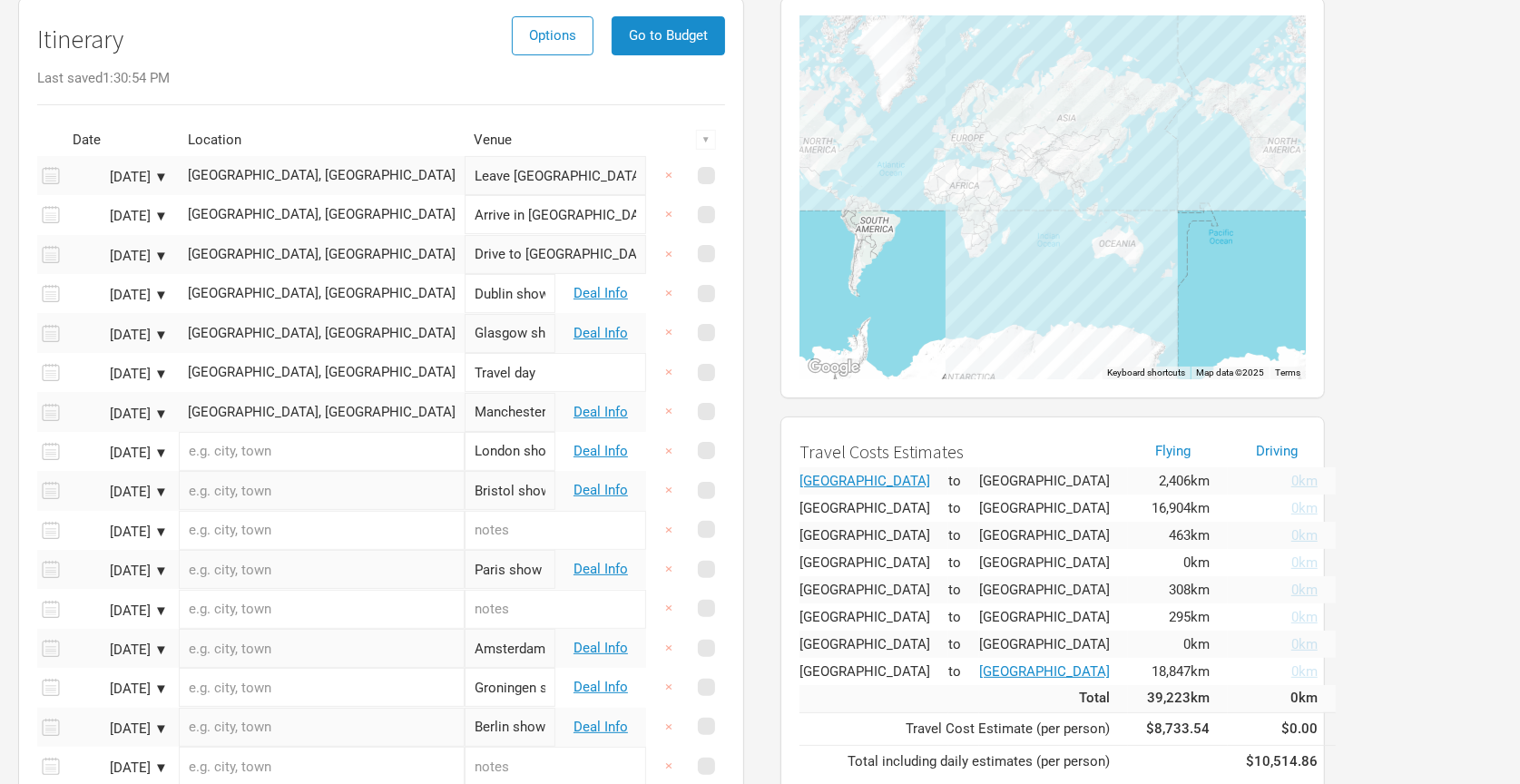
click at [276, 449] on input "text" at bounding box center [322, 451] width 286 height 39
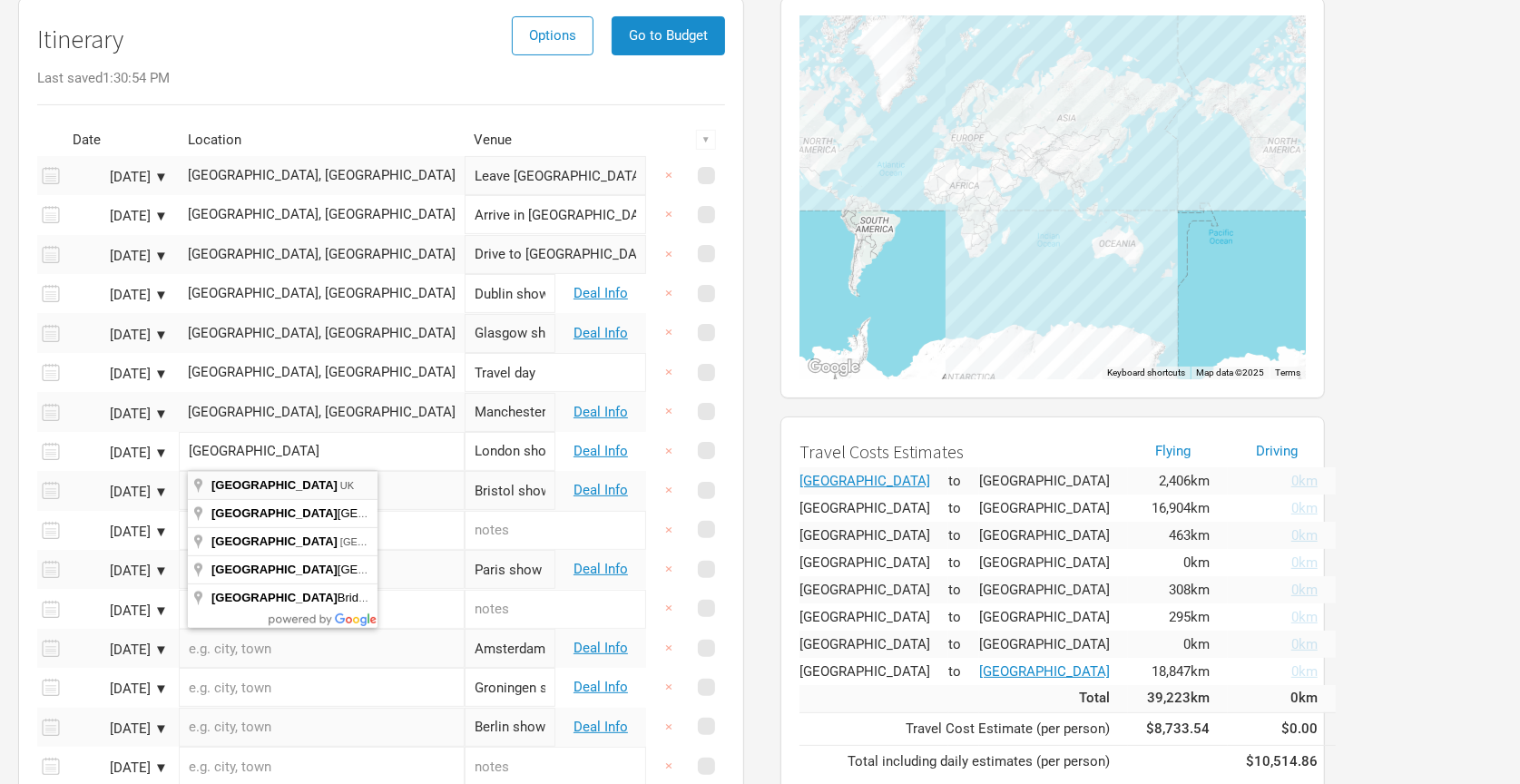
type input "[GEOGRAPHIC_DATA], [GEOGRAPHIC_DATA]"
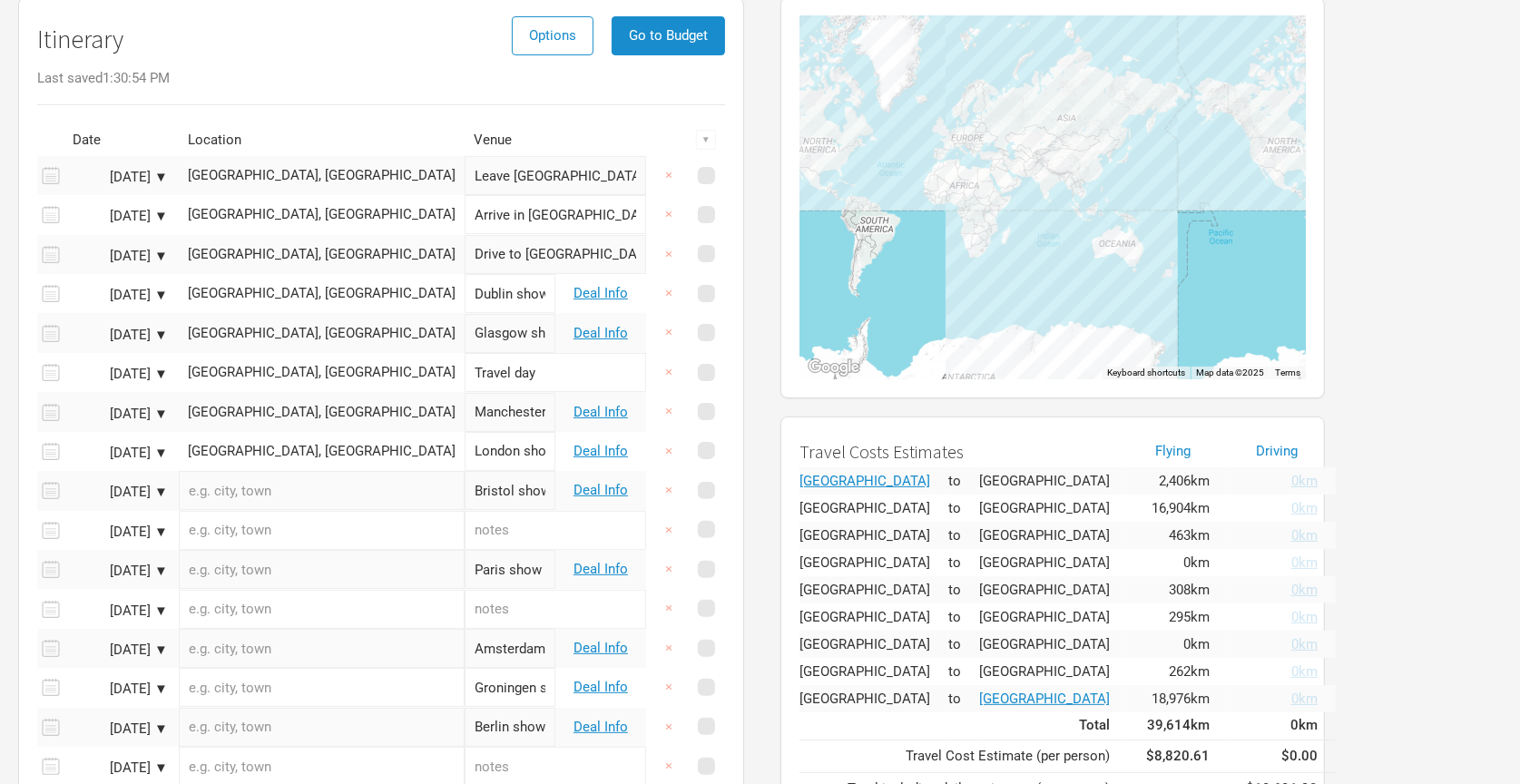
click at [300, 491] on input "text" at bounding box center [322, 490] width 286 height 39
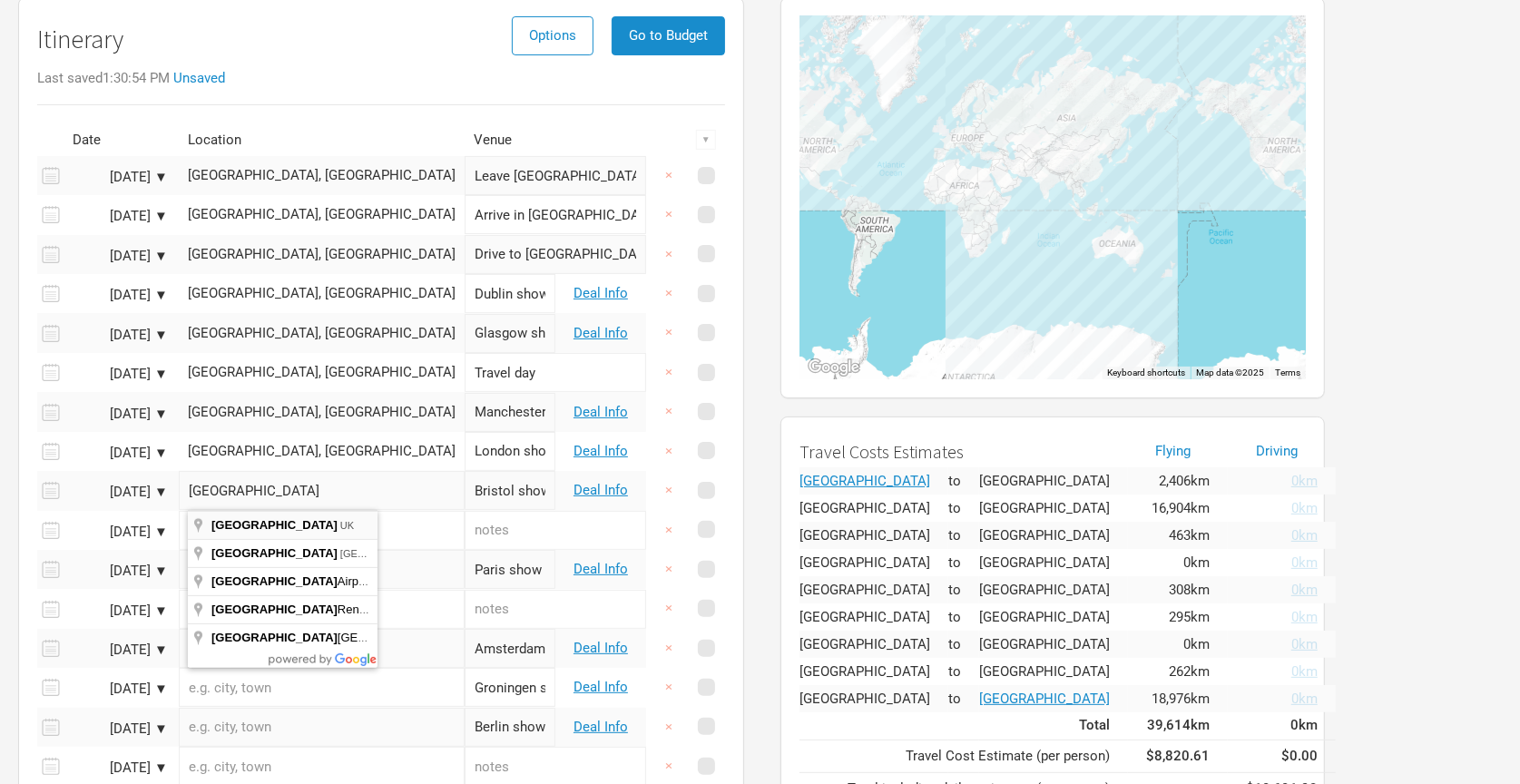
type input "[GEOGRAPHIC_DATA], [GEOGRAPHIC_DATA]"
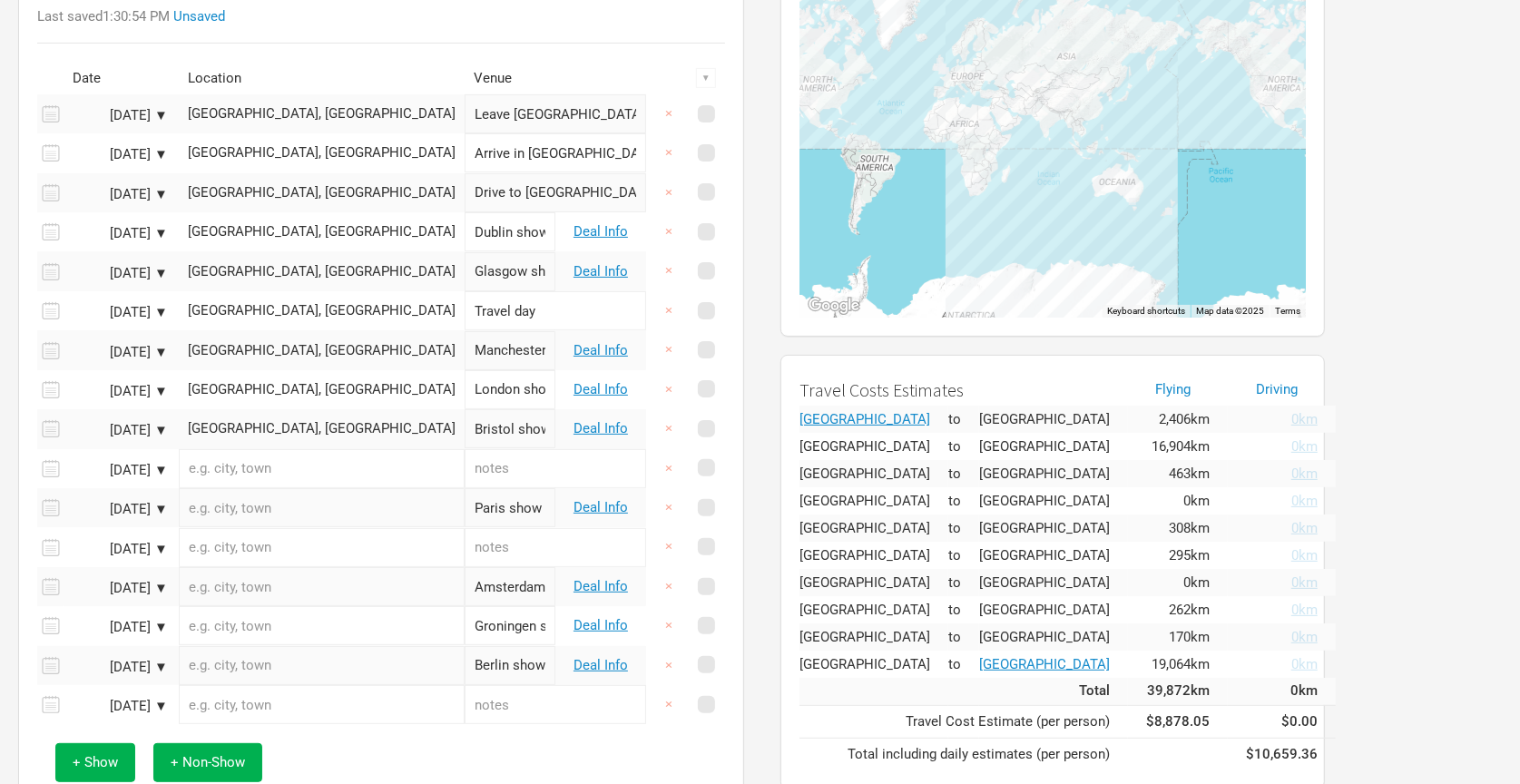
scroll to position [220, 0]
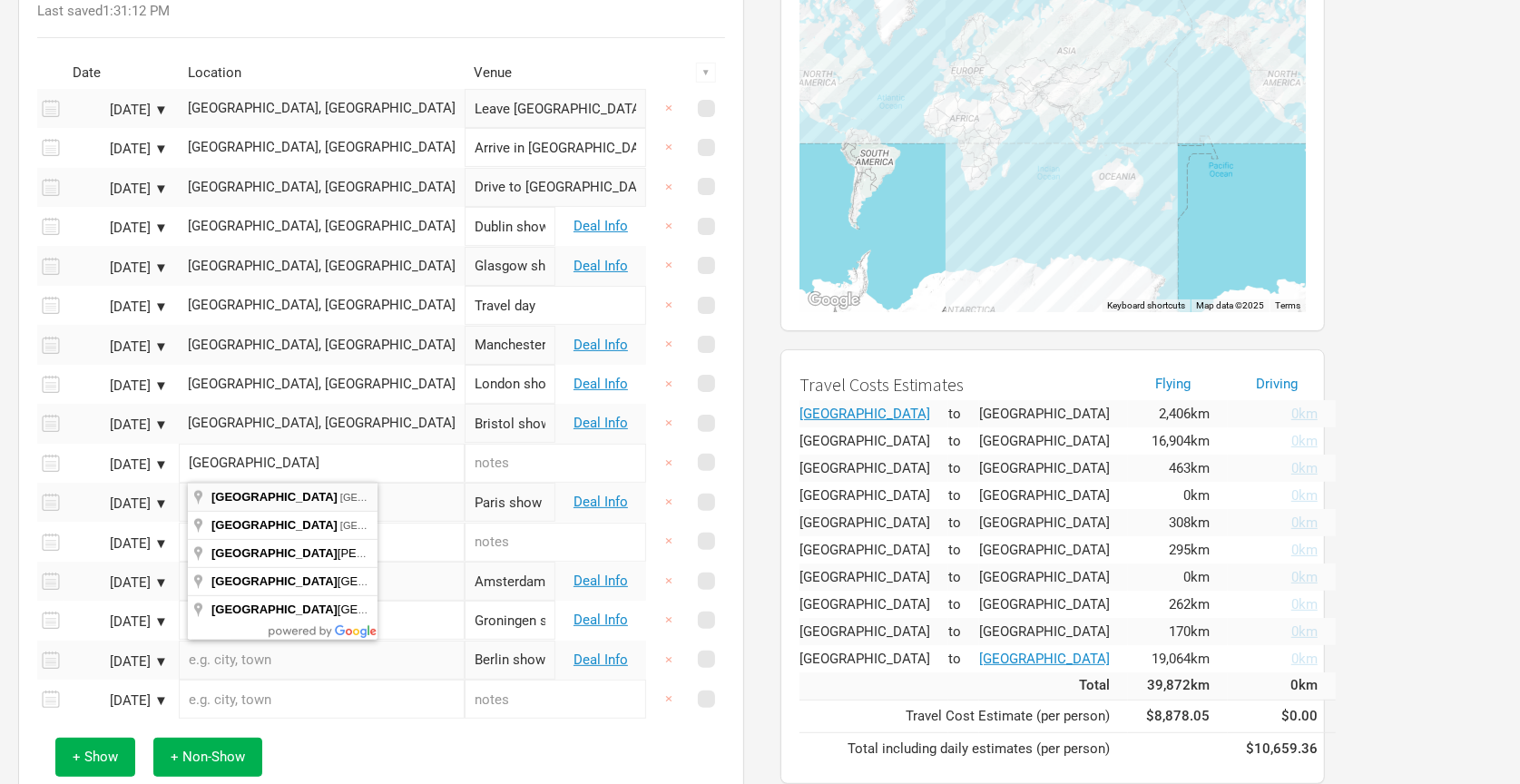
type input "[GEOGRAPHIC_DATA], [GEOGRAPHIC_DATA]"
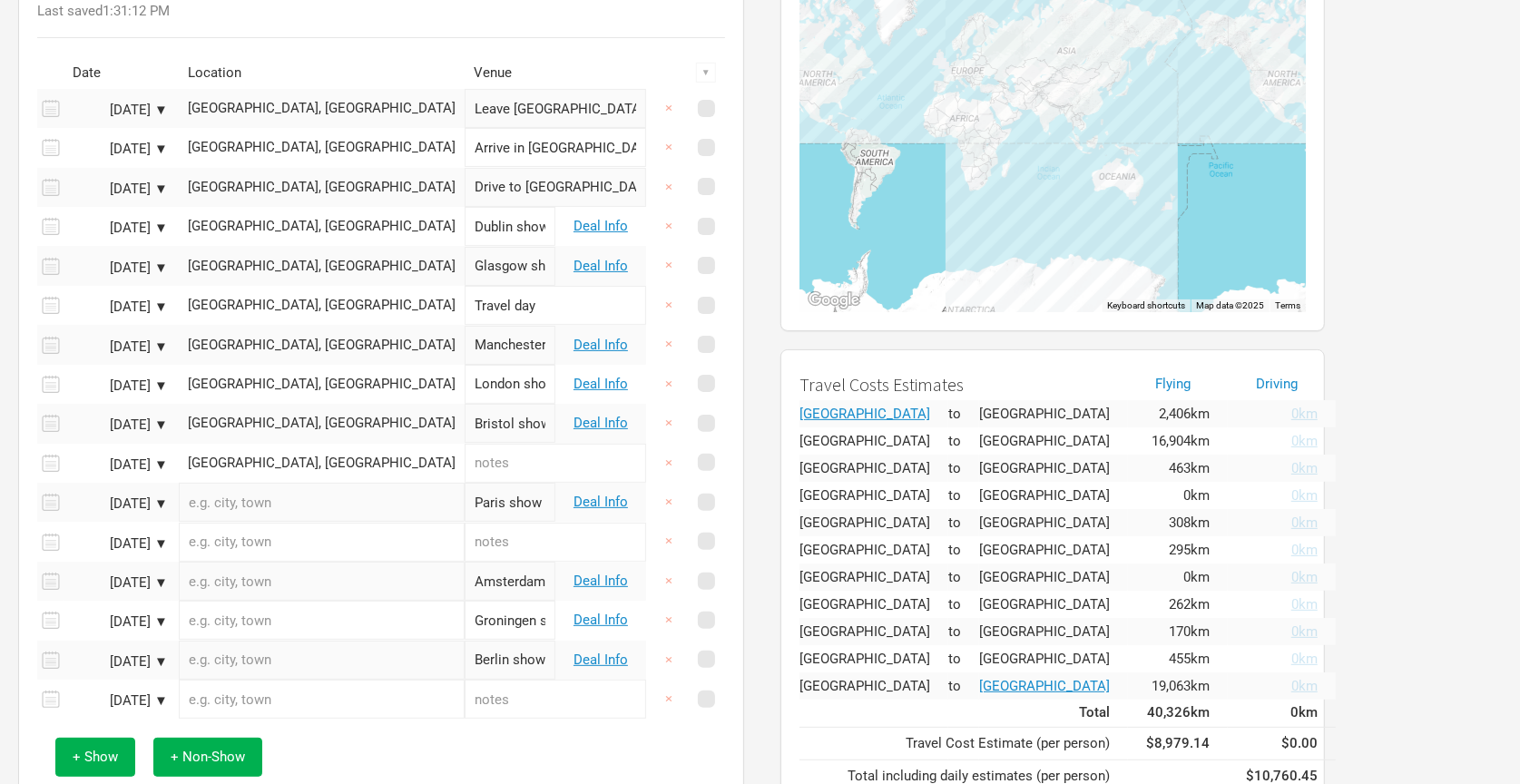
click at [283, 499] on input "text" at bounding box center [322, 502] width 286 height 39
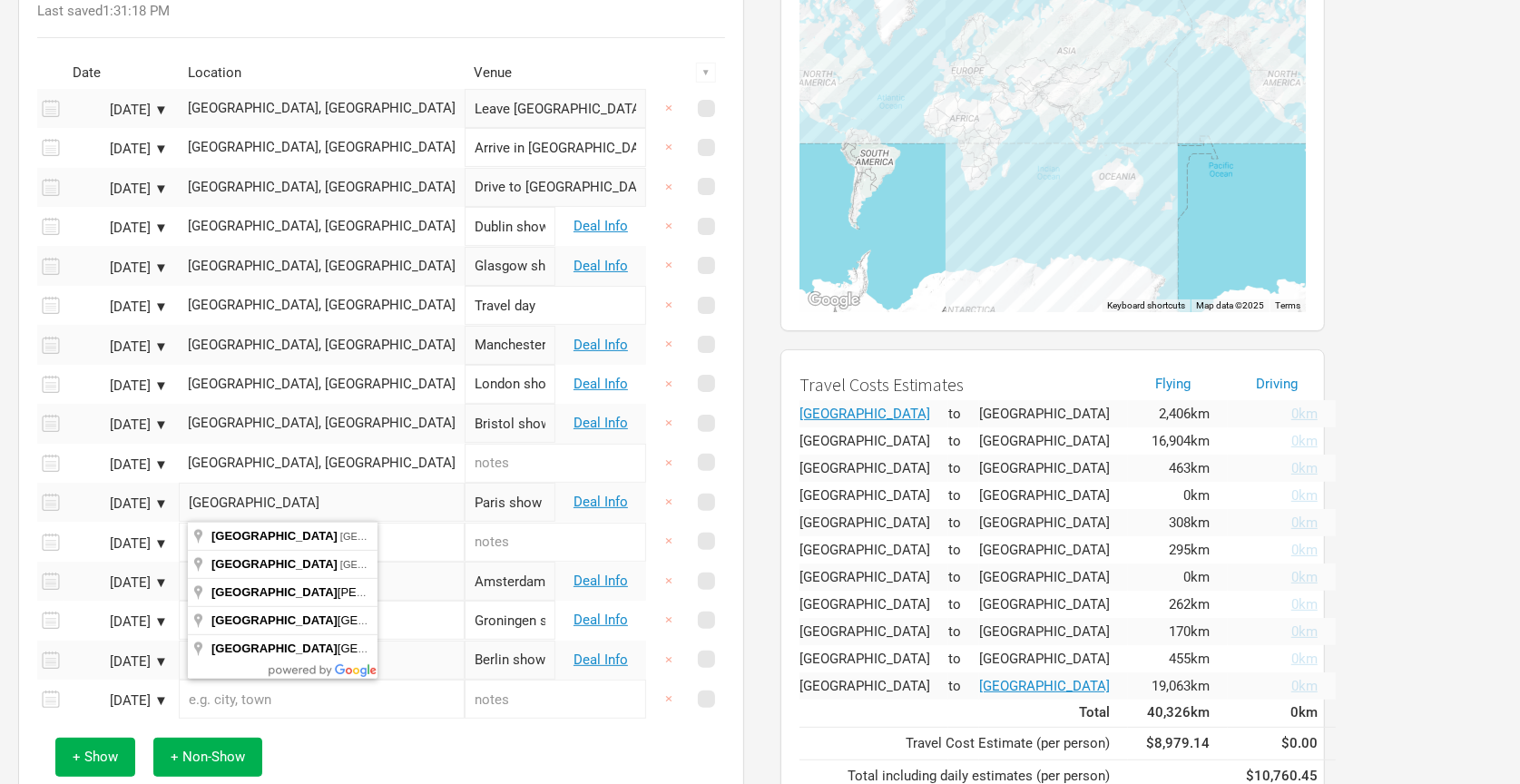
type input "[GEOGRAPHIC_DATA], [GEOGRAPHIC_DATA]"
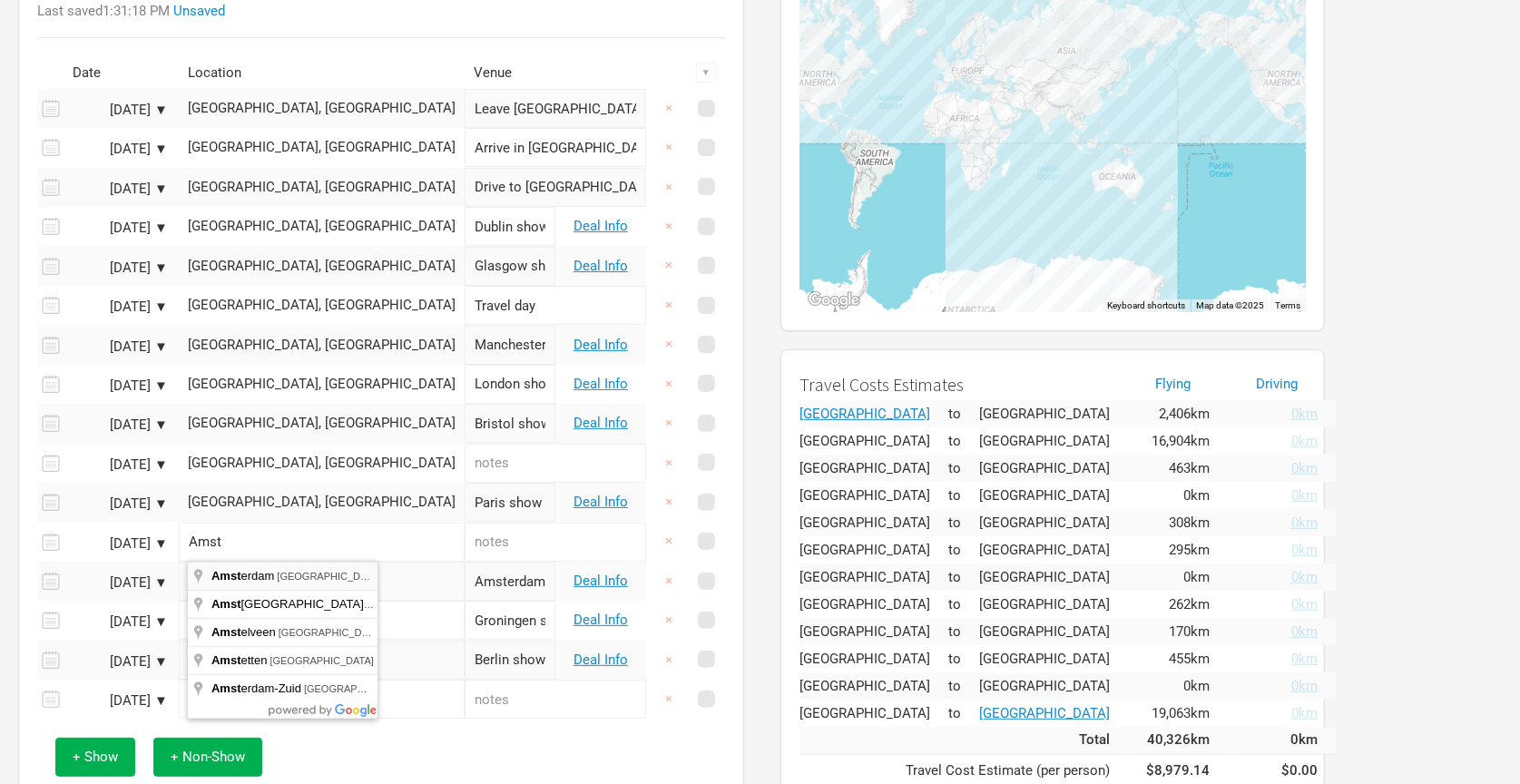
type input "[GEOGRAPHIC_DATA], [GEOGRAPHIC_DATA]"
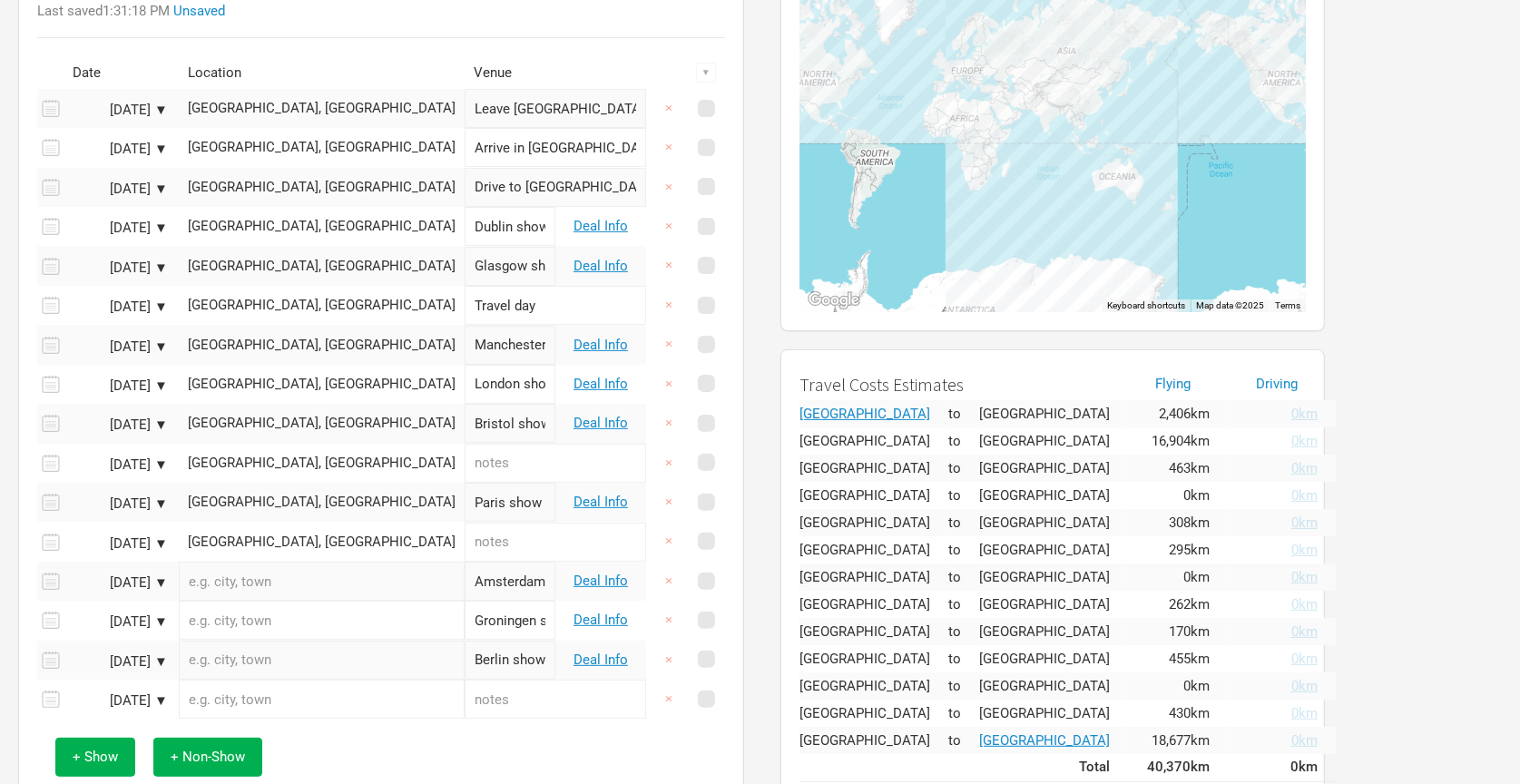
click at [270, 580] on input "text" at bounding box center [322, 581] width 286 height 39
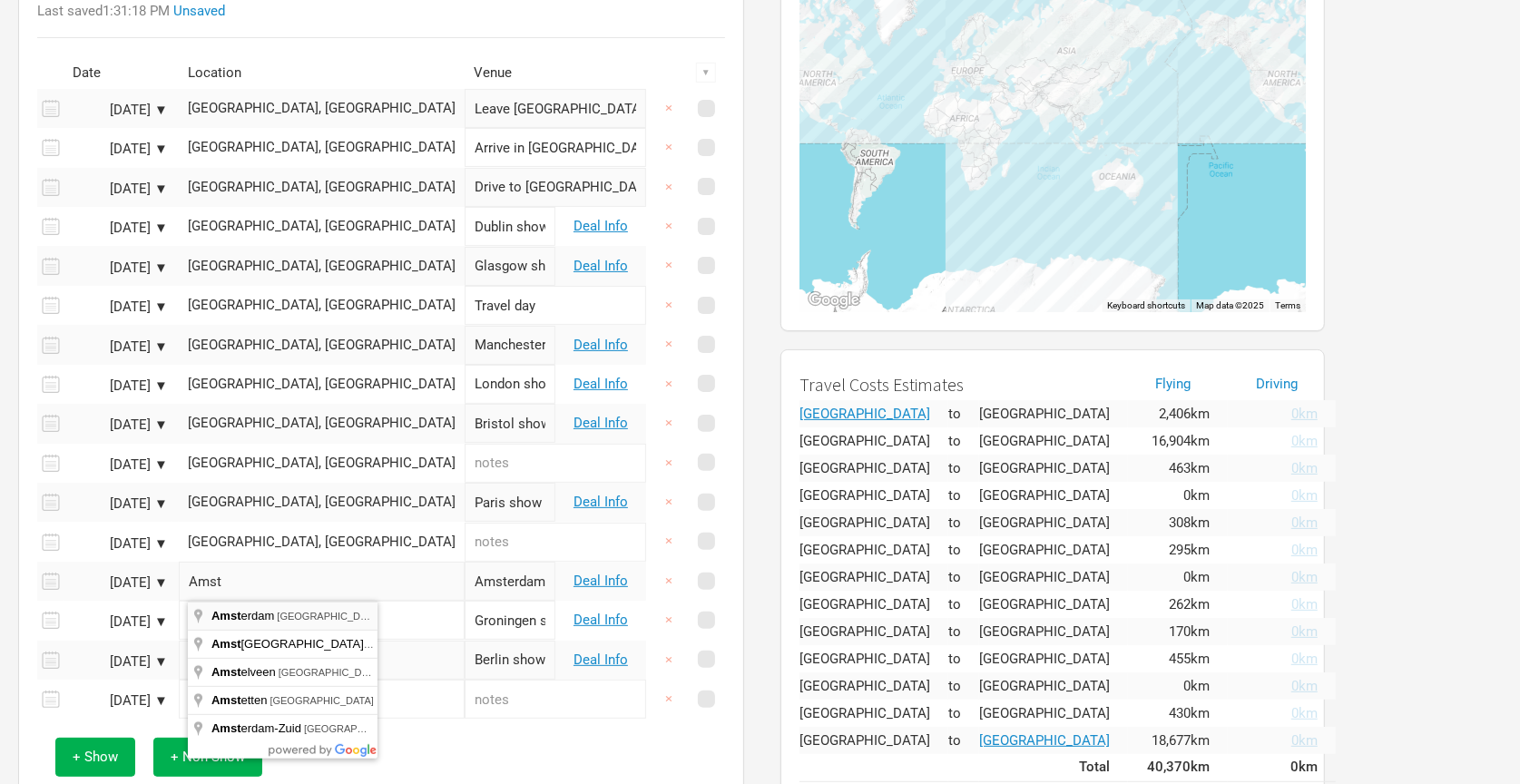
type input "[GEOGRAPHIC_DATA], [GEOGRAPHIC_DATA]"
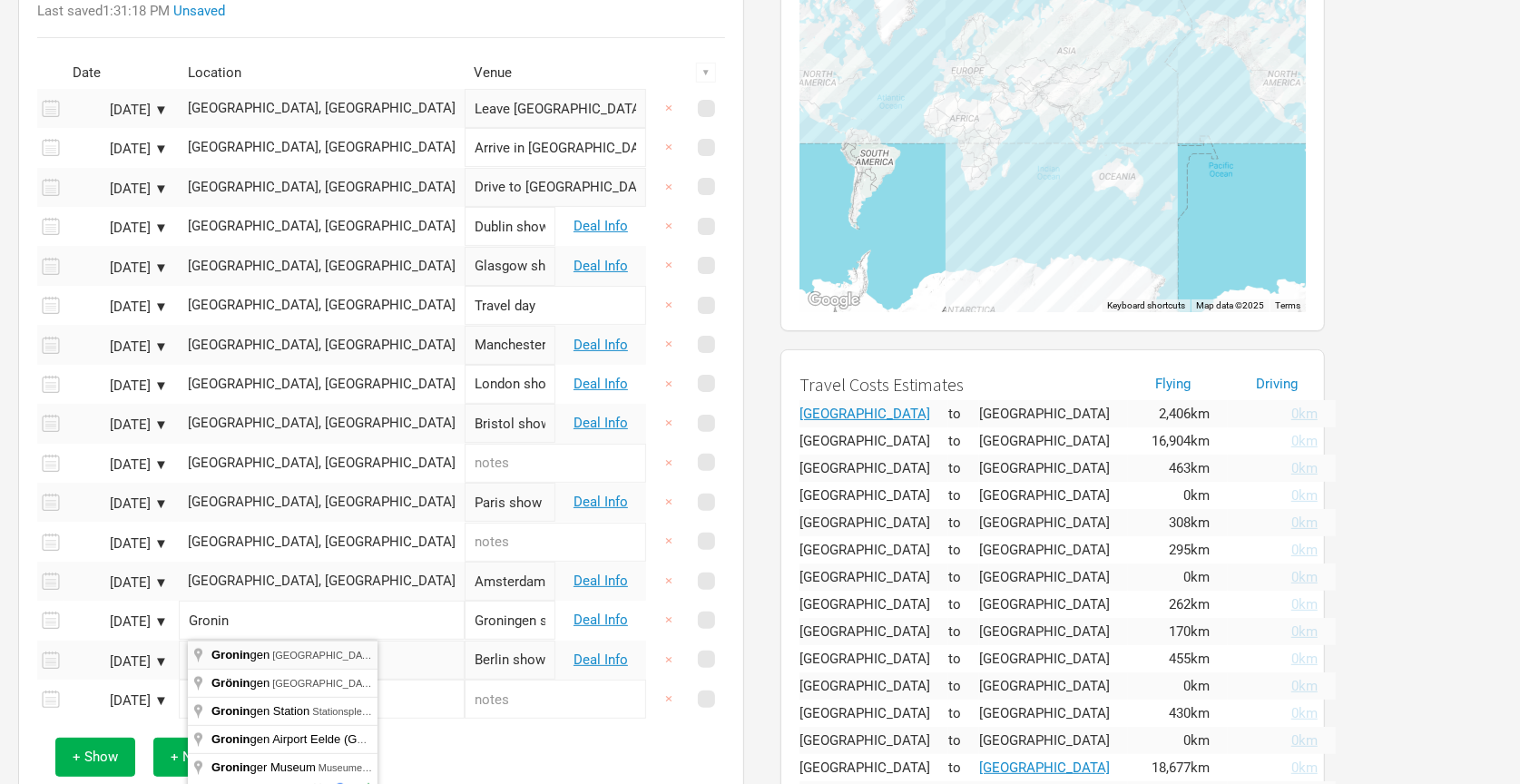
type input "[GEOGRAPHIC_DATA], [GEOGRAPHIC_DATA]"
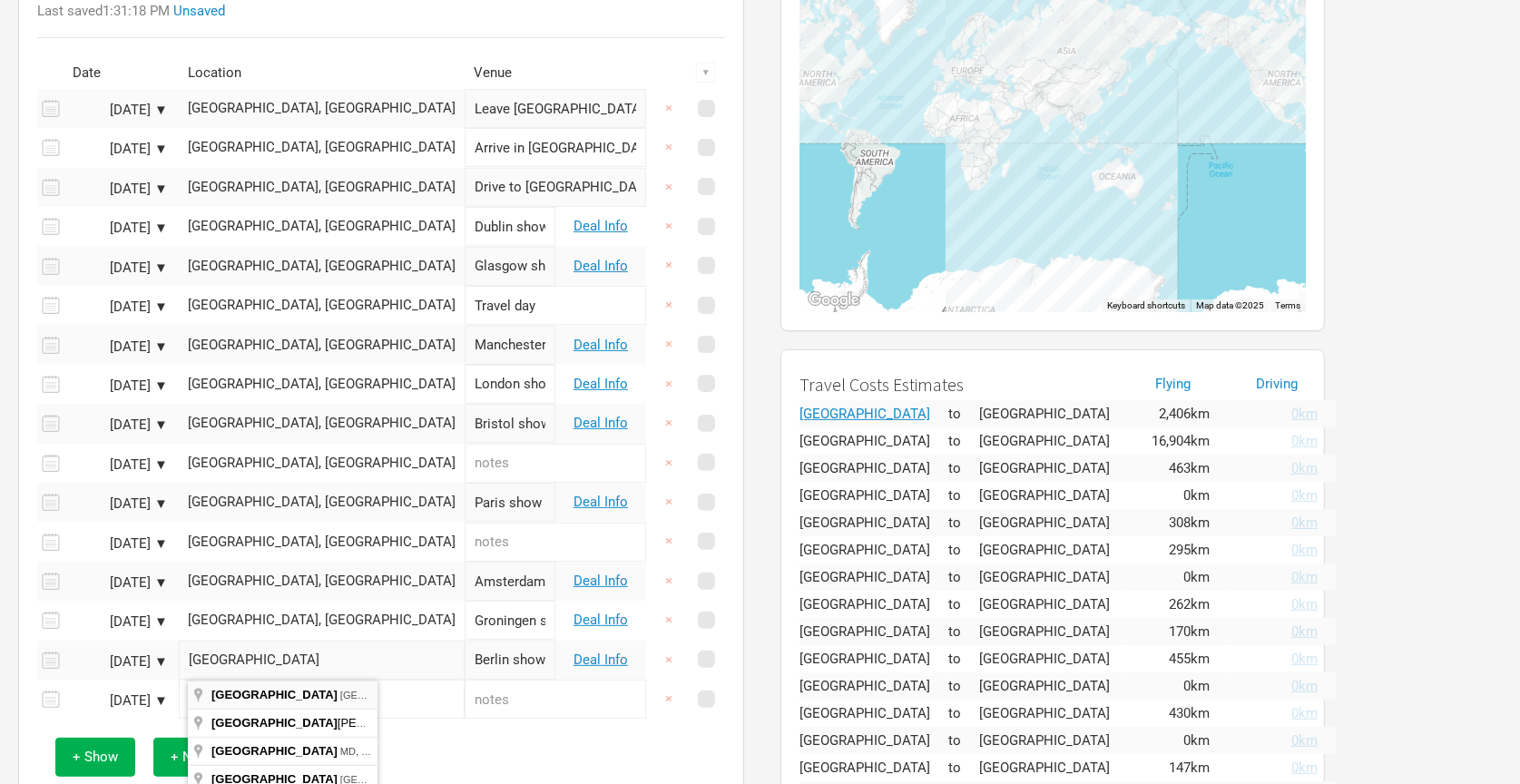
type input "[GEOGRAPHIC_DATA], [GEOGRAPHIC_DATA]"
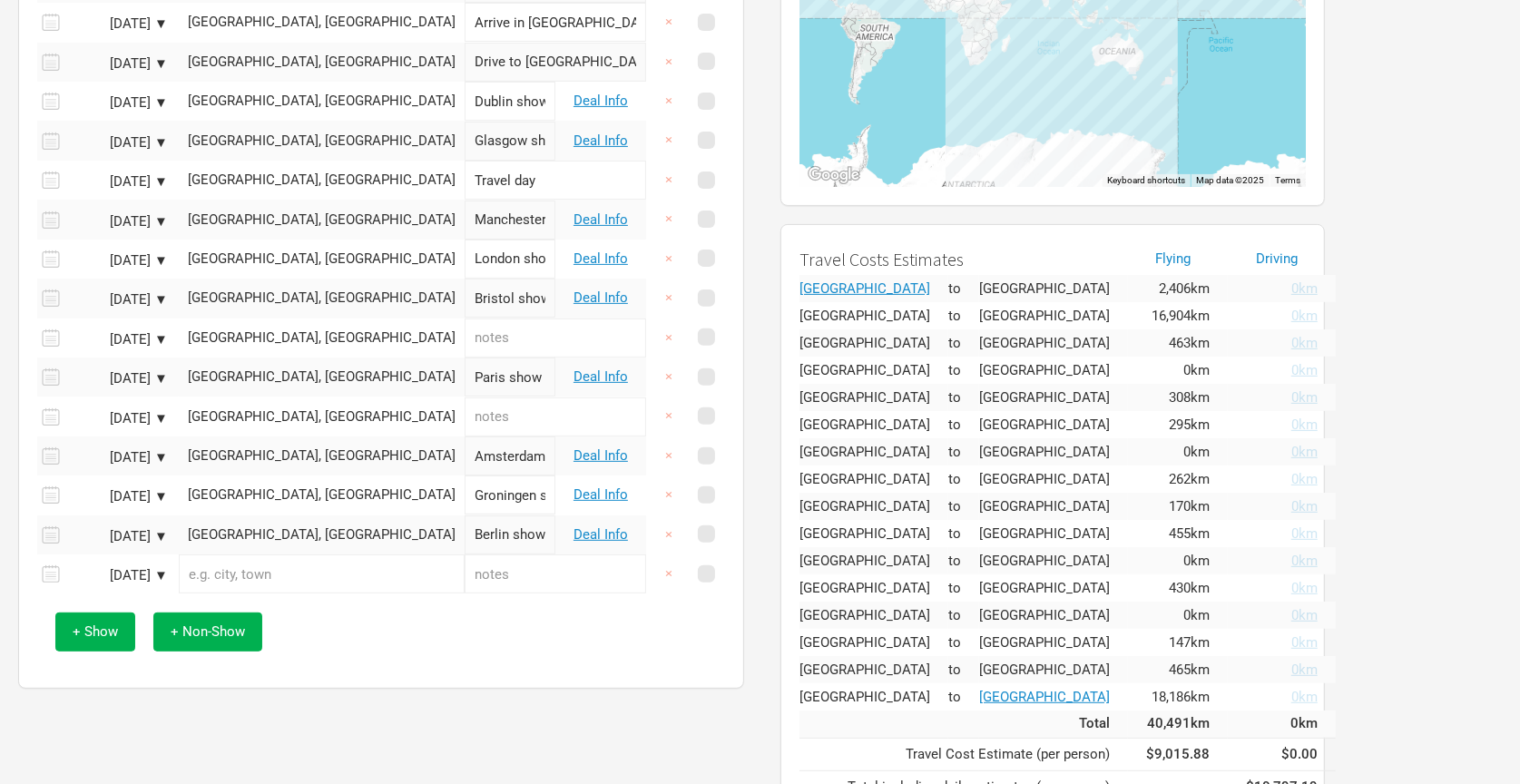
scroll to position [374, 0]
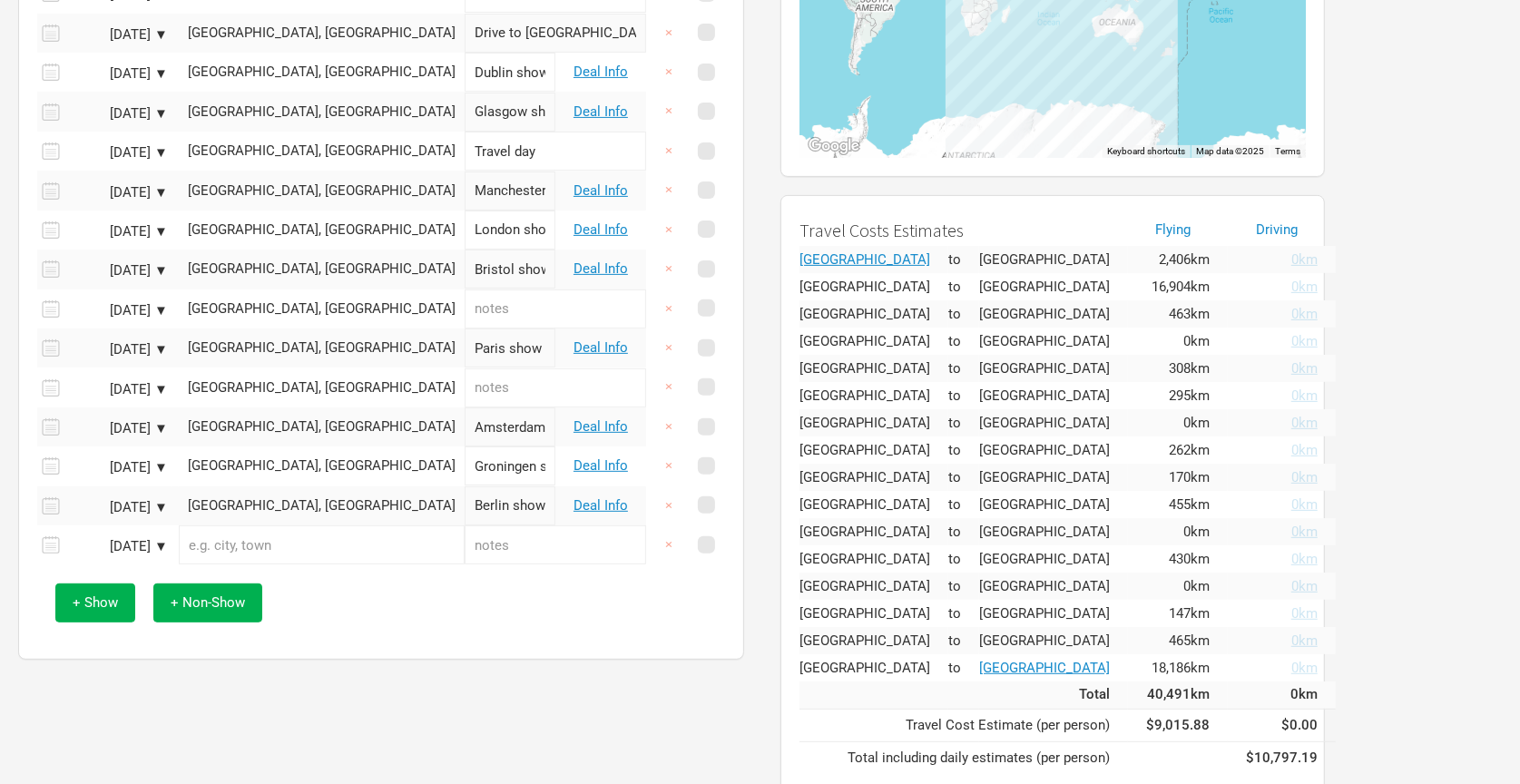
click at [293, 536] on input "text" at bounding box center [322, 544] width 286 height 39
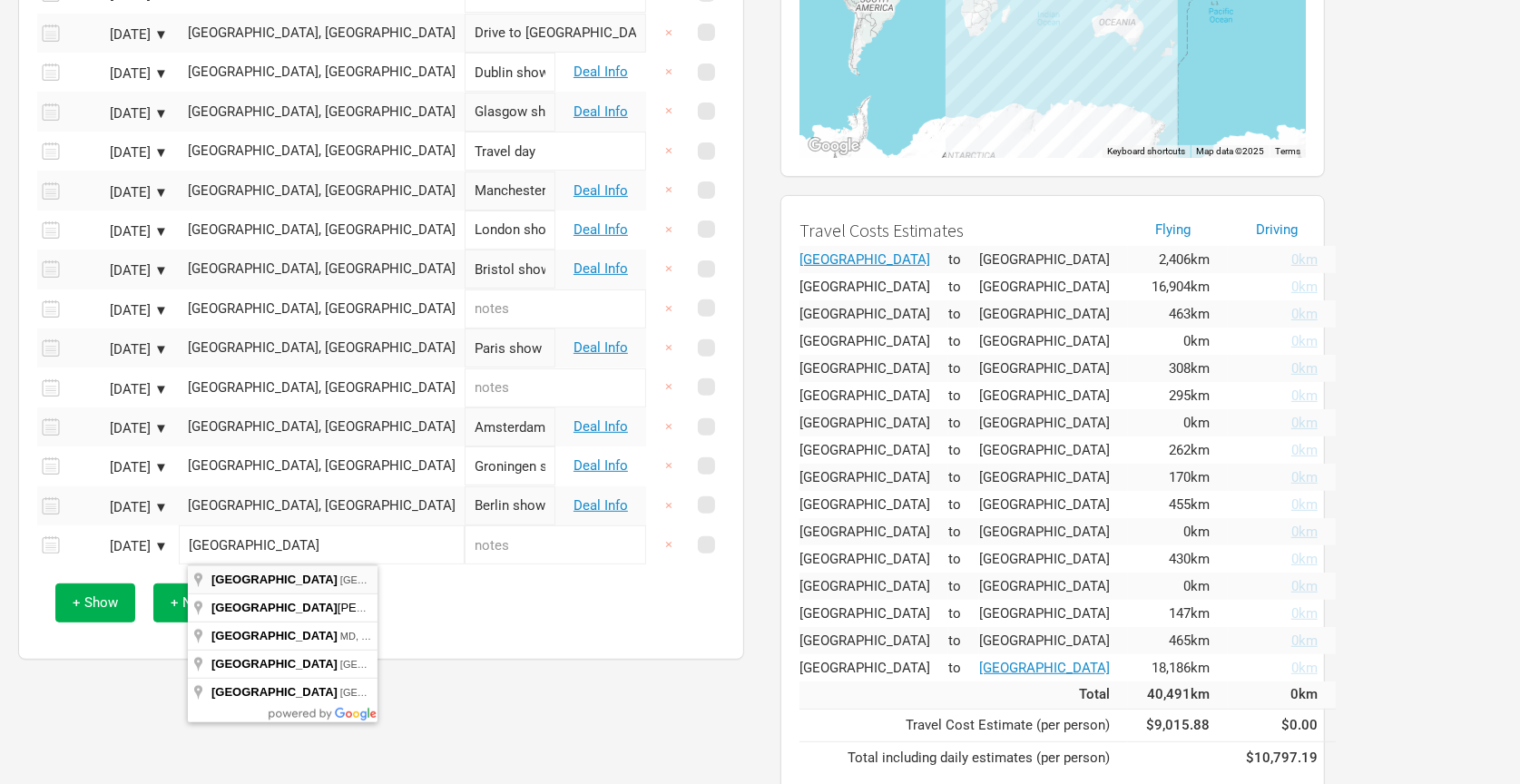
type input "[GEOGRAPHIC_DATA], [GEOGRAPHIC_DATA]"
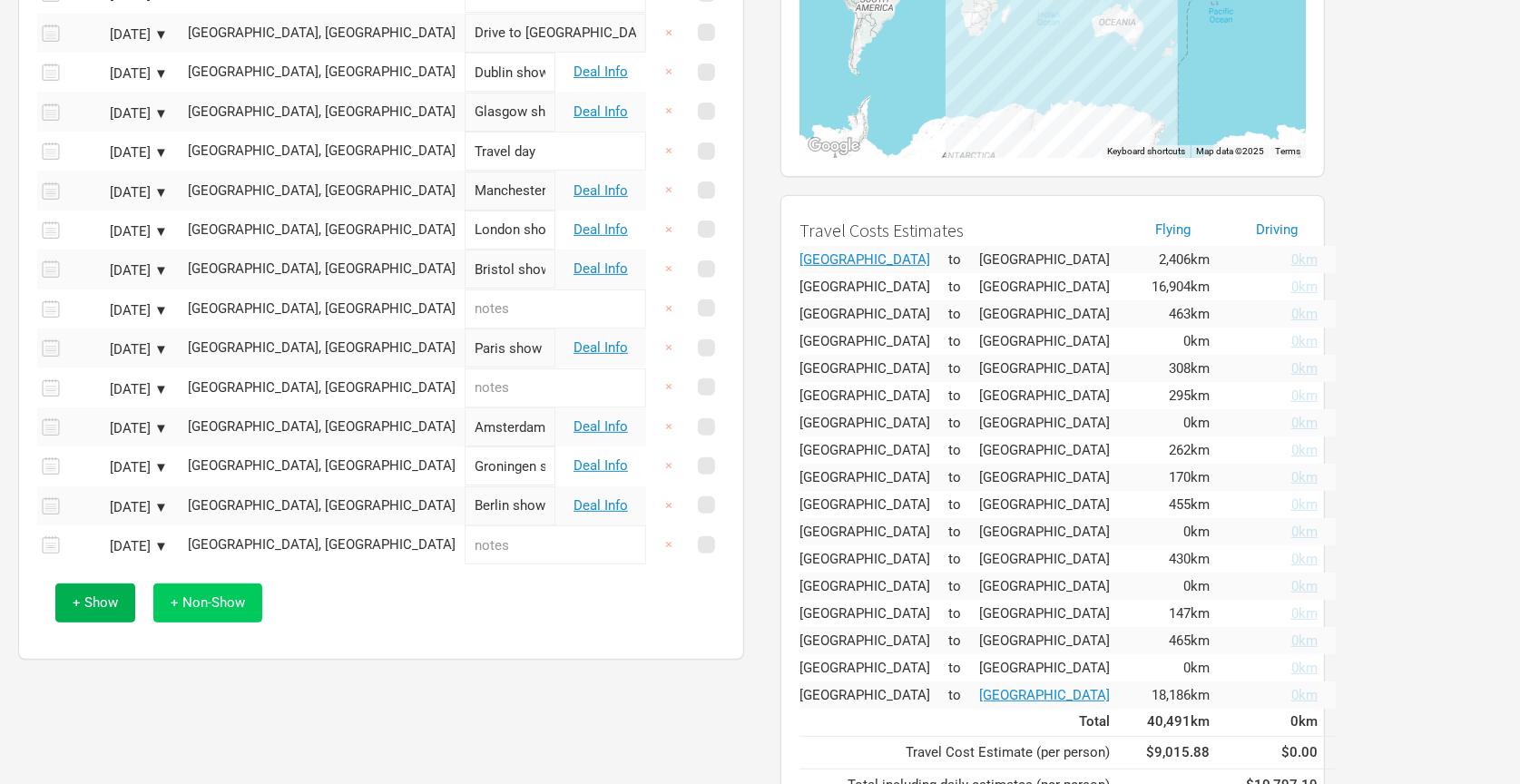
click at [204, 597] on span "+ Non-Show" at bounding box center [208, 602] width 75 height 16
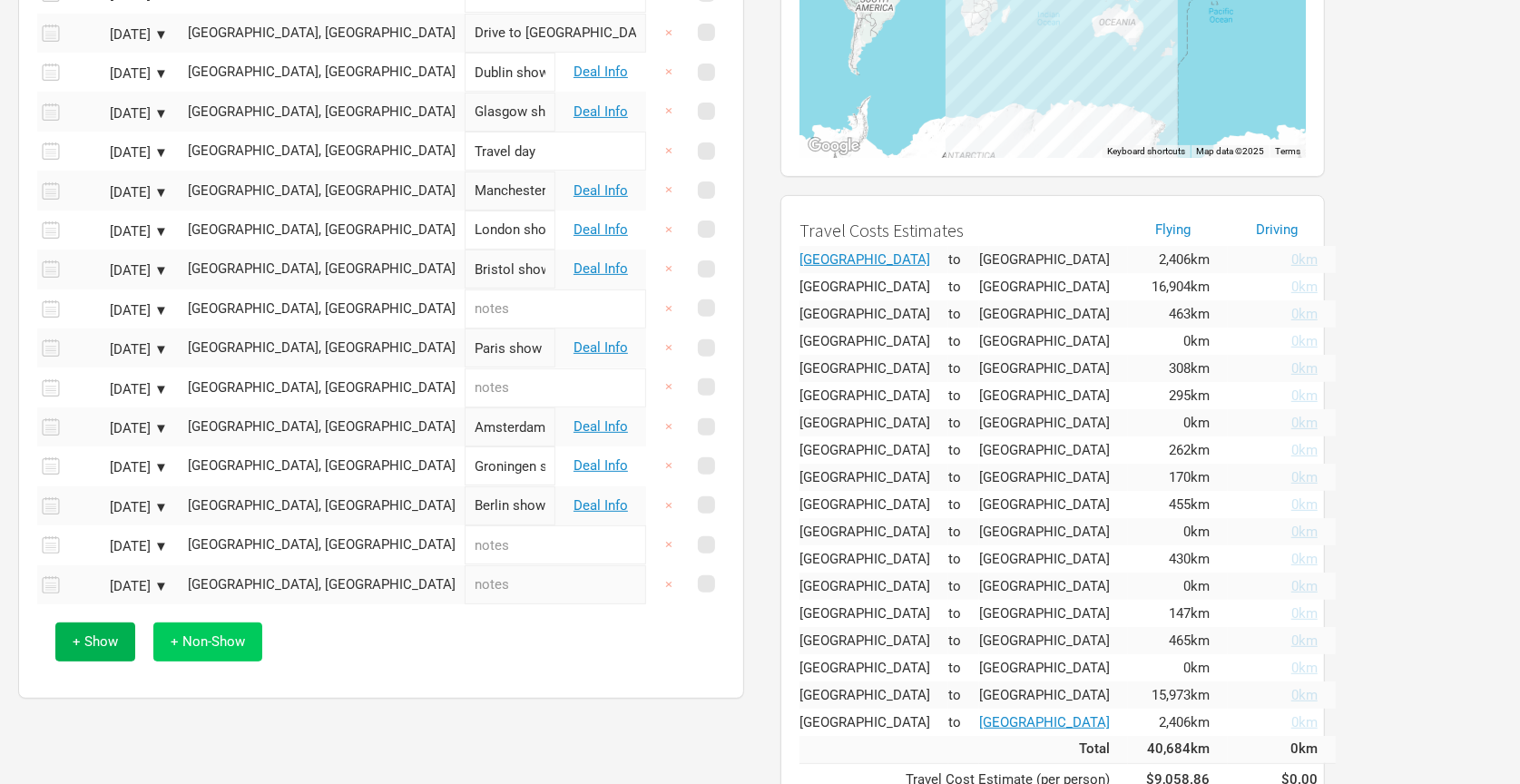
click at [198, 636] on span "+ Non-Show" at bounding box center [208, 642] width 75 height 16
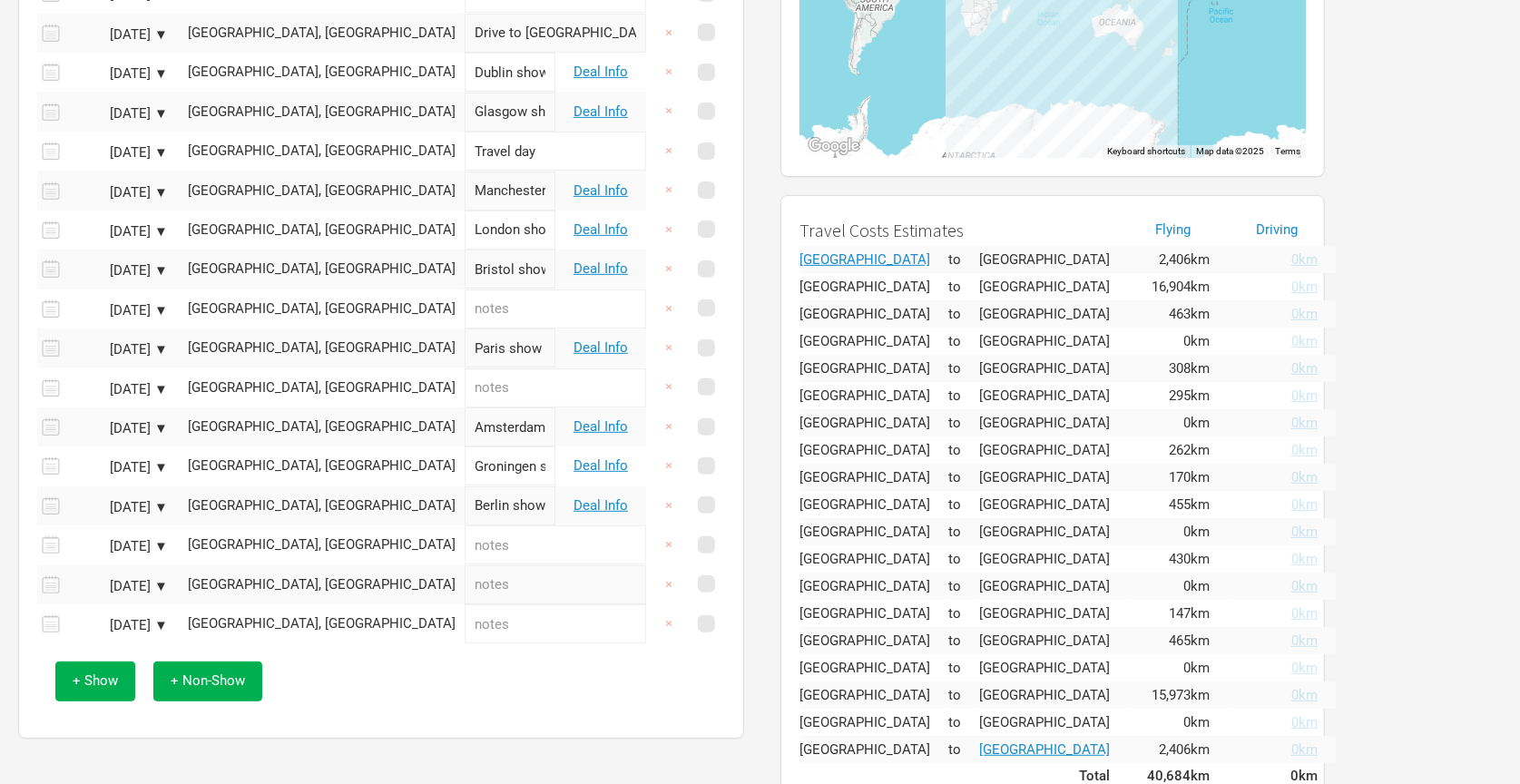
click at [262, 578] on div "[GEOGRAPHIC_DATA], [GEOGRAPHIC_DATA]" at bounding box center [322, 585] width 268 height 13
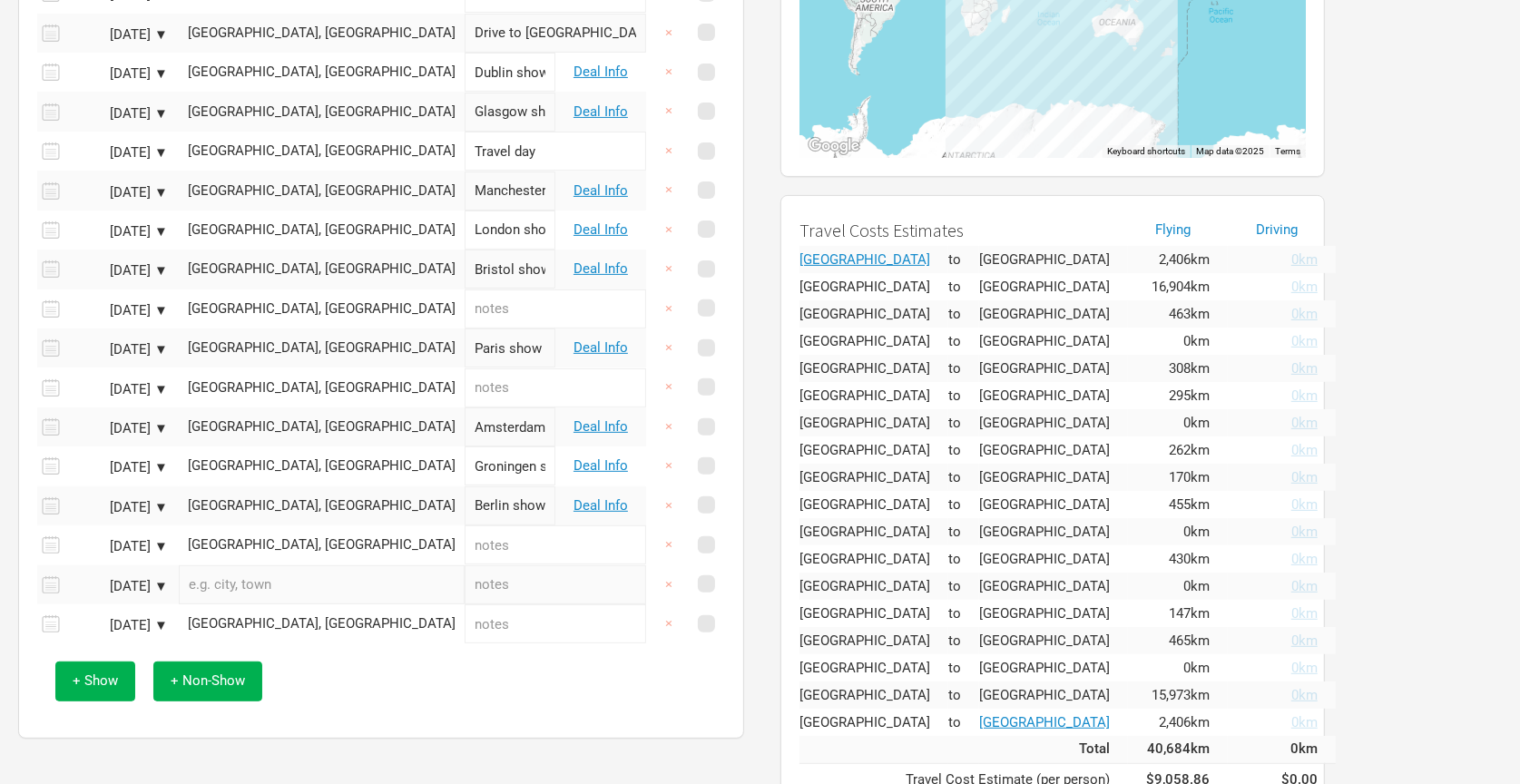
click at [289, 580] on input "text" at bounding box center [322, 584] width 286 height 39
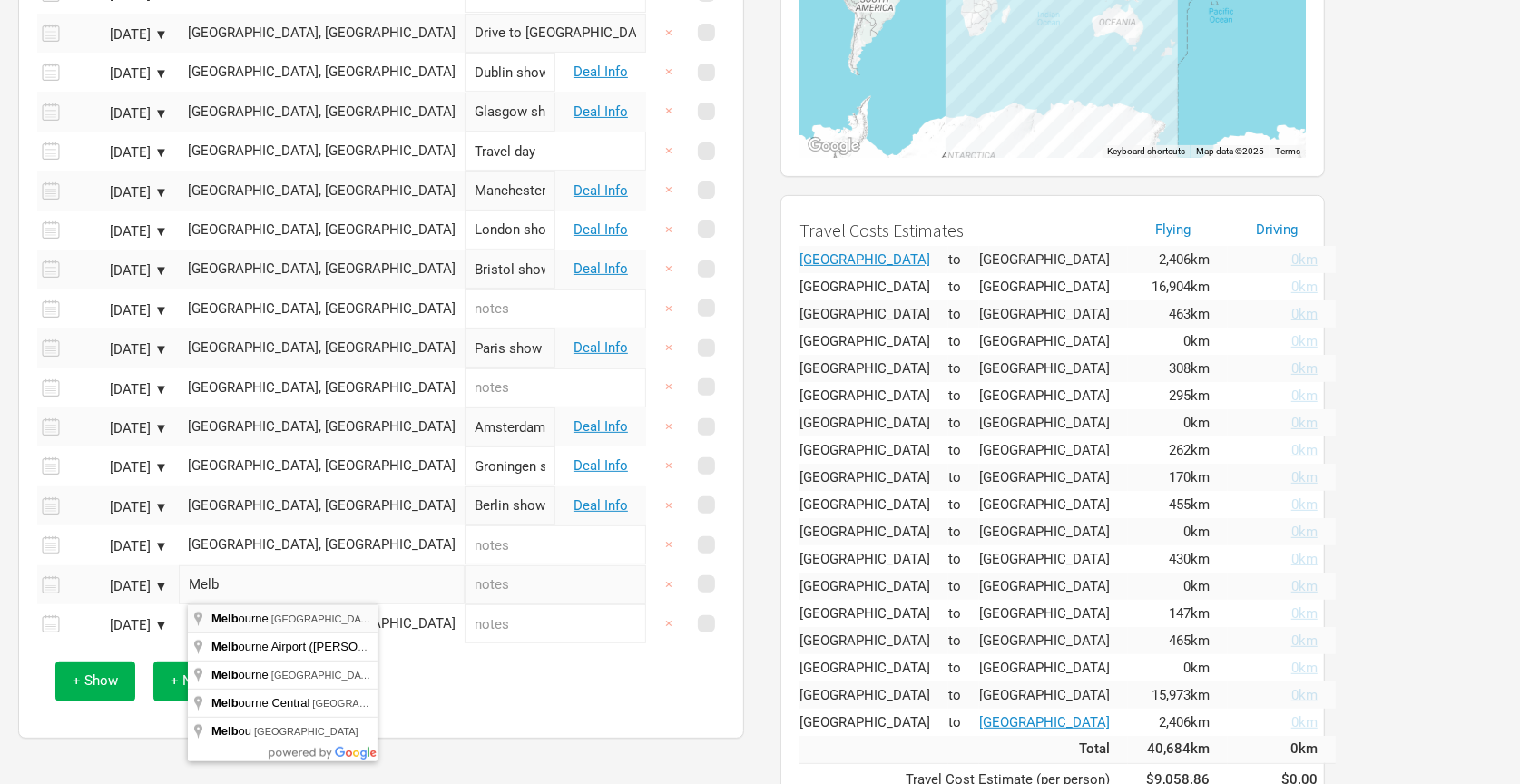
type input "[GEOGRAPHIC_DATA] [GEOGRAPHIC_DATA], [GEOGRAPHIC_DATA]"
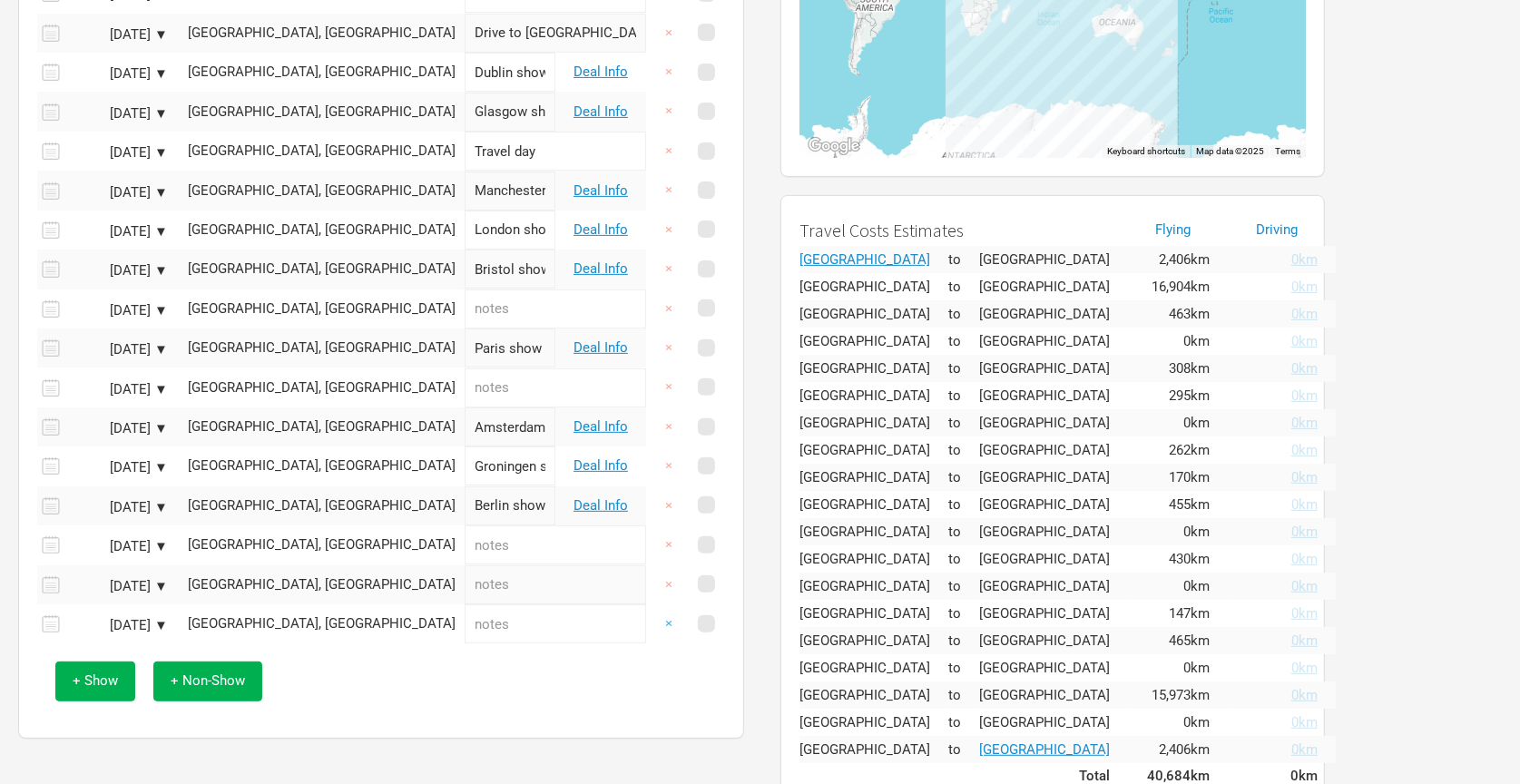
click at [668, 622] on button "×" at bounding box center [669, 624] width 42 height 39
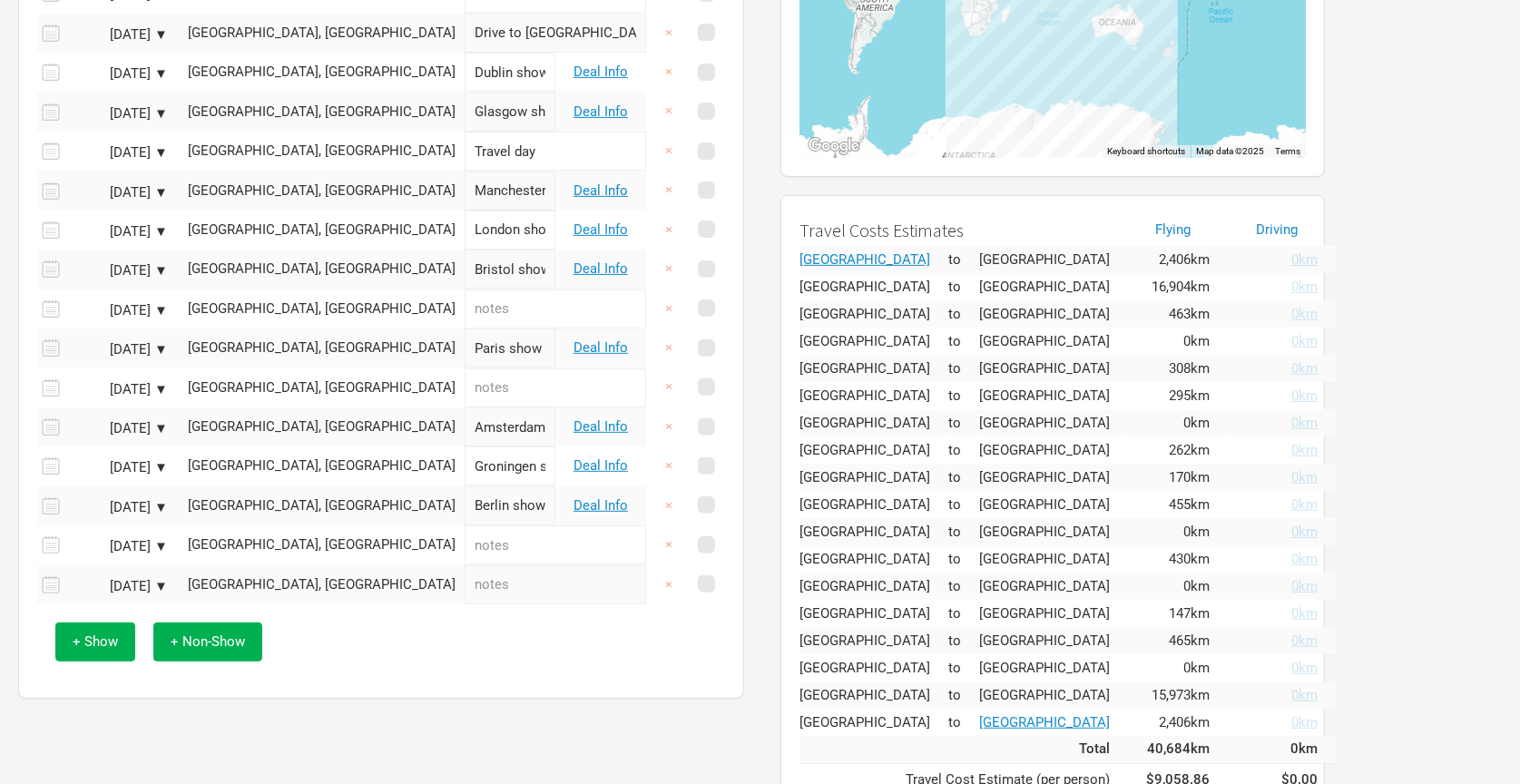
click at [531, 668] on div "+ Show + Non-Show" at bounding box center [381, 642] width 670 height 75
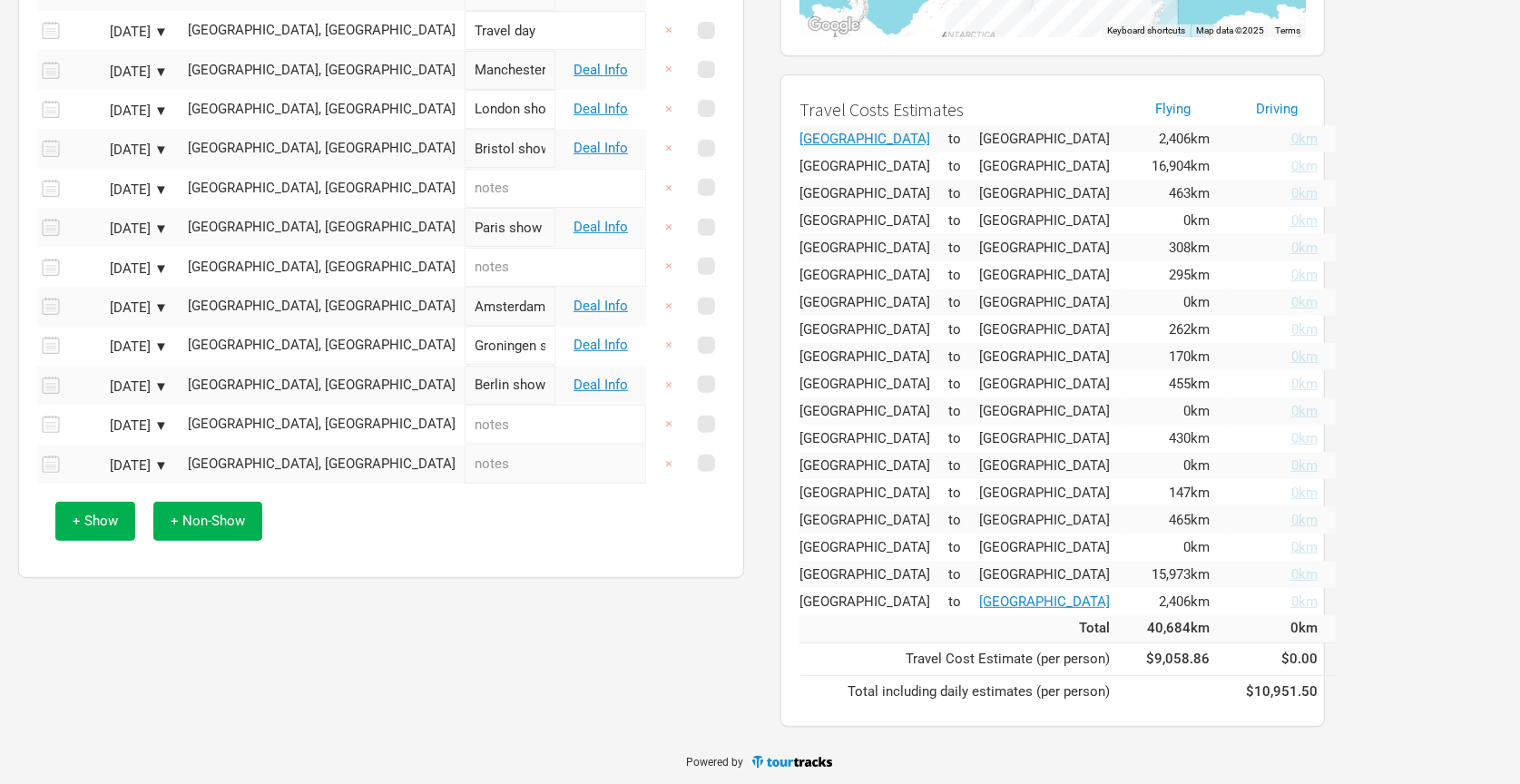
scroll to position [493, 0]
click at [507, 422] on input "text" at bounding box center [556, 425] width 181 height 39
type input "Travel back to [GEOGRAPHIC_DATA]"
click at [467, 465] on input "text" at bounding box center [556, 464] width 181 height 39
type input "Arrive in Aus"
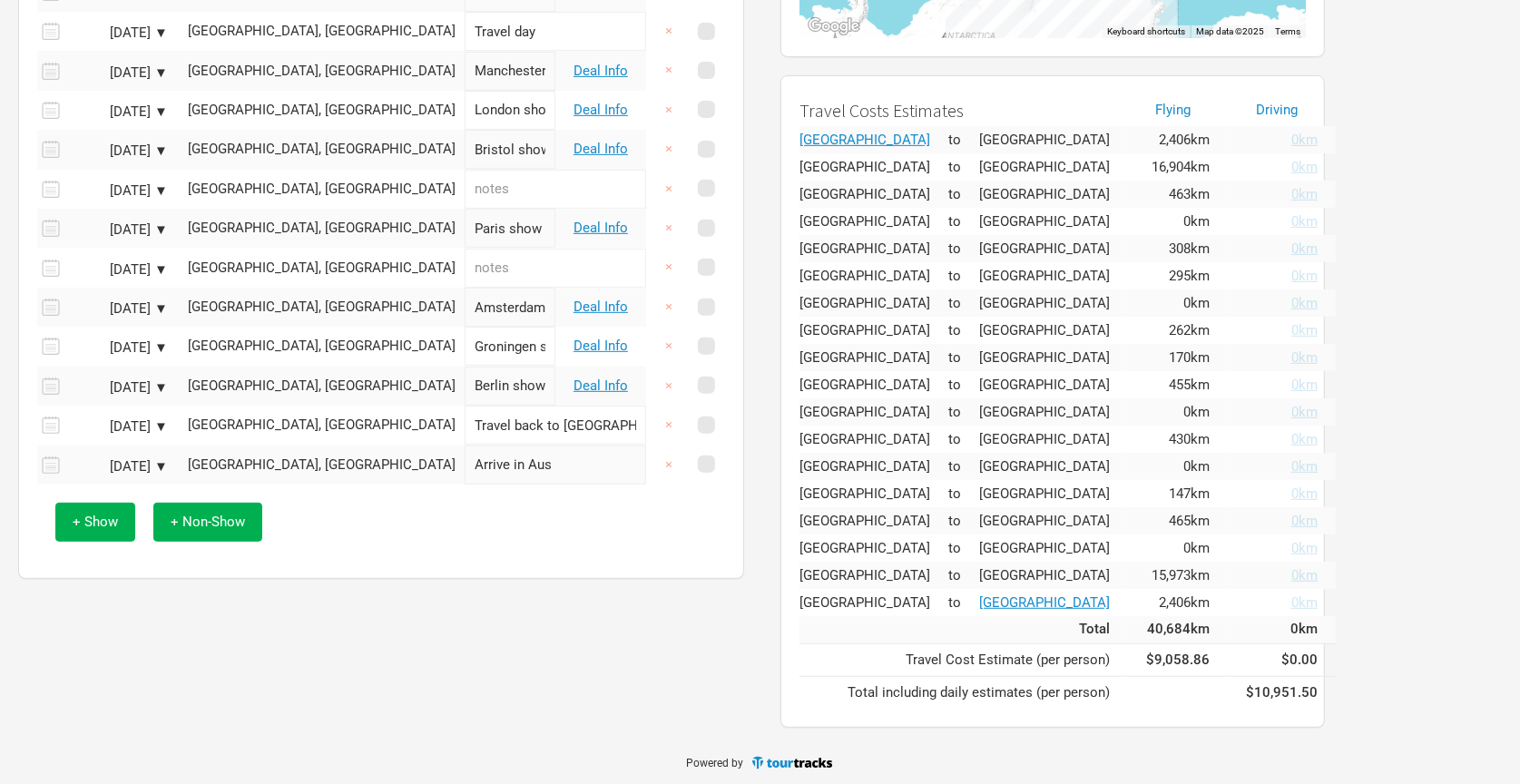
click at [443, 598] on div "Itinerary Options Go to Budget Last saved 1:31:54 PM Unsaved Date Location Venu…" at bounding box center [381, 192] width 762 height 1090
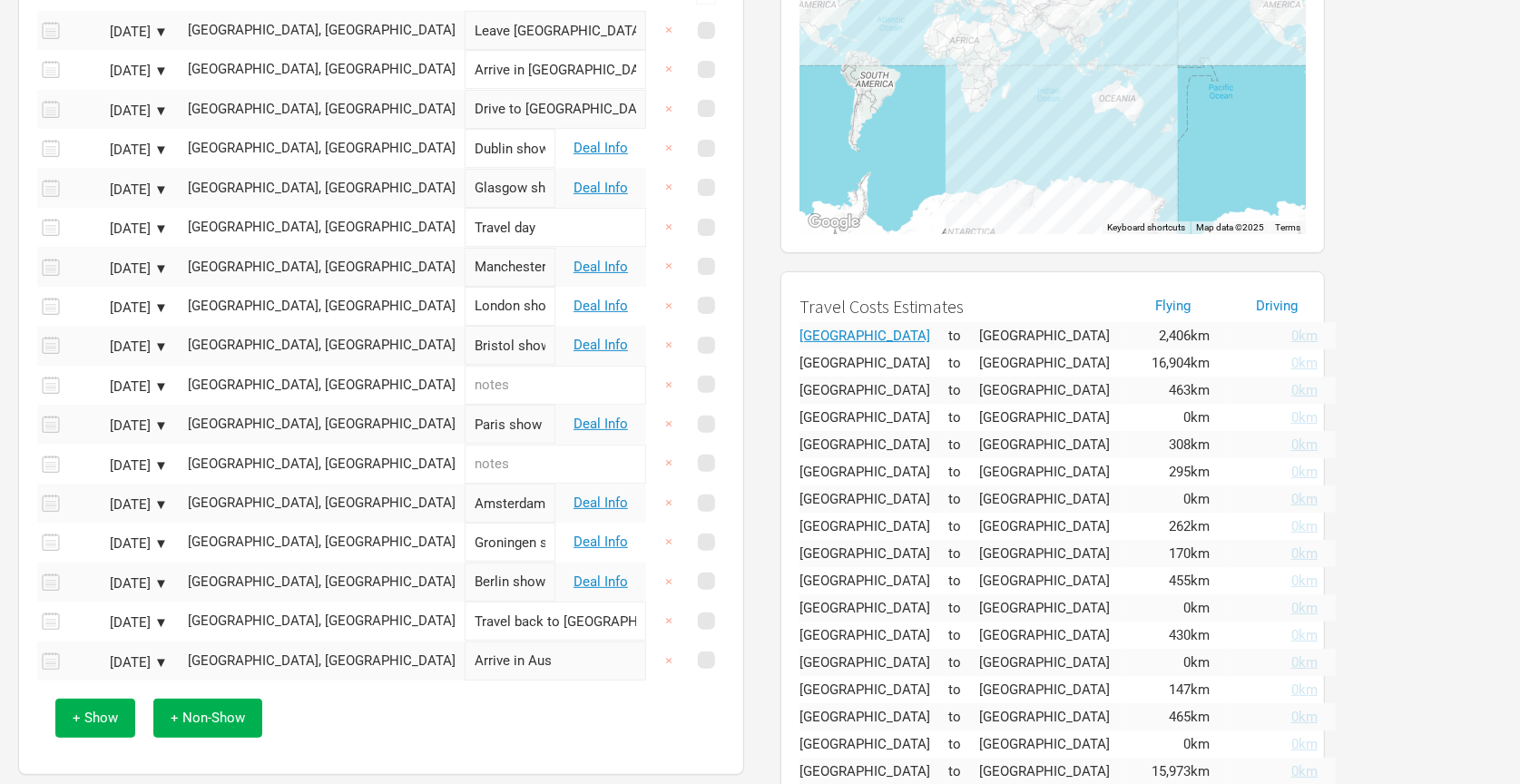
scroll to position [0, 0]
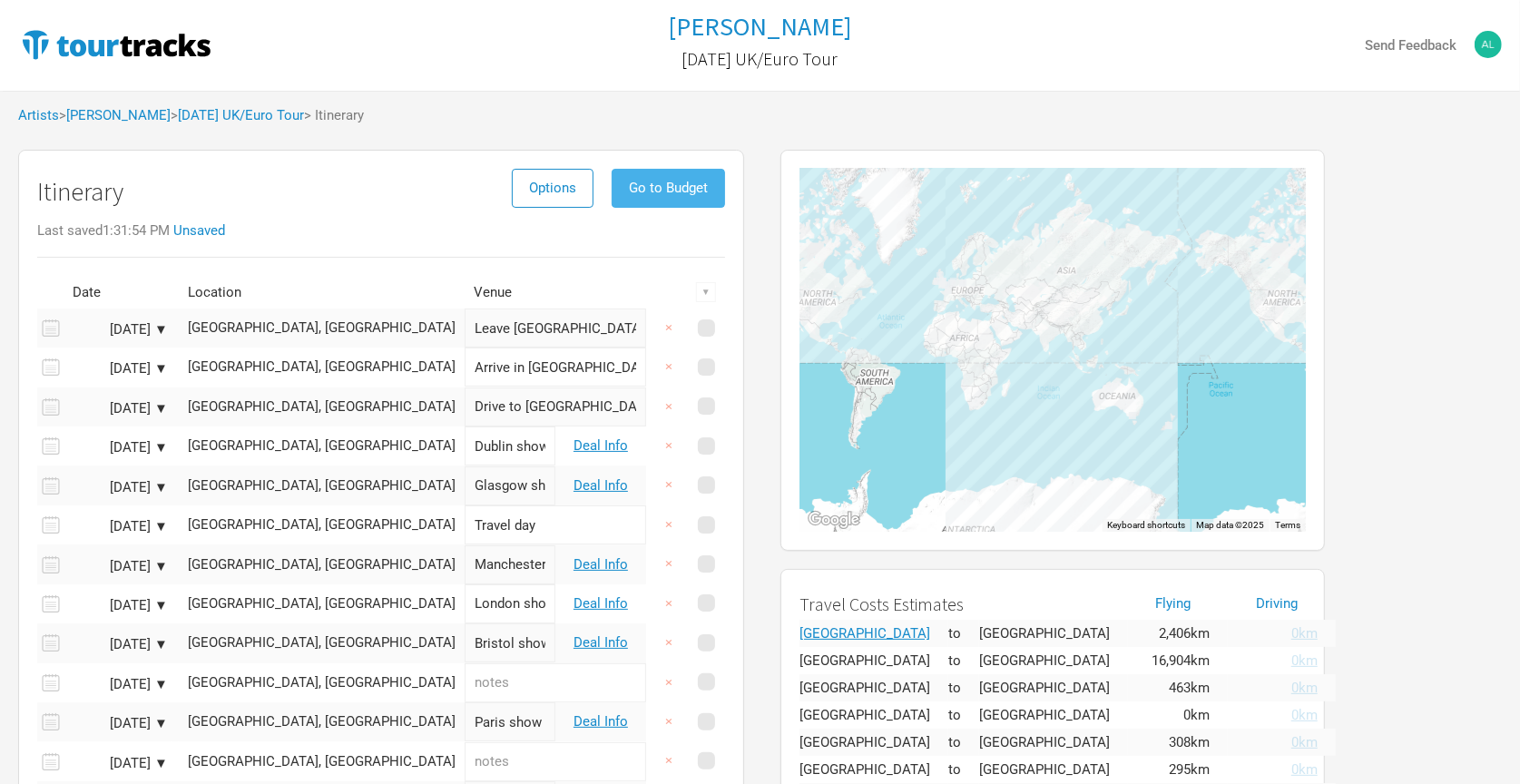
click at [680, 191] on span "Go to Budget" at bounding box center [669, 187] width 79 height 16
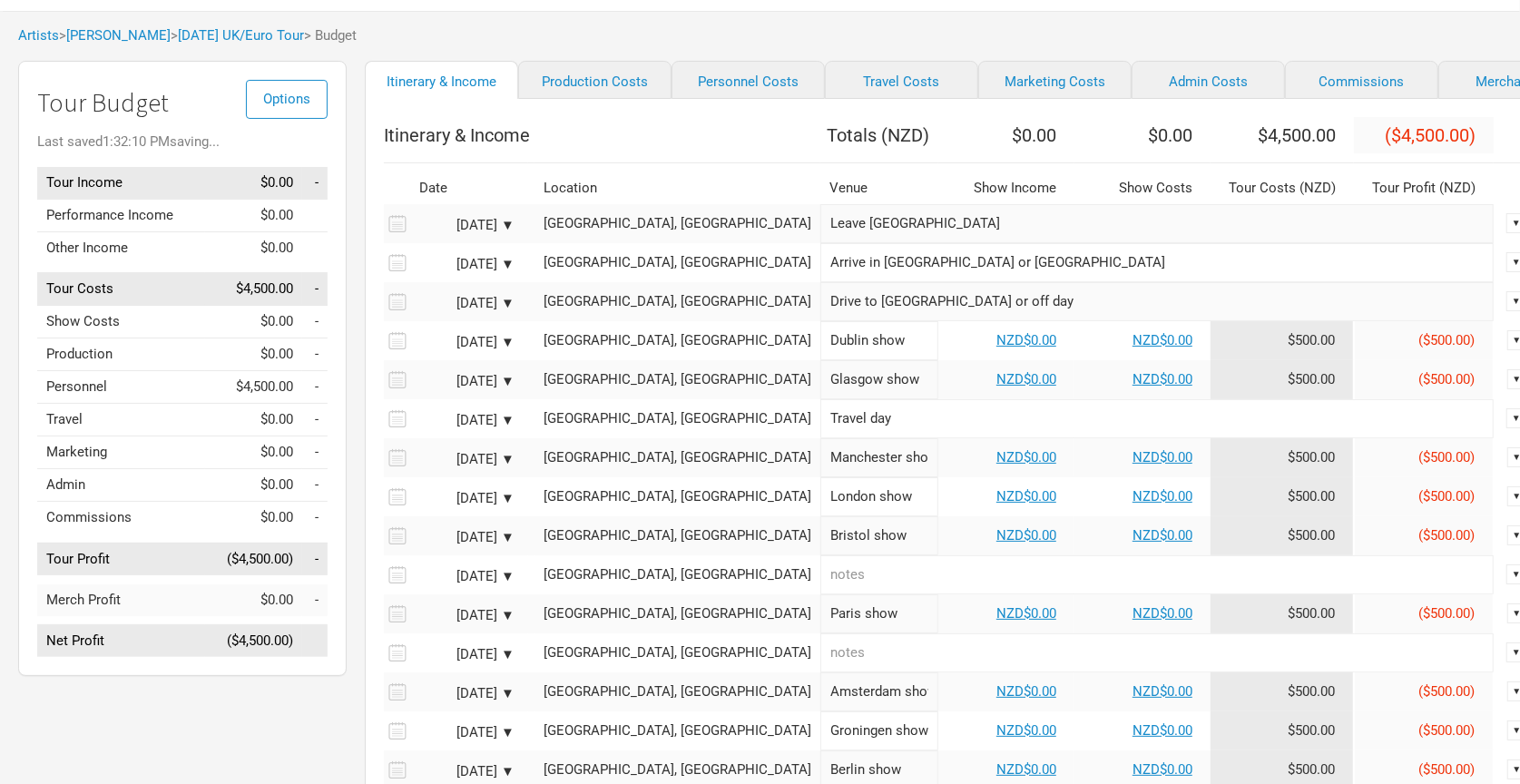
scroll to position [81, 0]
